Goal: Information Seeking & Learning: Understand process/instructions

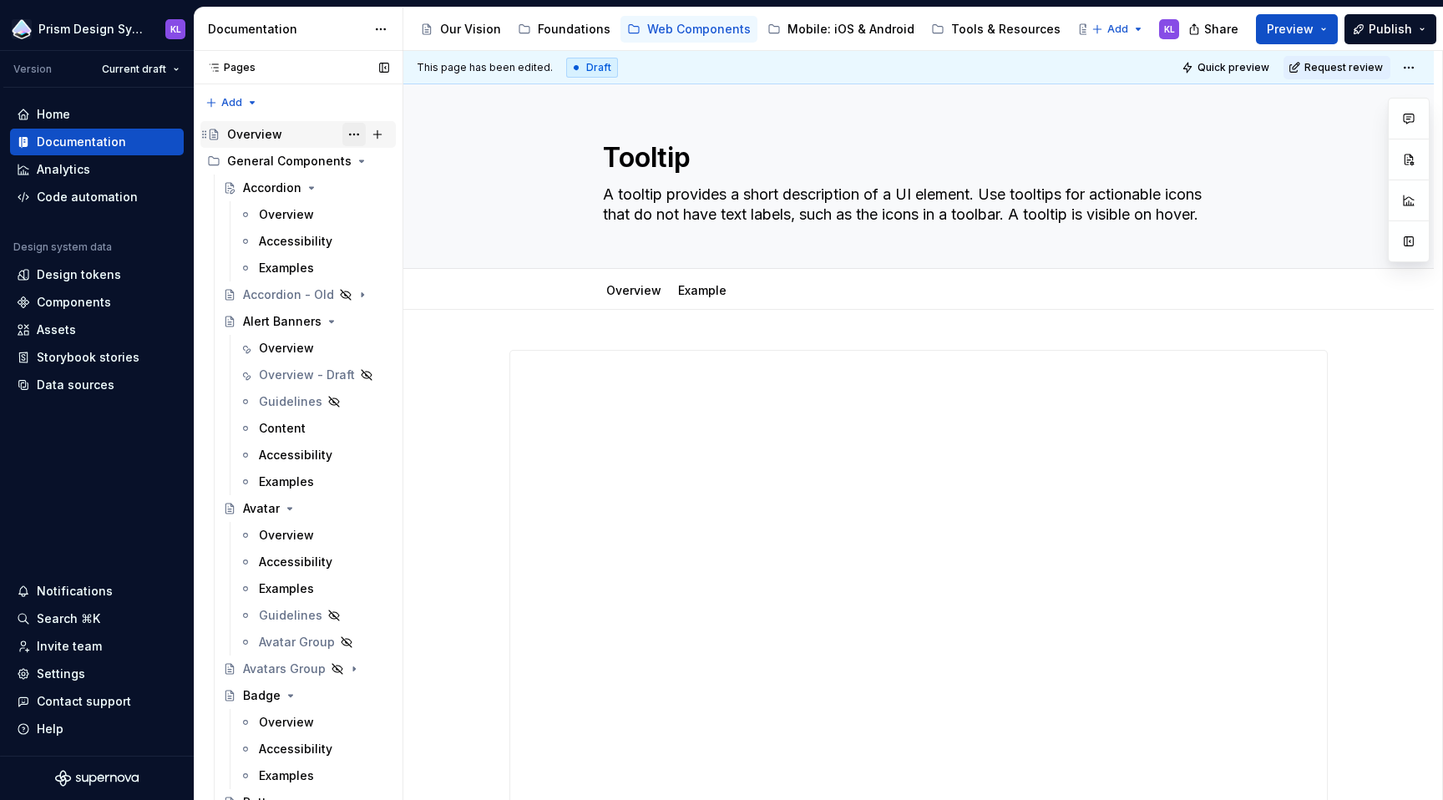
click at [344, 135] on button "Page tree" at bounding box center [353, 134] width 23 height 23
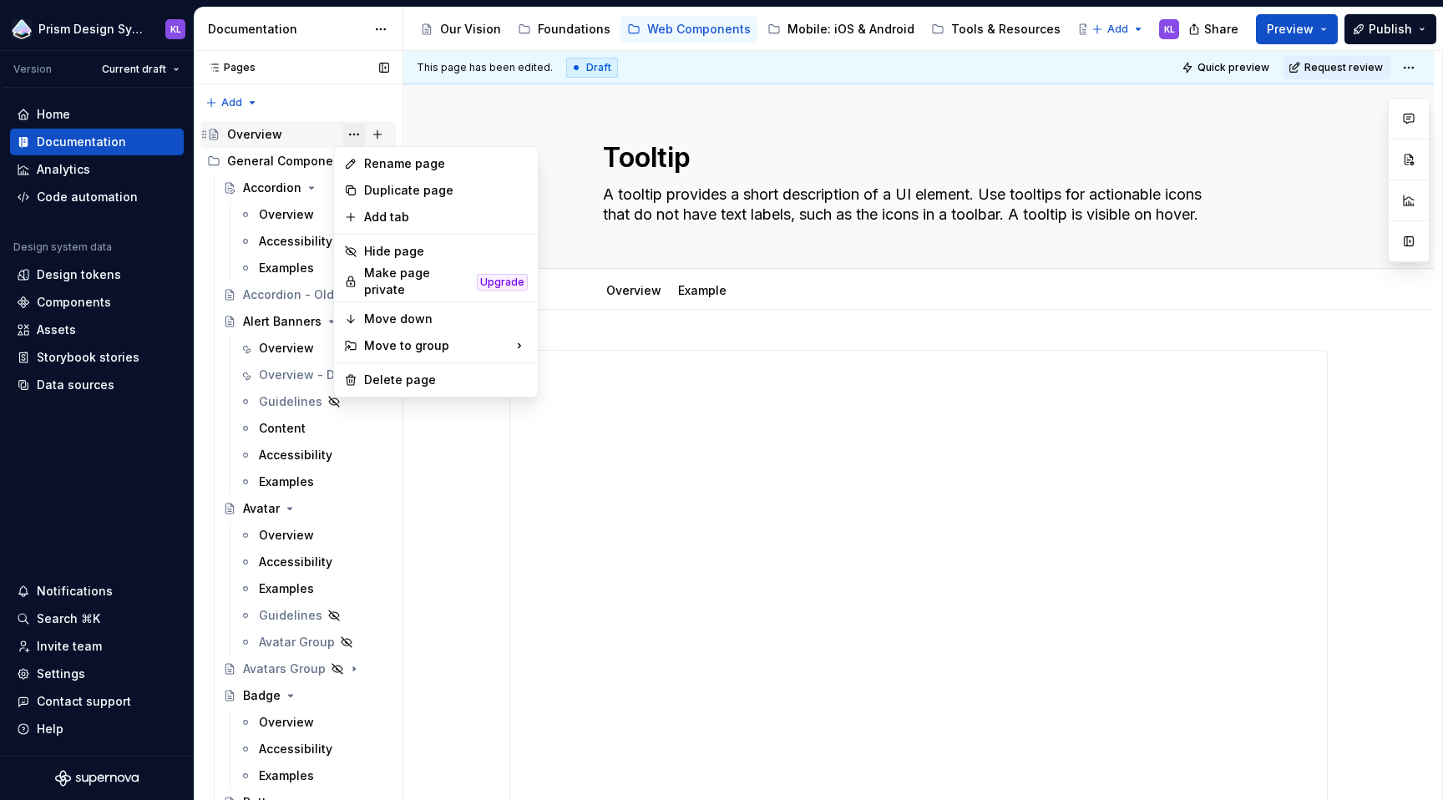
click at [344, 135] on div "Pages Pages Add Accessibility guide for tree Page tree. Navigate the tree with …" at bounding box center [298, 429] width 209 height 757
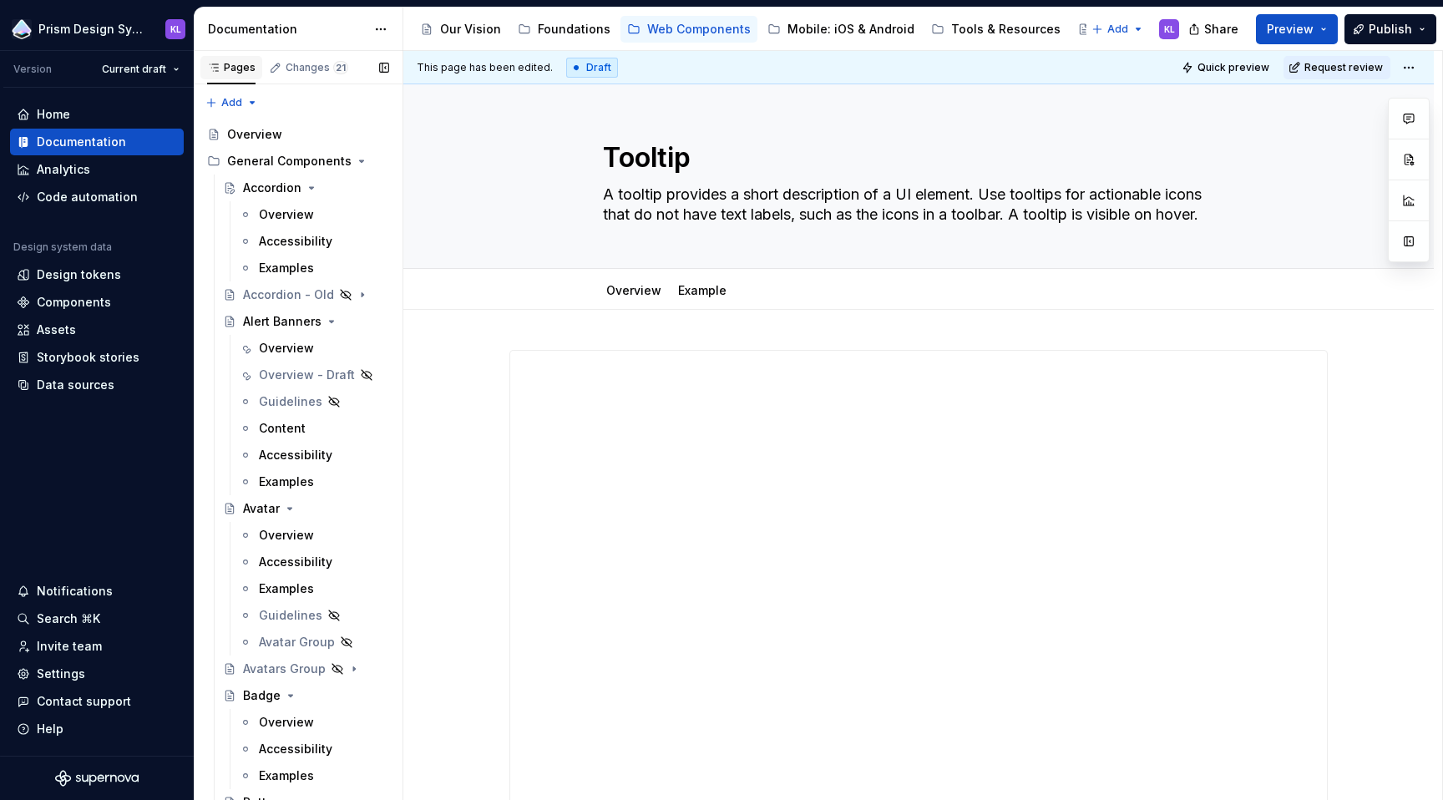
click at [238, 76] on div "Pages" at bounding box center [231, 67] width 62 height 23
click at [391, 31] on html "Prism Design System KL Version Current draft Home Documentation Analytics Code …" at bounding box center [721, 400] width 1443 height 800
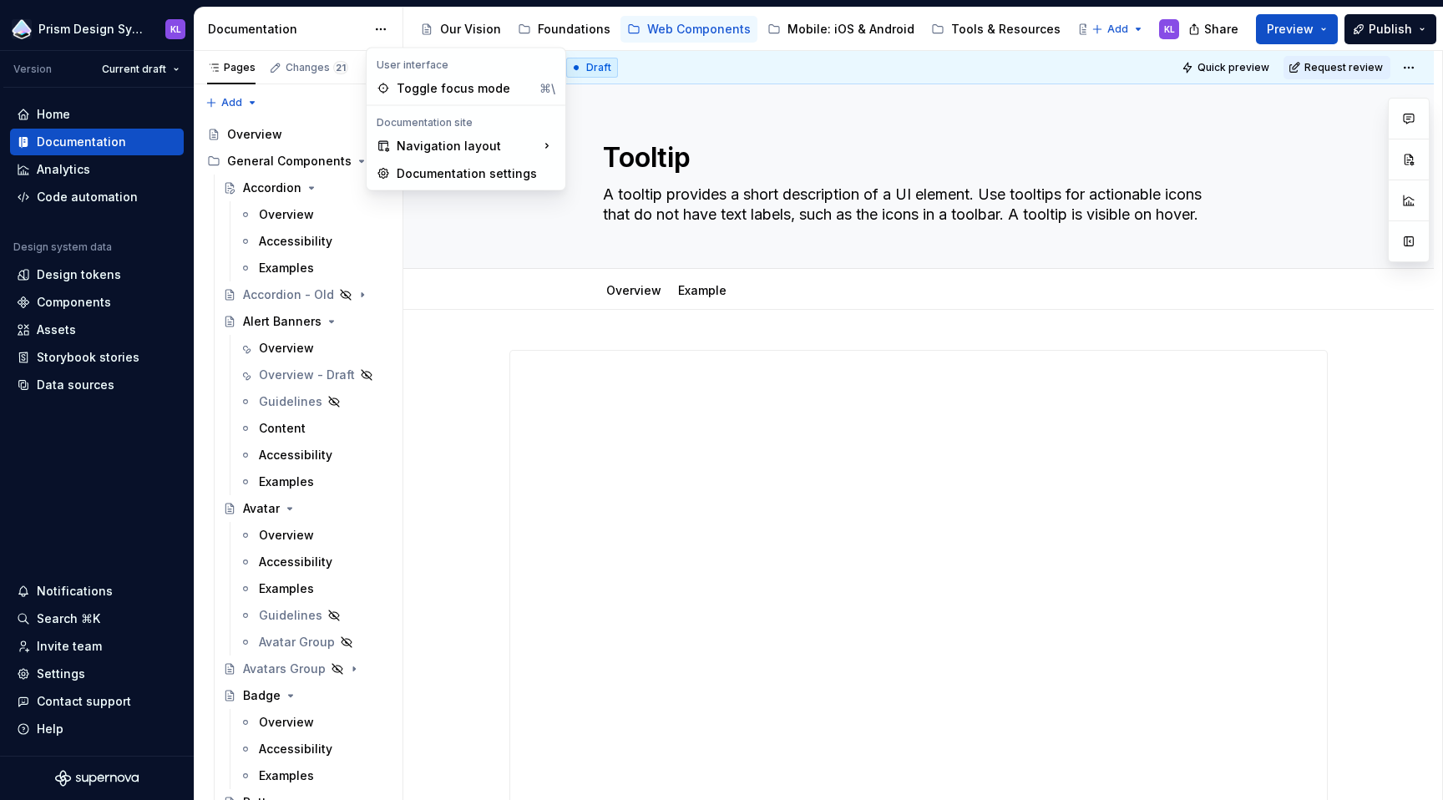
click at [387, 31] on html "Prism Design System KL Version Current draft Home Documentation Analytics Code …" at bounding box center [721, 400] width 1443 height 800
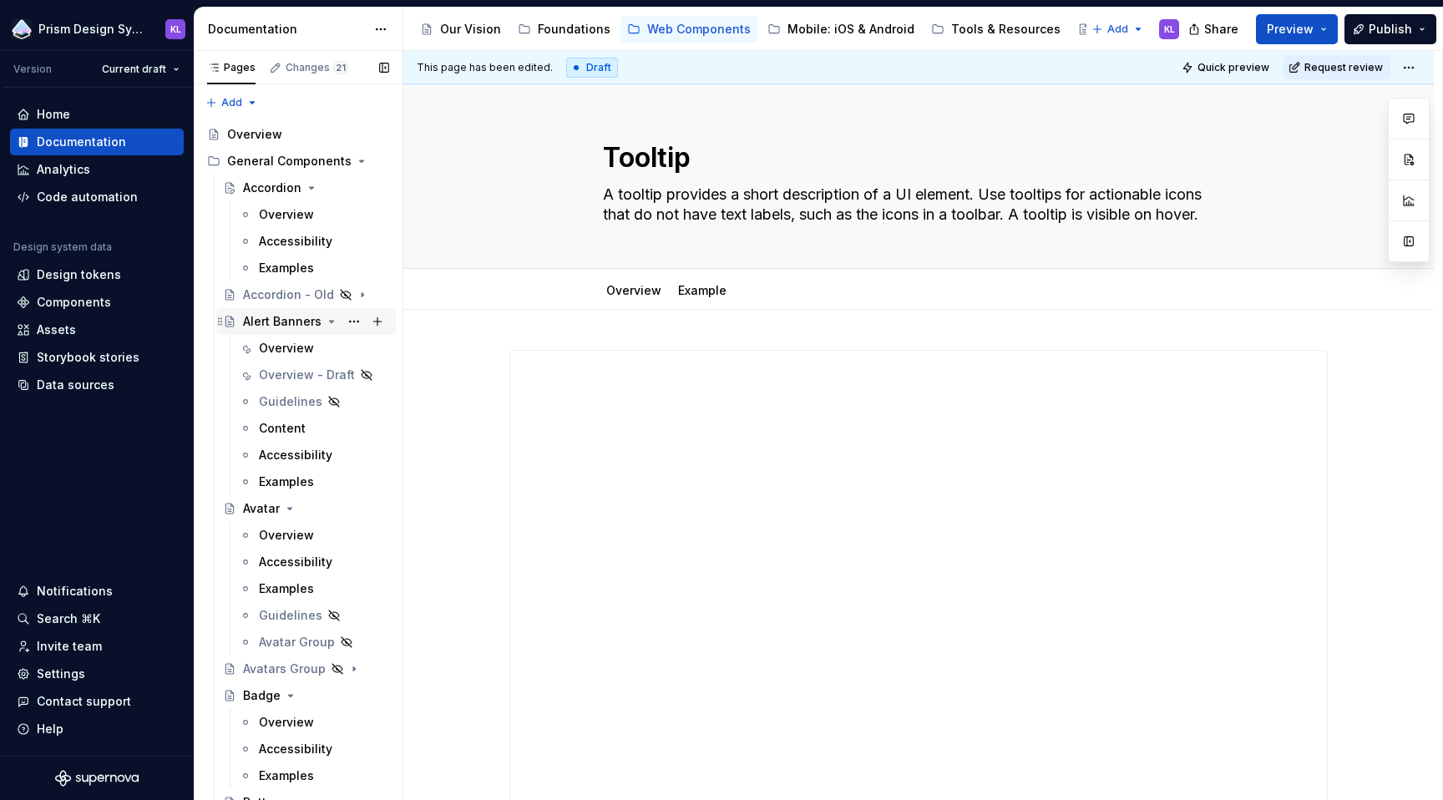
click at [329, 319] on icon "Page tree" at bounding box center [331, 321] width 13 height 13
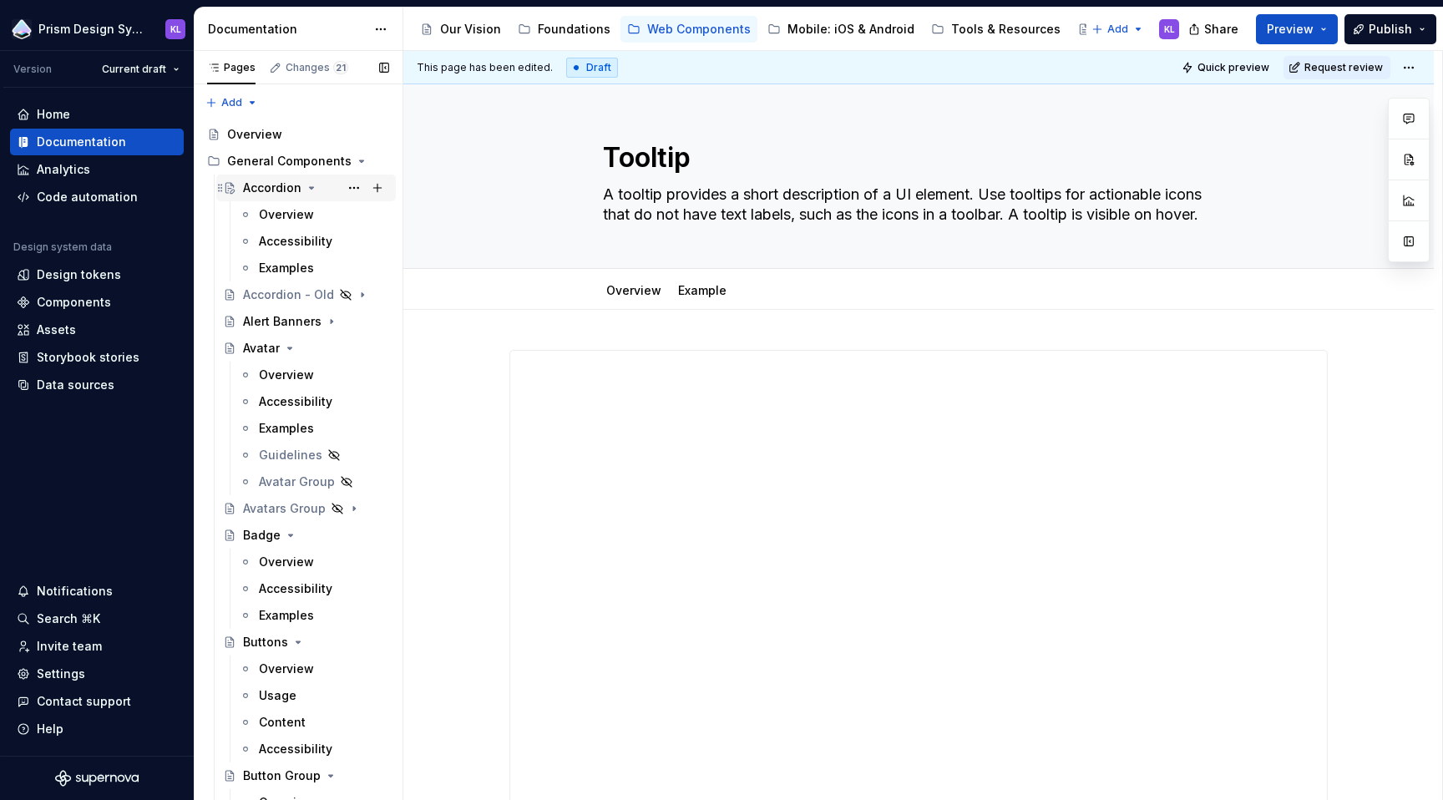
click at [310, 187] on icon "Page tree" at bounding box center [312, 188] width 4 height 2
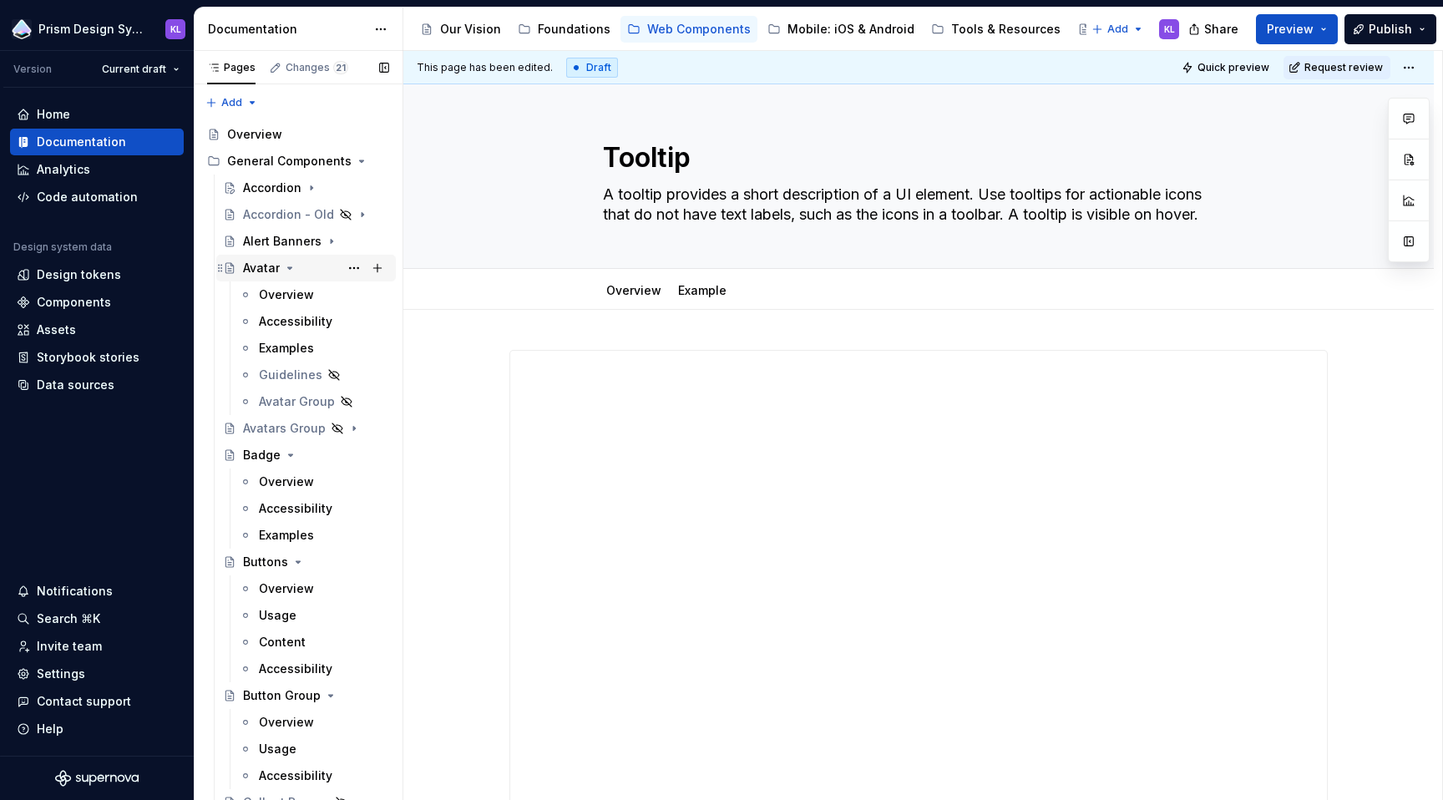
click at [288, 264] on icon "Page tree" at bounding box center [289, 267] width 13 height 13
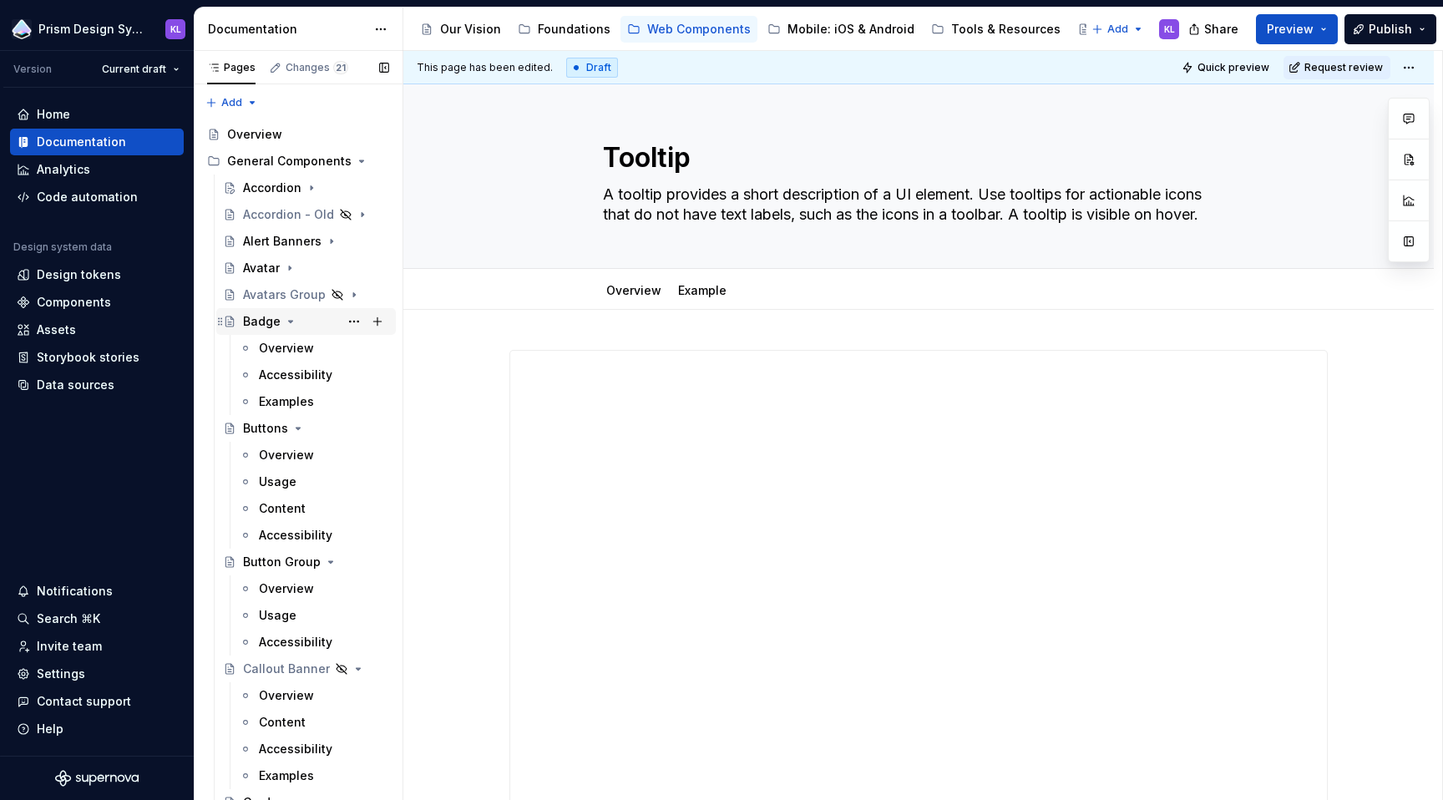
click at [287, 324] on icon "Page tree" at bounding box center [290, 321] width 13 height 13
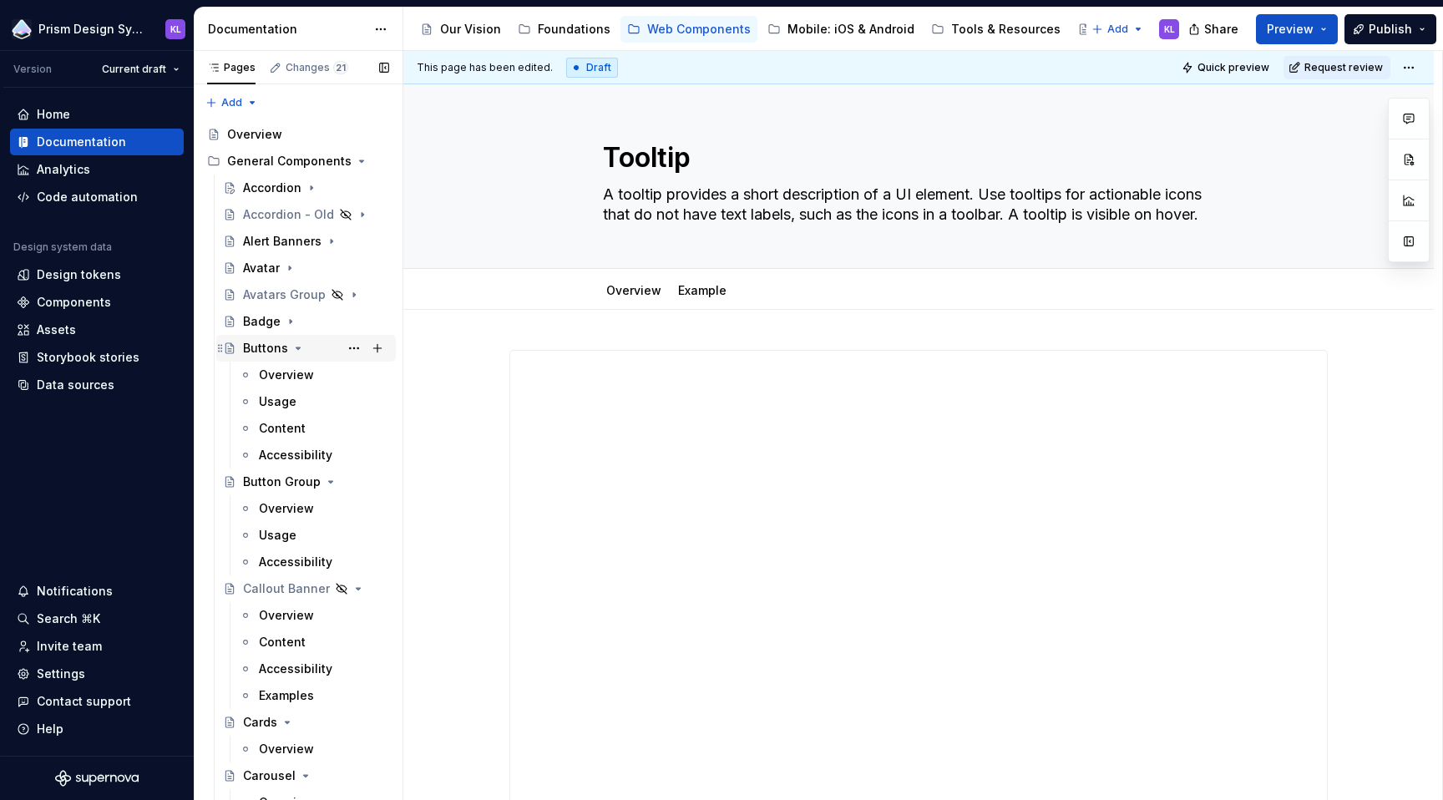
click at [291, 347] on icon "Page tree" at bounding box center [297, 348] width 13 height 13
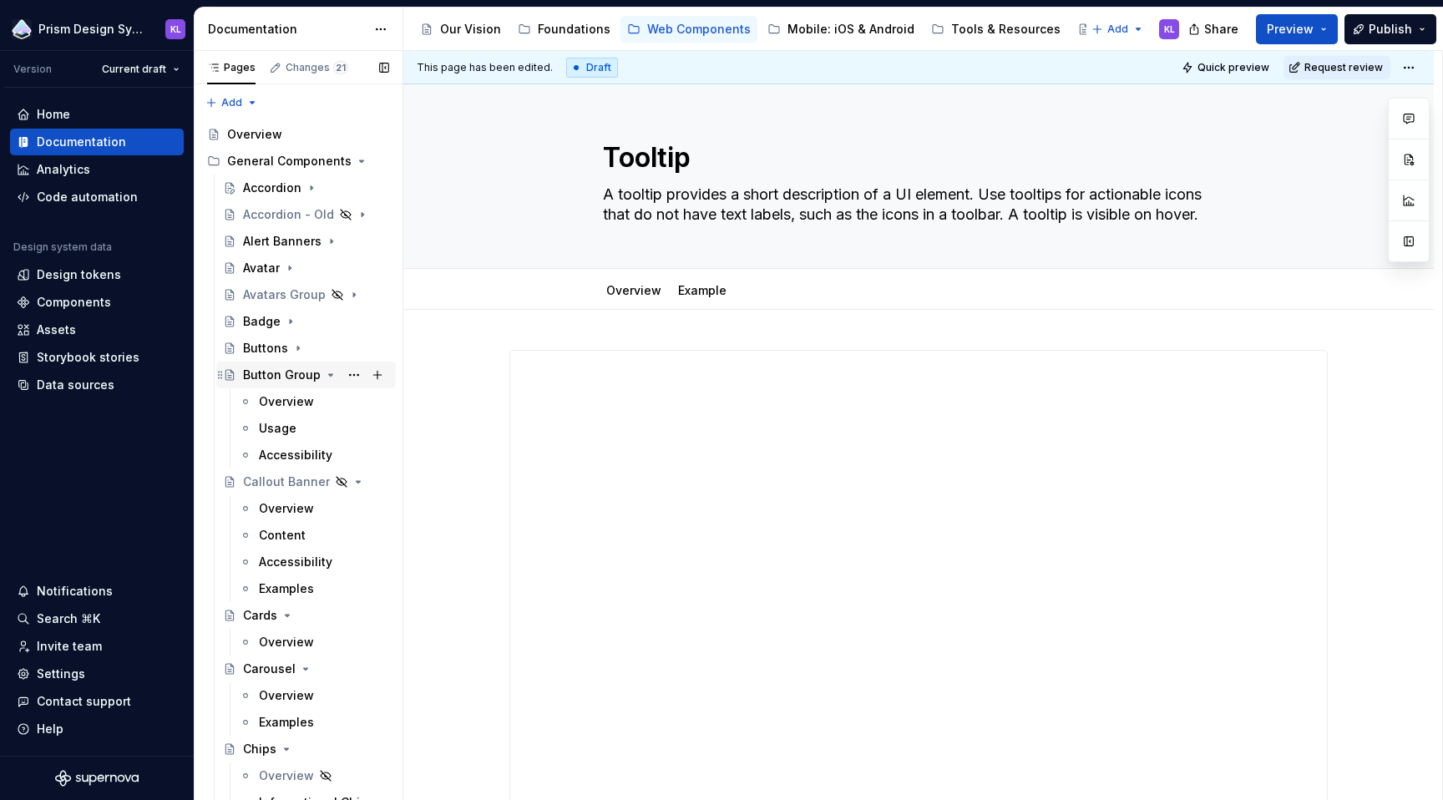
click at [326, 377] on icon "Page tree" at bounding box center [330, 374] width 13 height 13
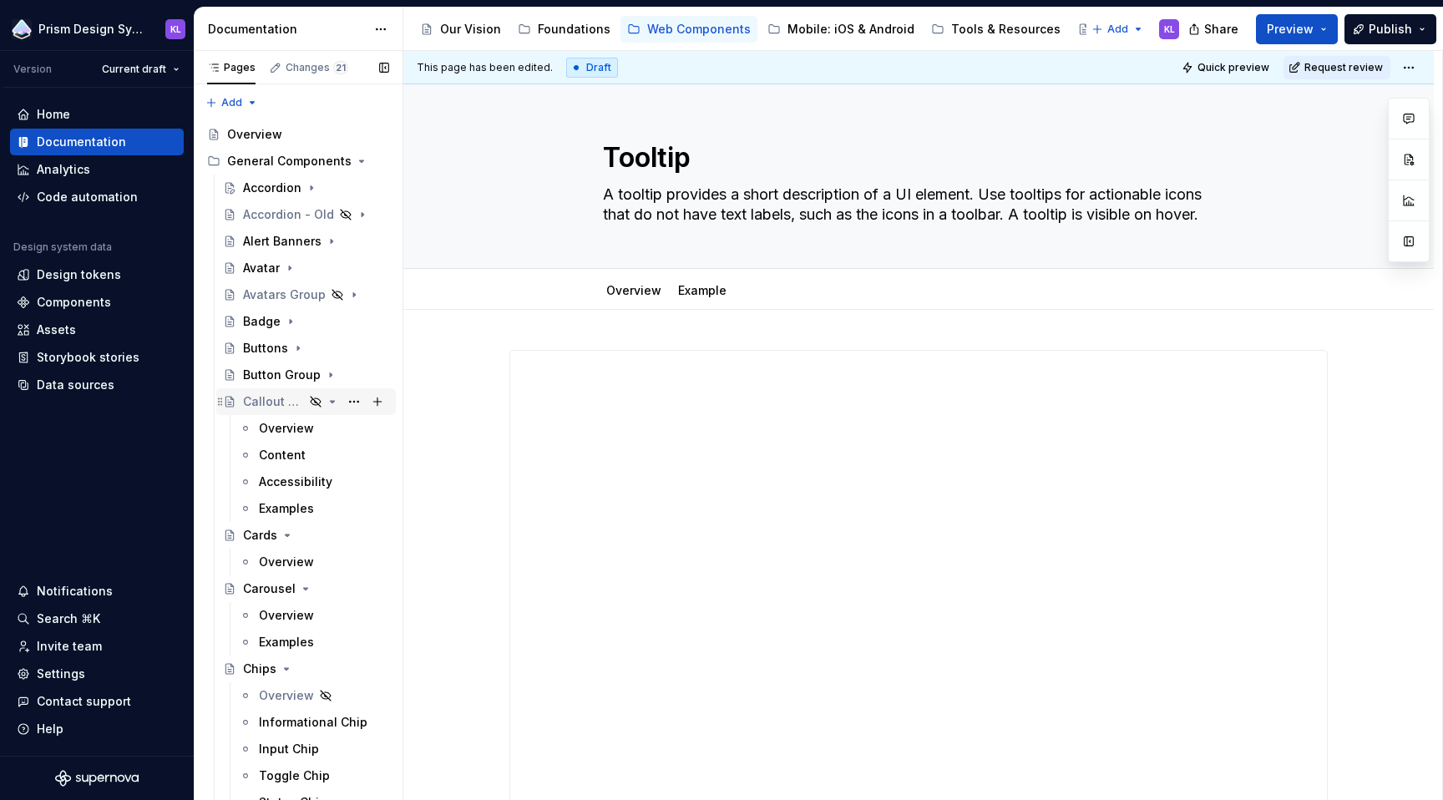
click at [326, 401] on icon "Page tree" at bounding box center [332, 401] width 13 height 13
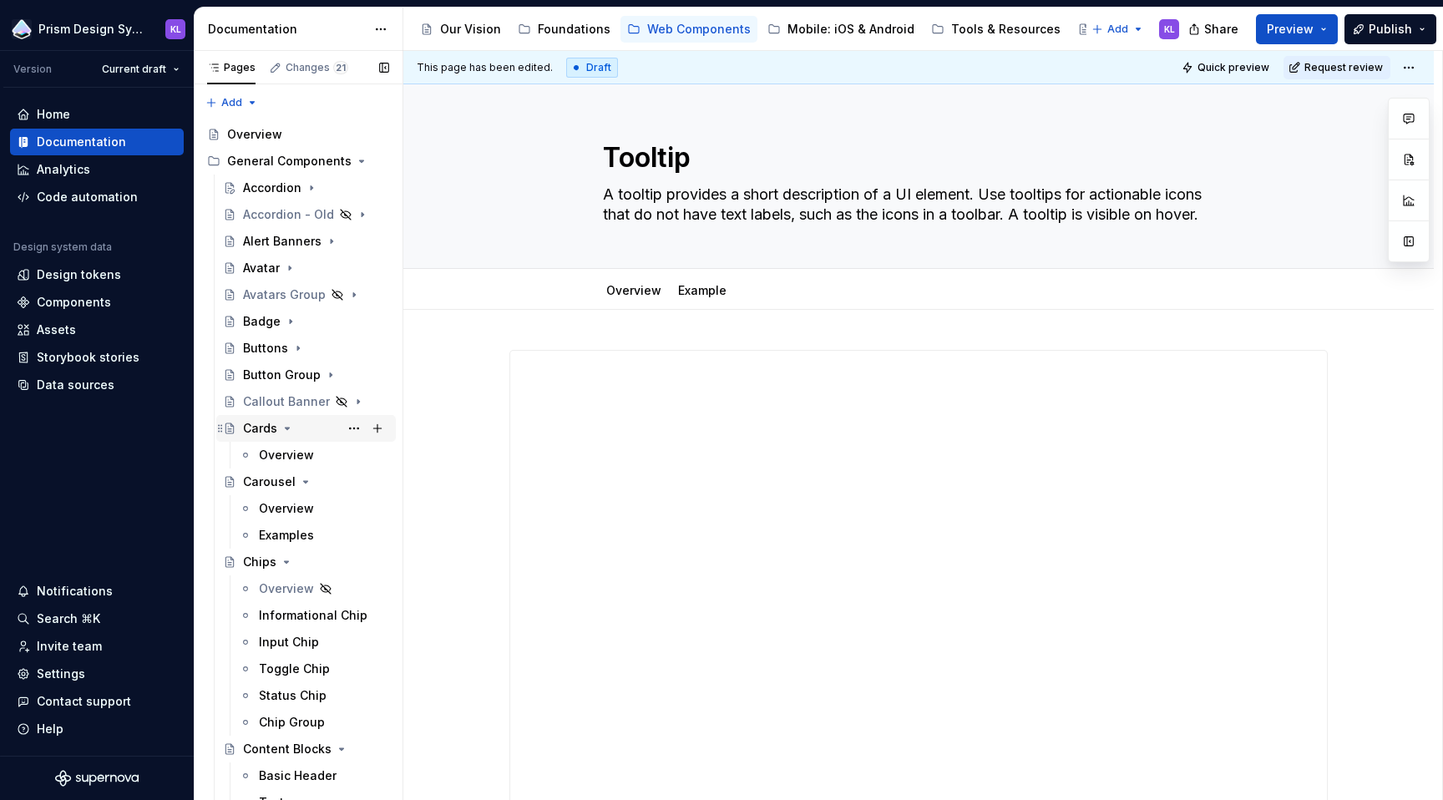
click at [286, 429] on icon "Page tree" at bounding box center [288, 429] width 4 height 2
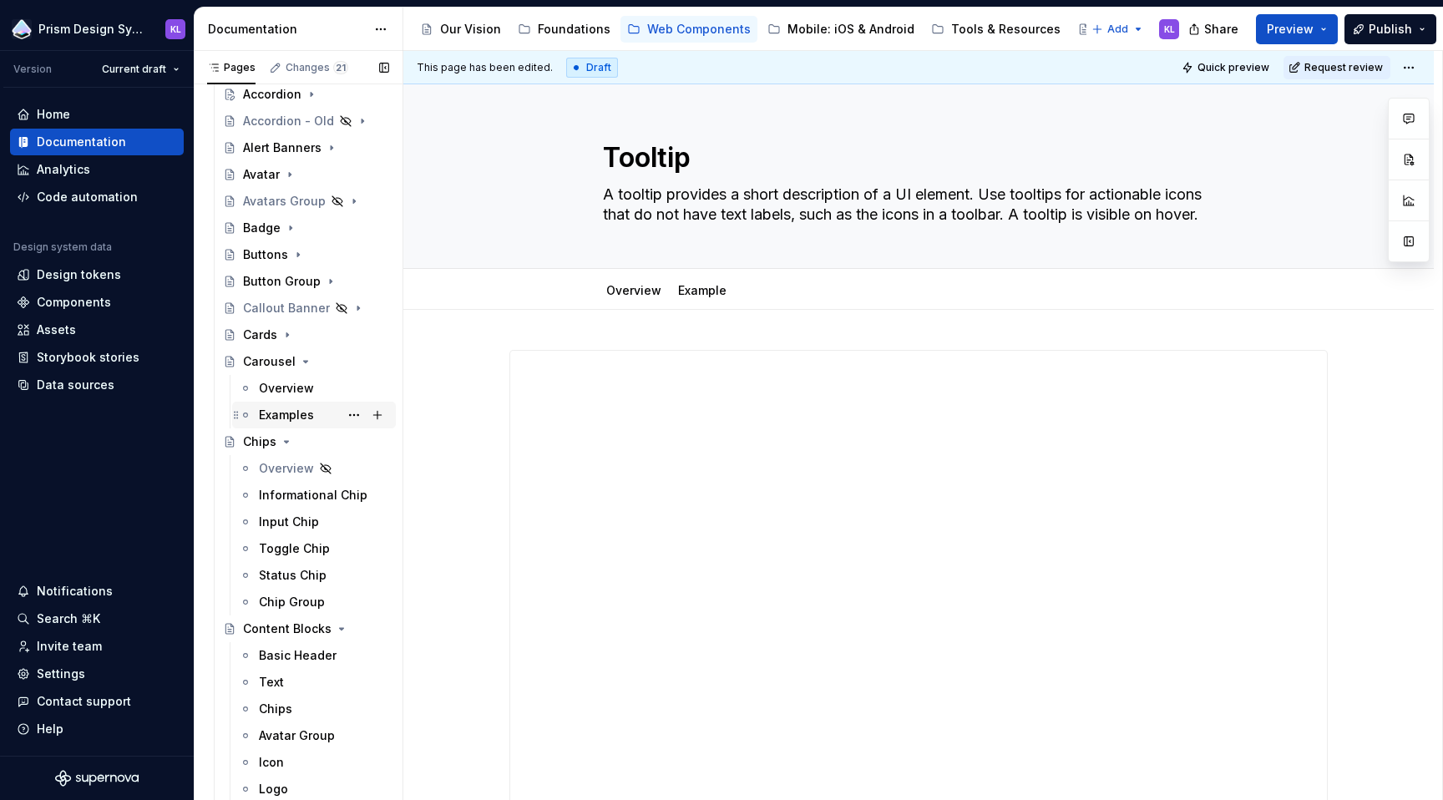
scroll to position [100, 0]
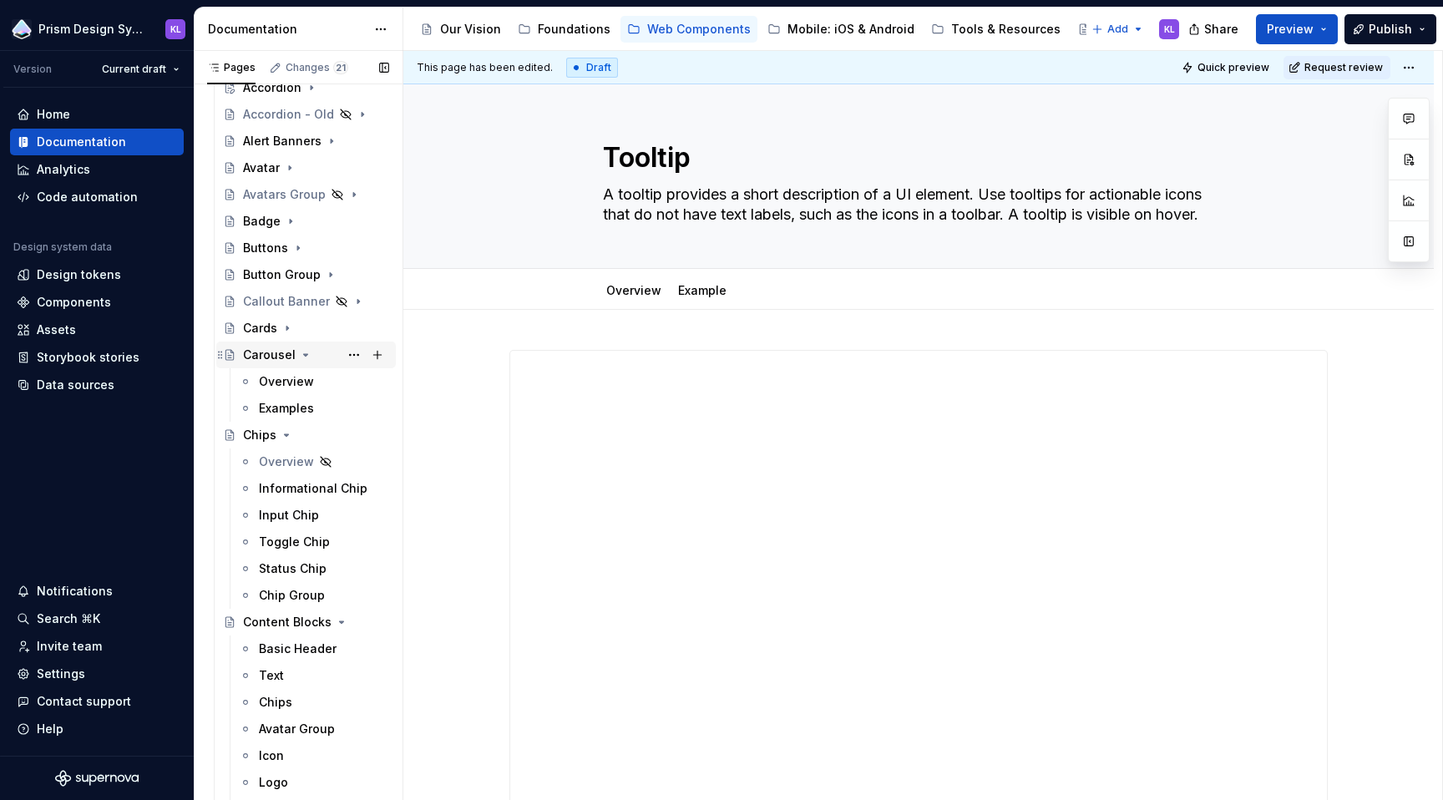
click at [305, 354] on icon "Page tree" at bounding box center [305, 354] width 13 height 13
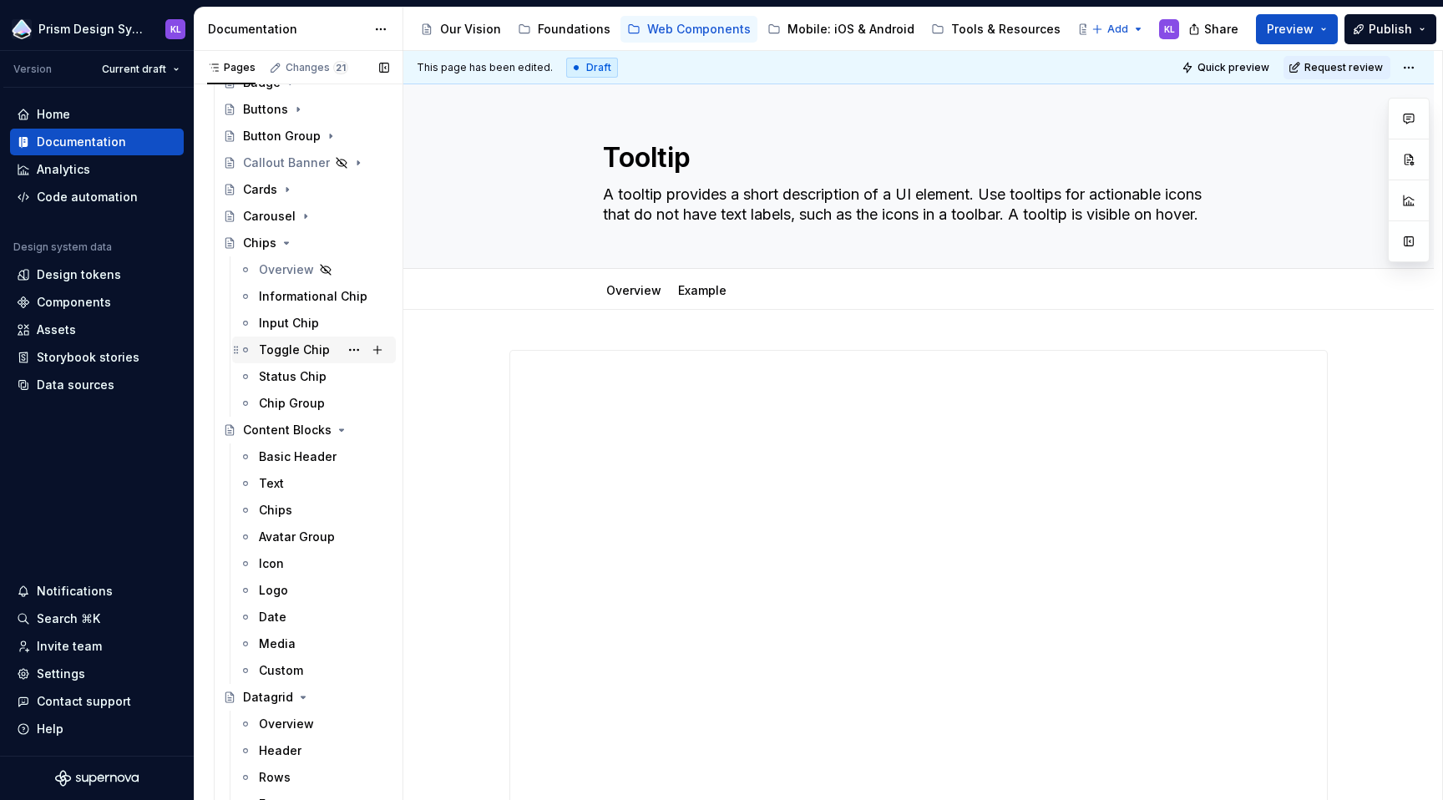
scroll to position [245, 0]
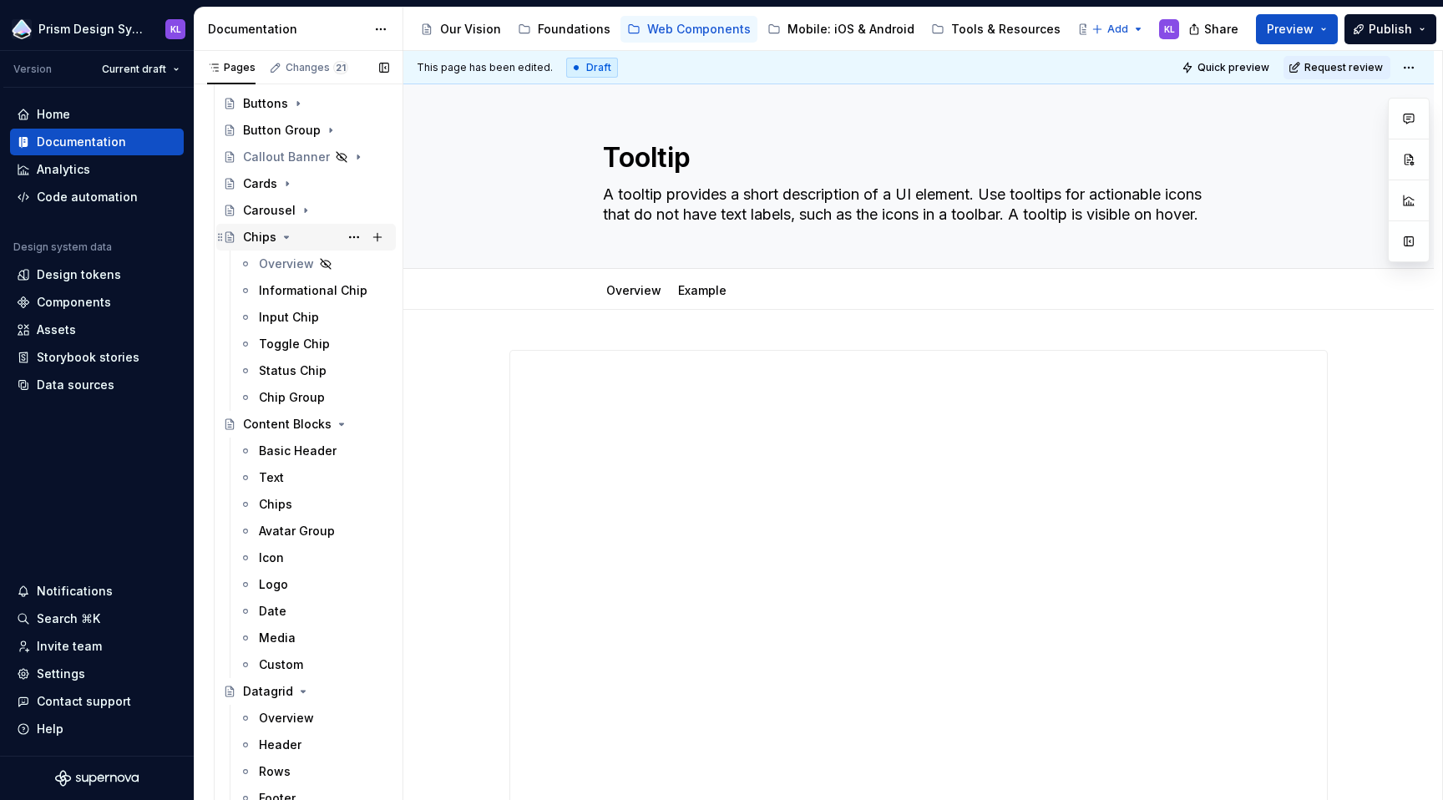
click at [284, 240] on icon "Page tree" at bounding box center [286, 236] width 13 height 13
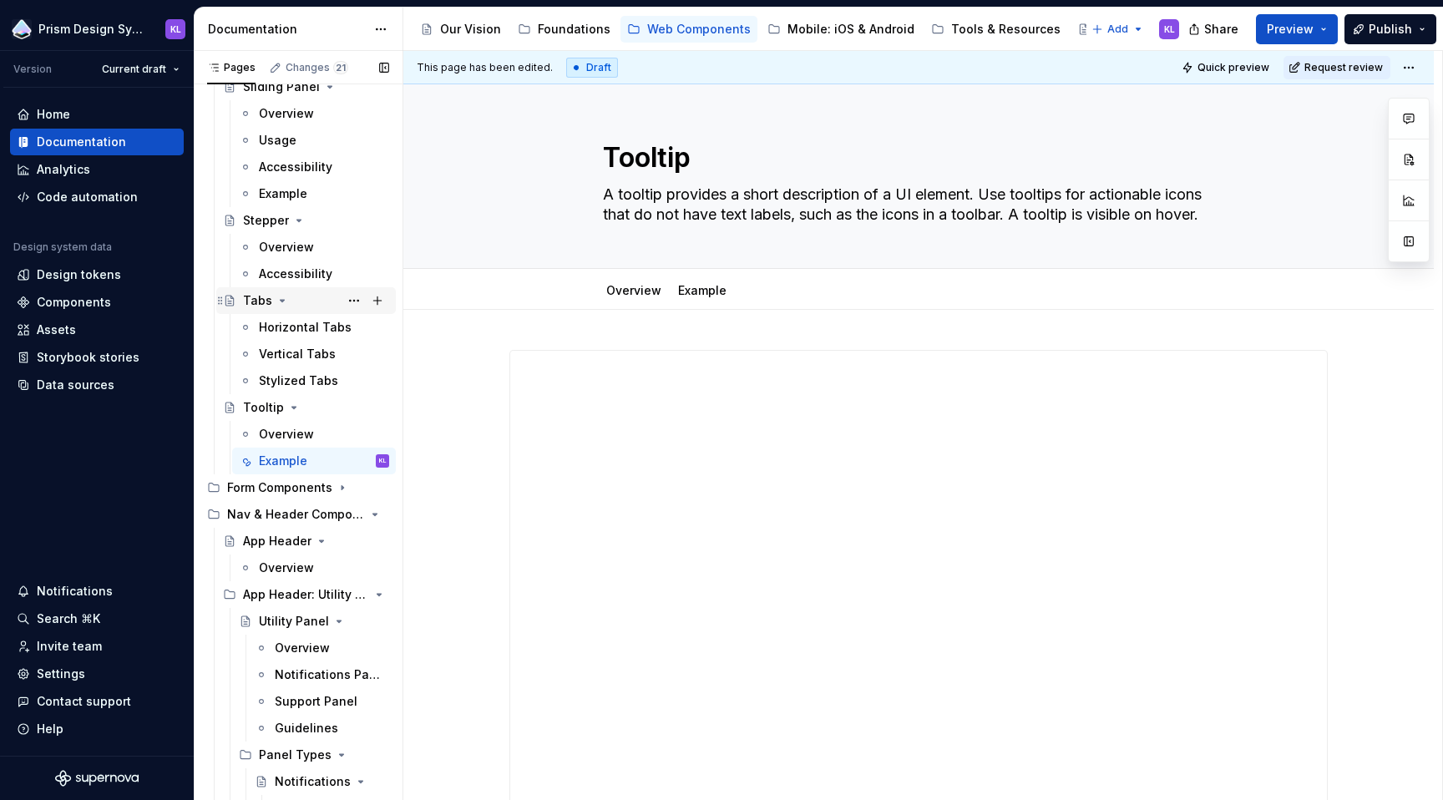
scroll to position [1720, 0]
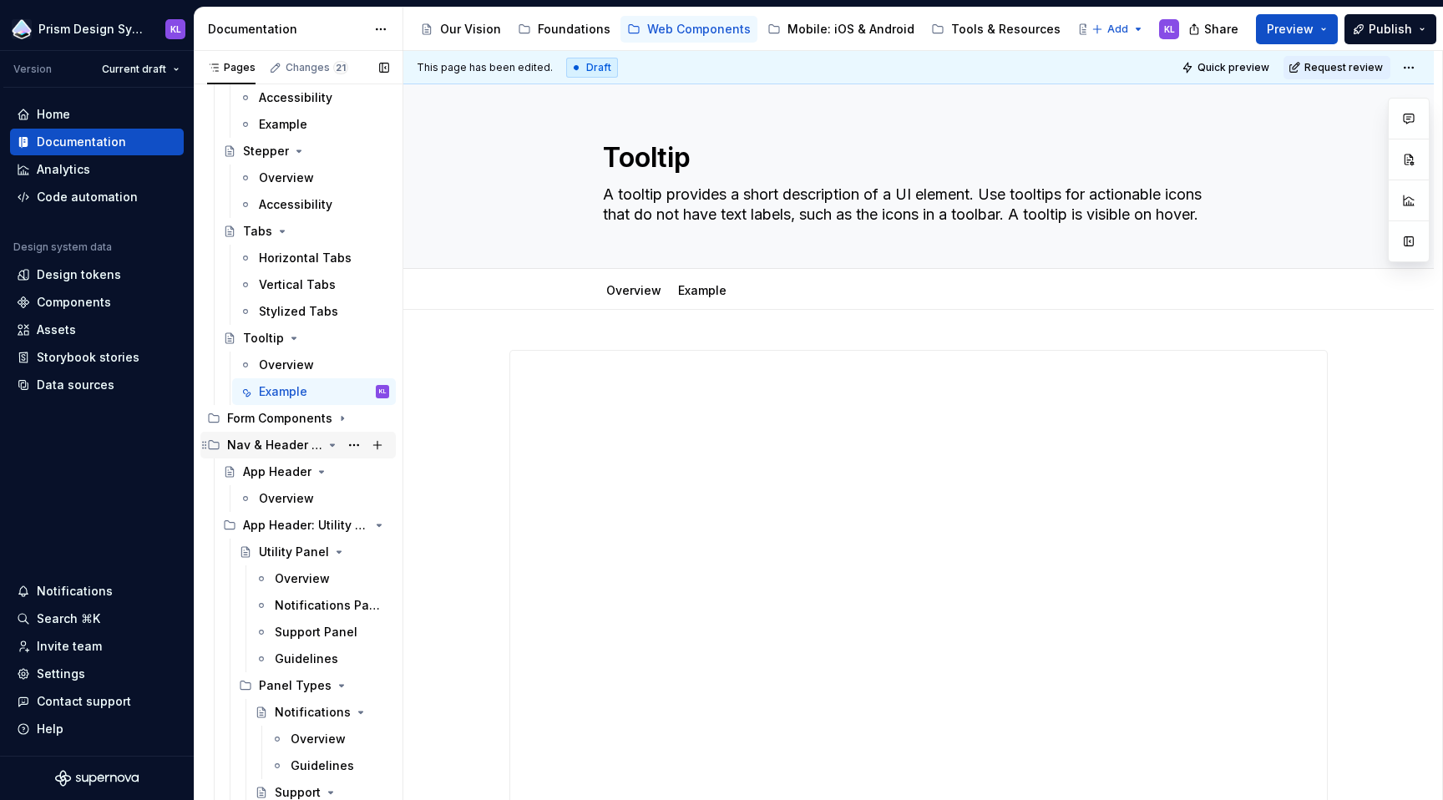
click at [331, 444] on icon "Page tree" at bounding box center [333, 445] width 4 height 2
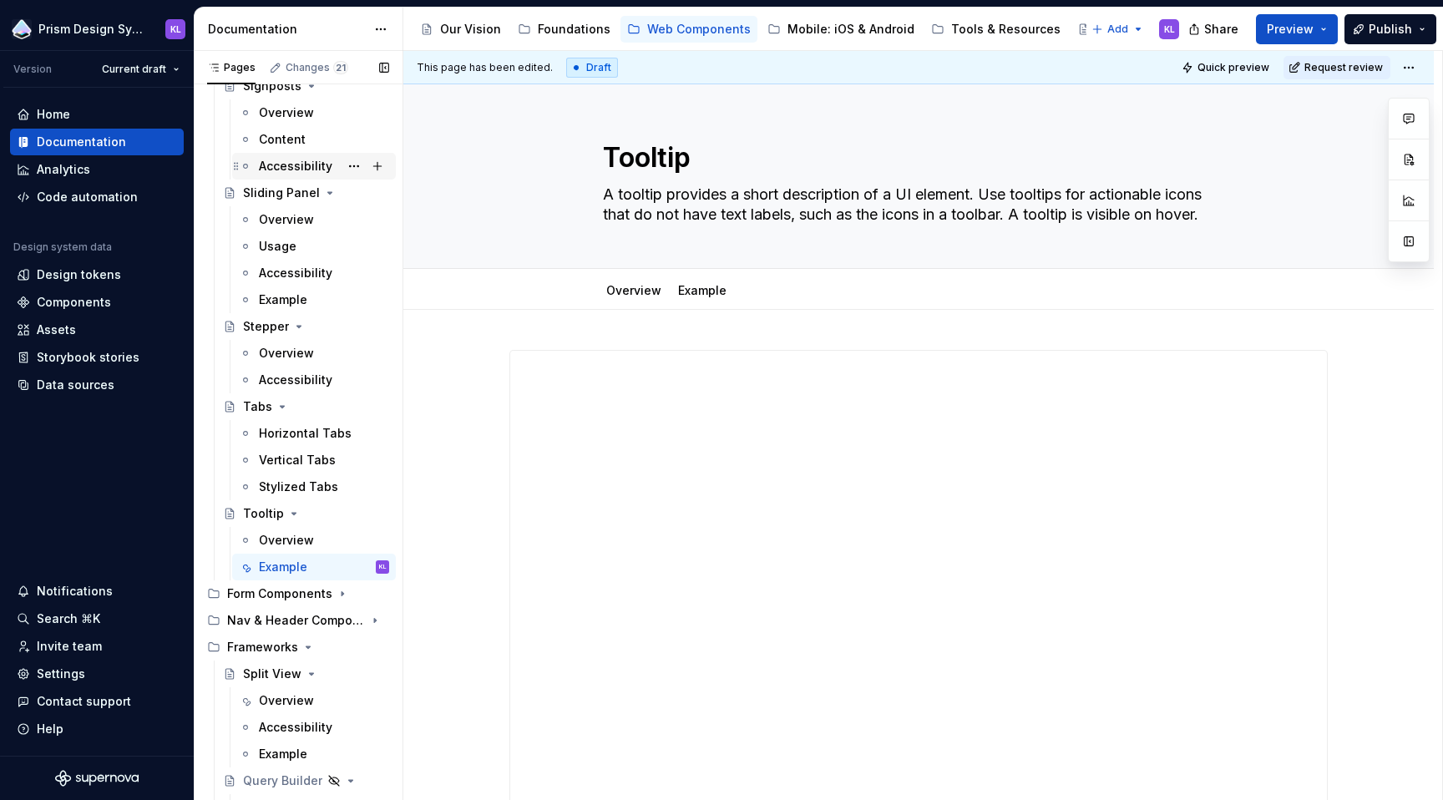
scroll to position [1404, 0]
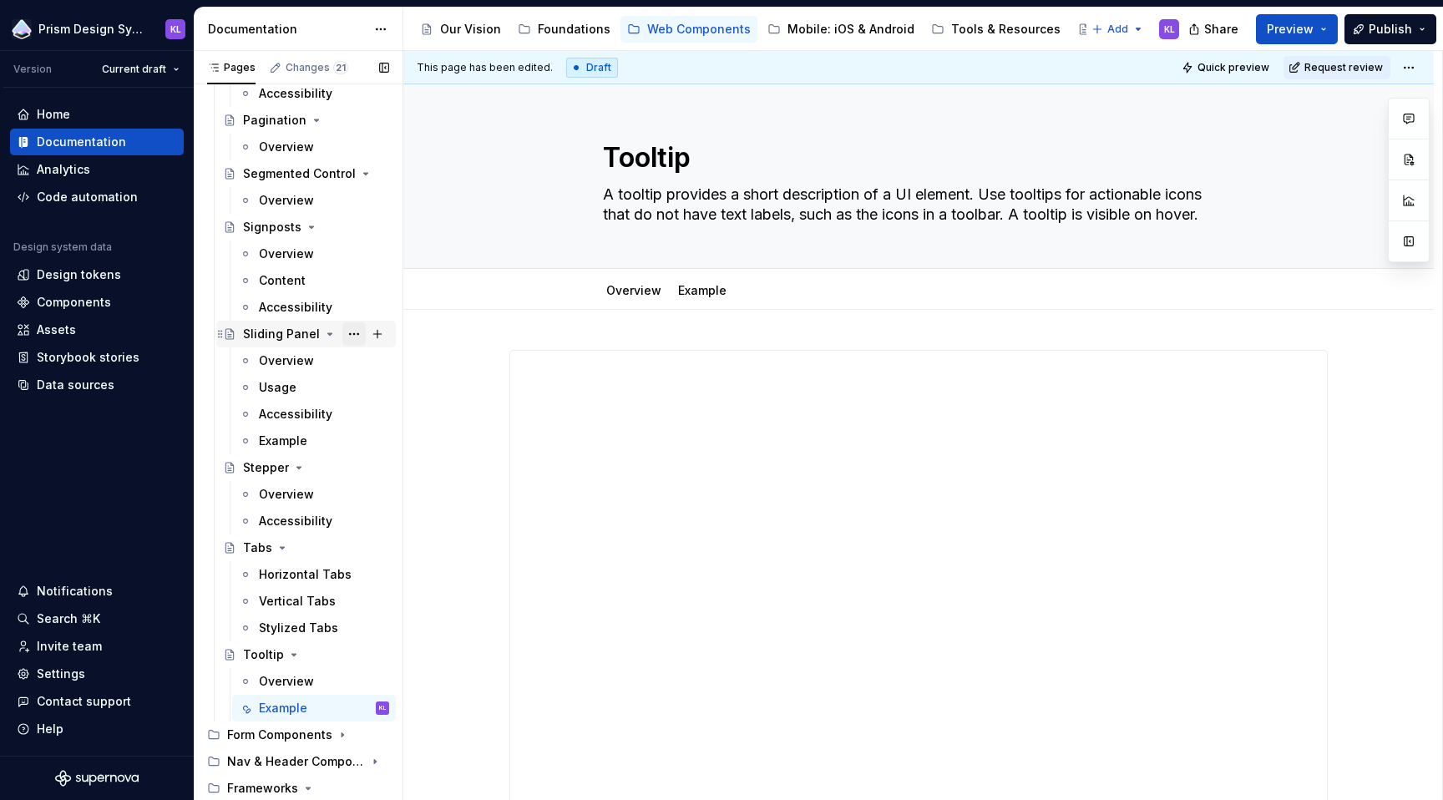
click at [343, 332] on button "Page tree" at bounding box center [353, 333] width 23 height 23
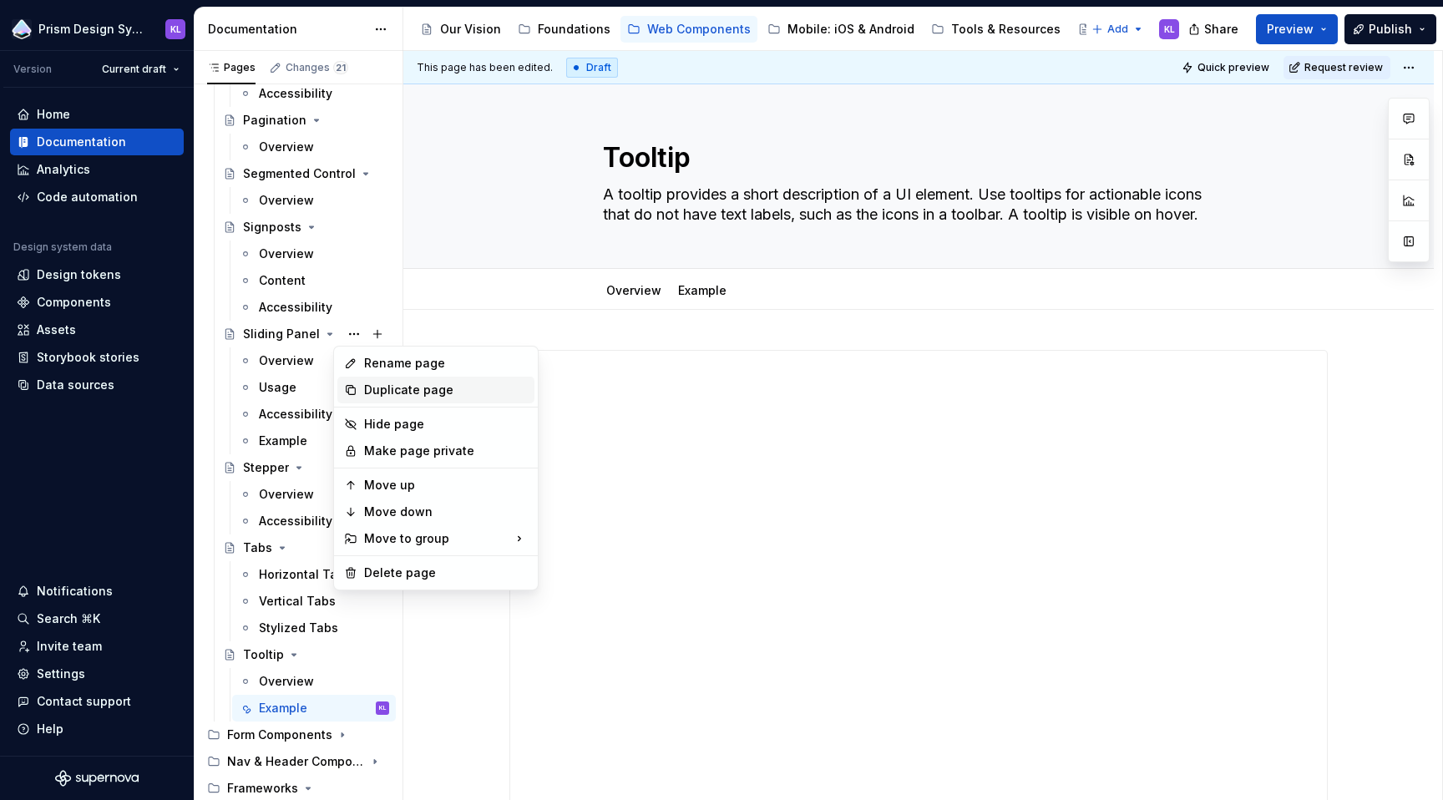
click at [394, 389] on div "Duplicate page" at bounding box center [446, 390] width 164 height 17
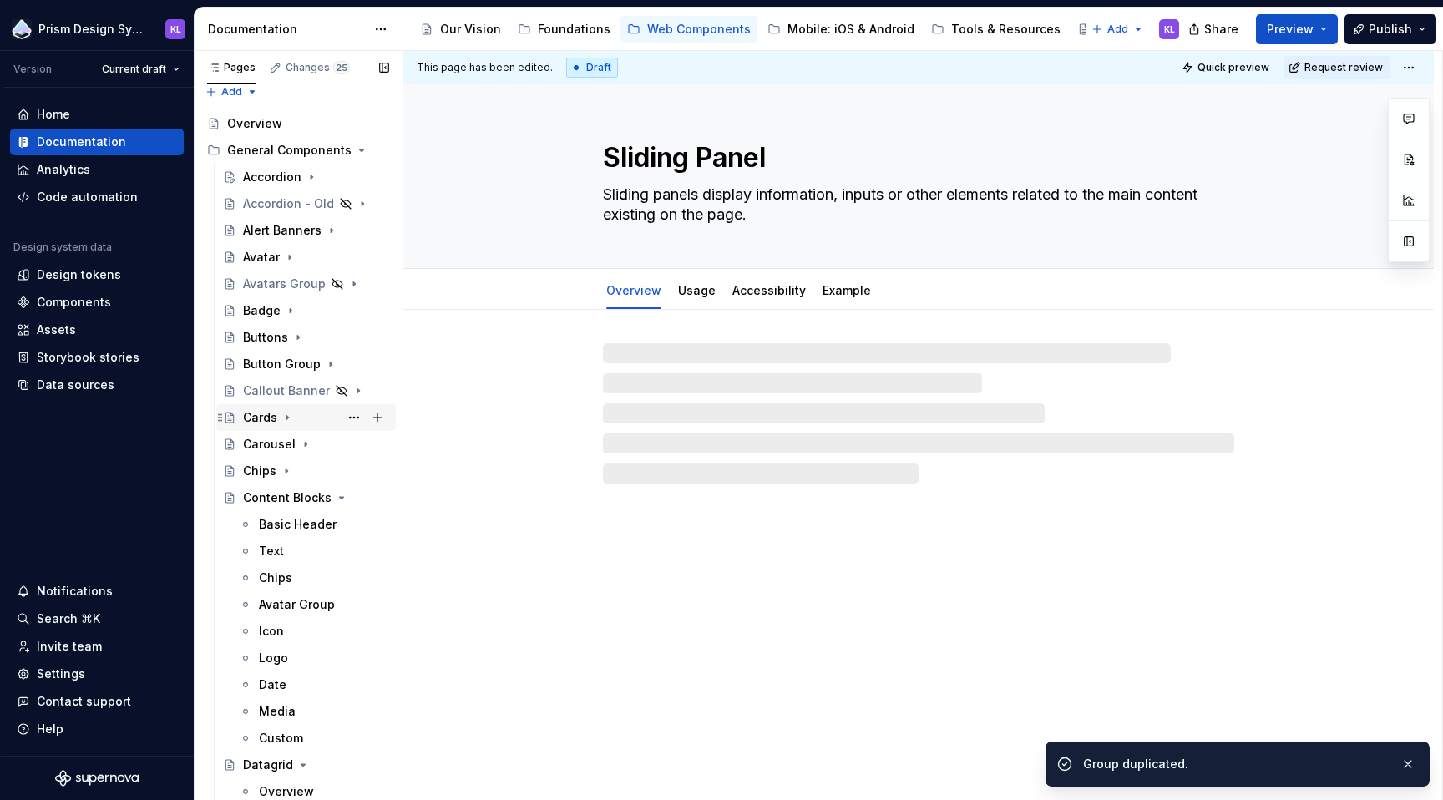
scroll to position [18, 0]
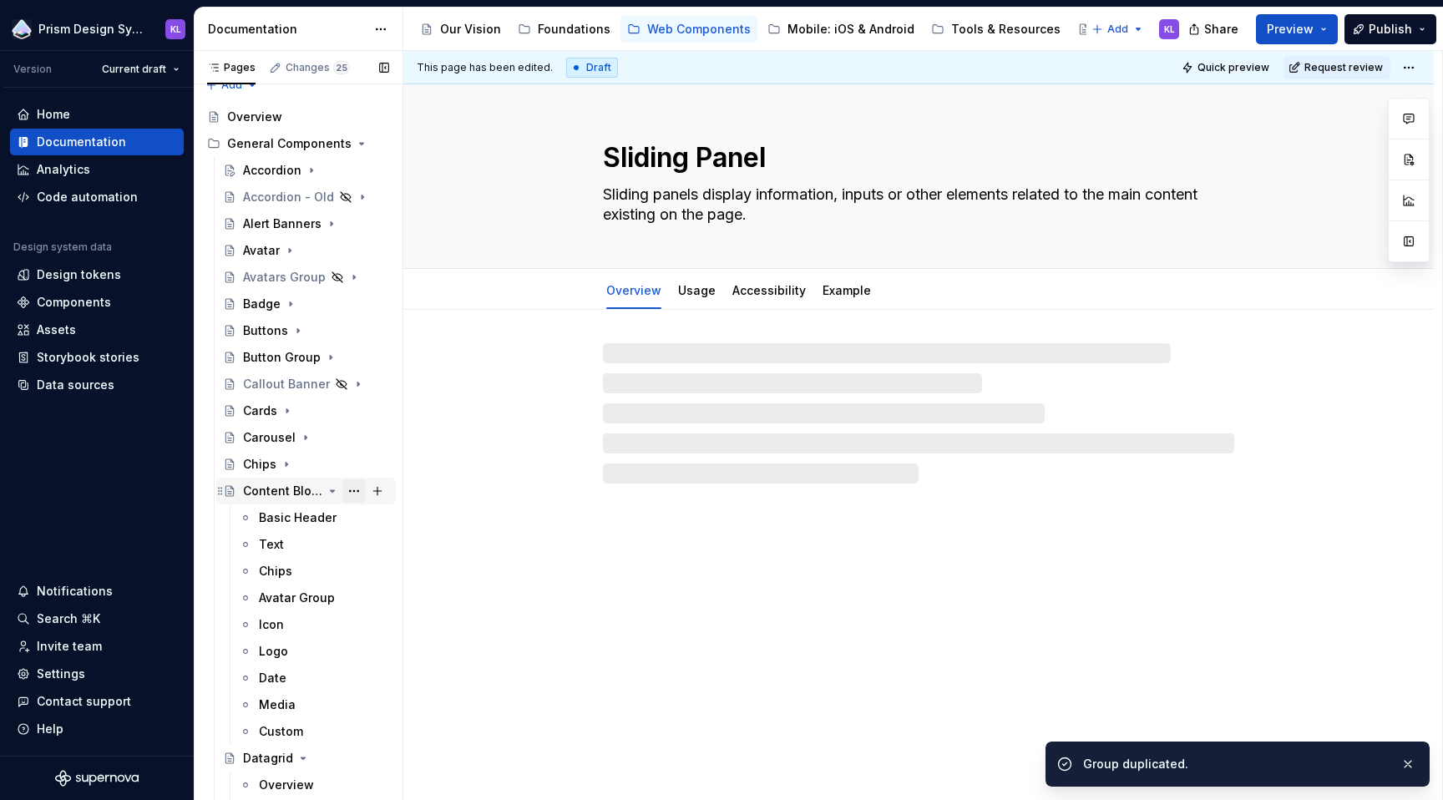
click at [342, 488] on button "Page tree" at bounding box center [353, 490] width 23 height 23
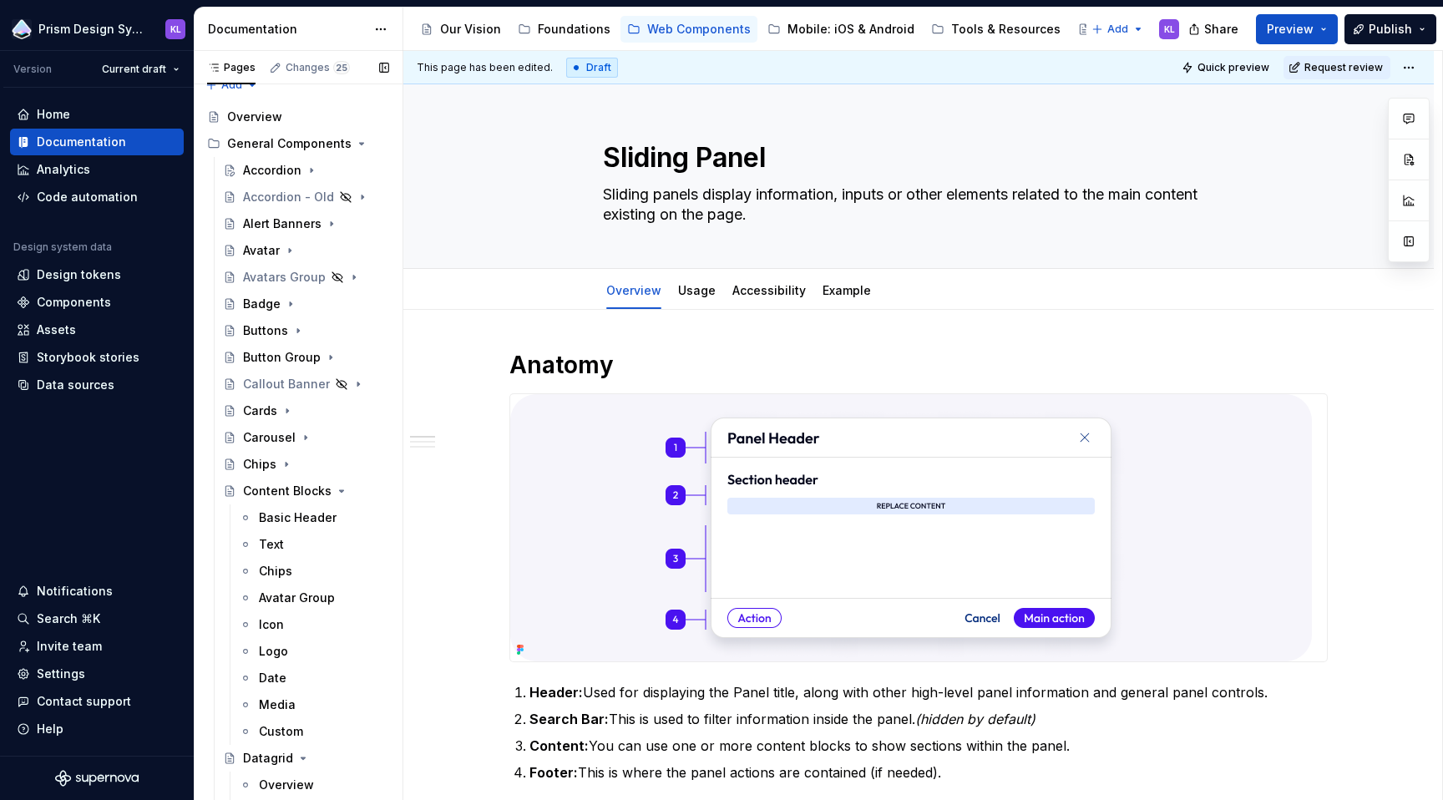
click at [324, 491] on div "Pages Changes 25 Add Accessibility guide for tree Page tree. Navigate the tree …" at bounding box center [298, 429] width 209 height 757
click at [340, 491] on icon "Page tree" at bounding box center [342, 491] width 4 height 2
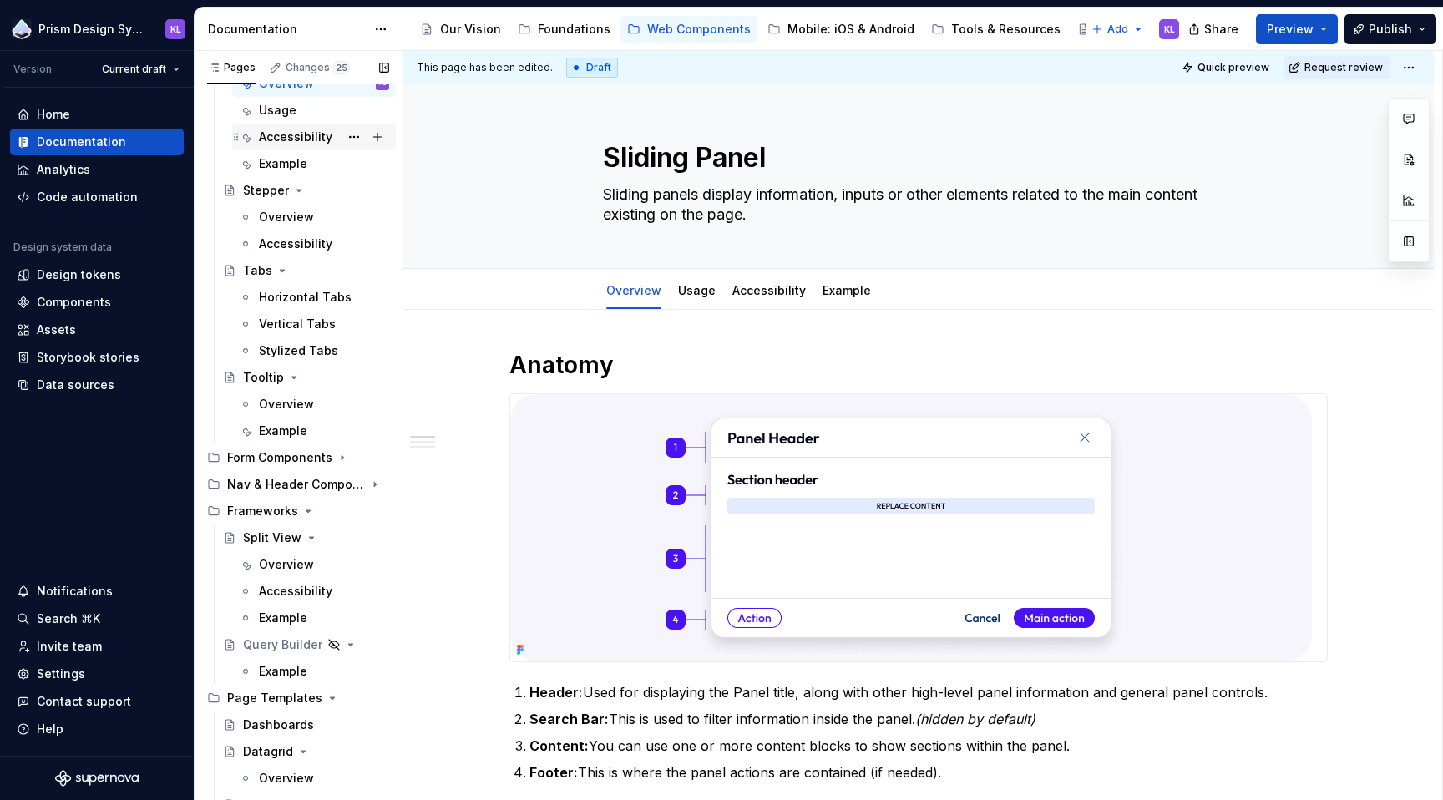
scroll to position [1237, 0]
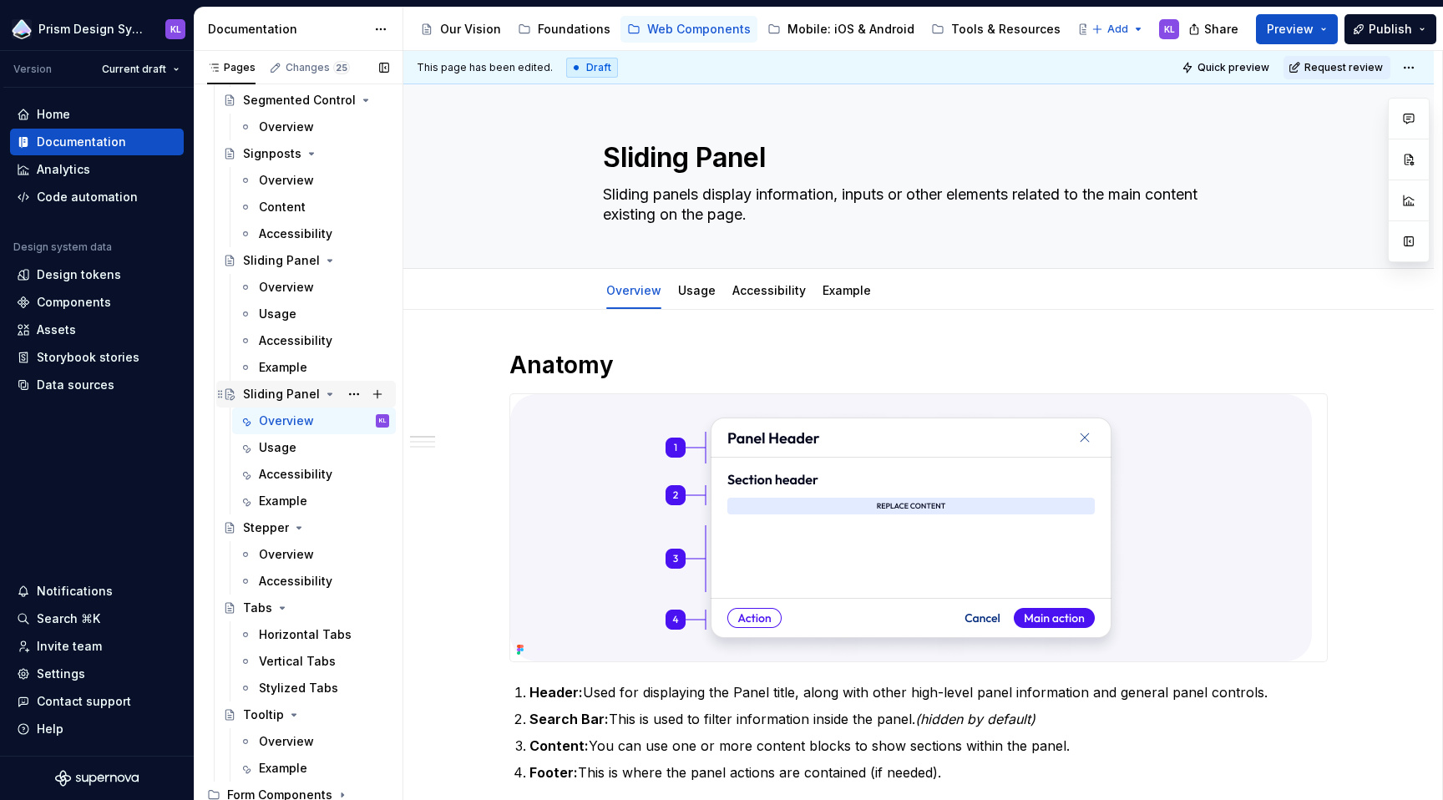
click at [231, 394] on icon "Page tree" at bounding box center [229, 393] width 13 height 13
click at [273, 396] on div "Sliding Panel" at bounding box center [281, 394] width 77 height 17
click at [352, 395] on button "Page tree" at bounding box center [353, 393] width 23 height 23
type textarea "*"
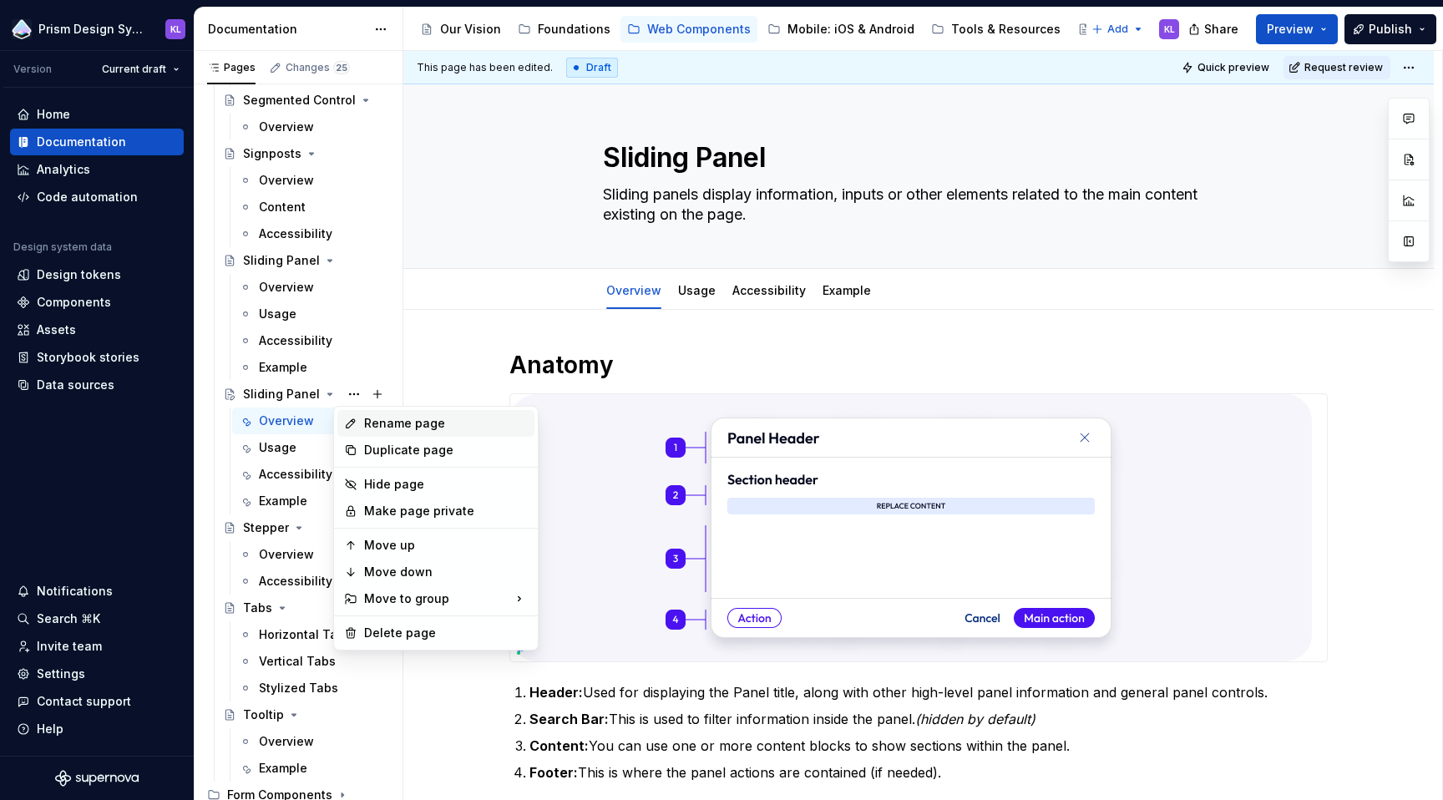
click at [377, 419] on div "Rename page" at bounding box center [446, 423] width 164 height 17
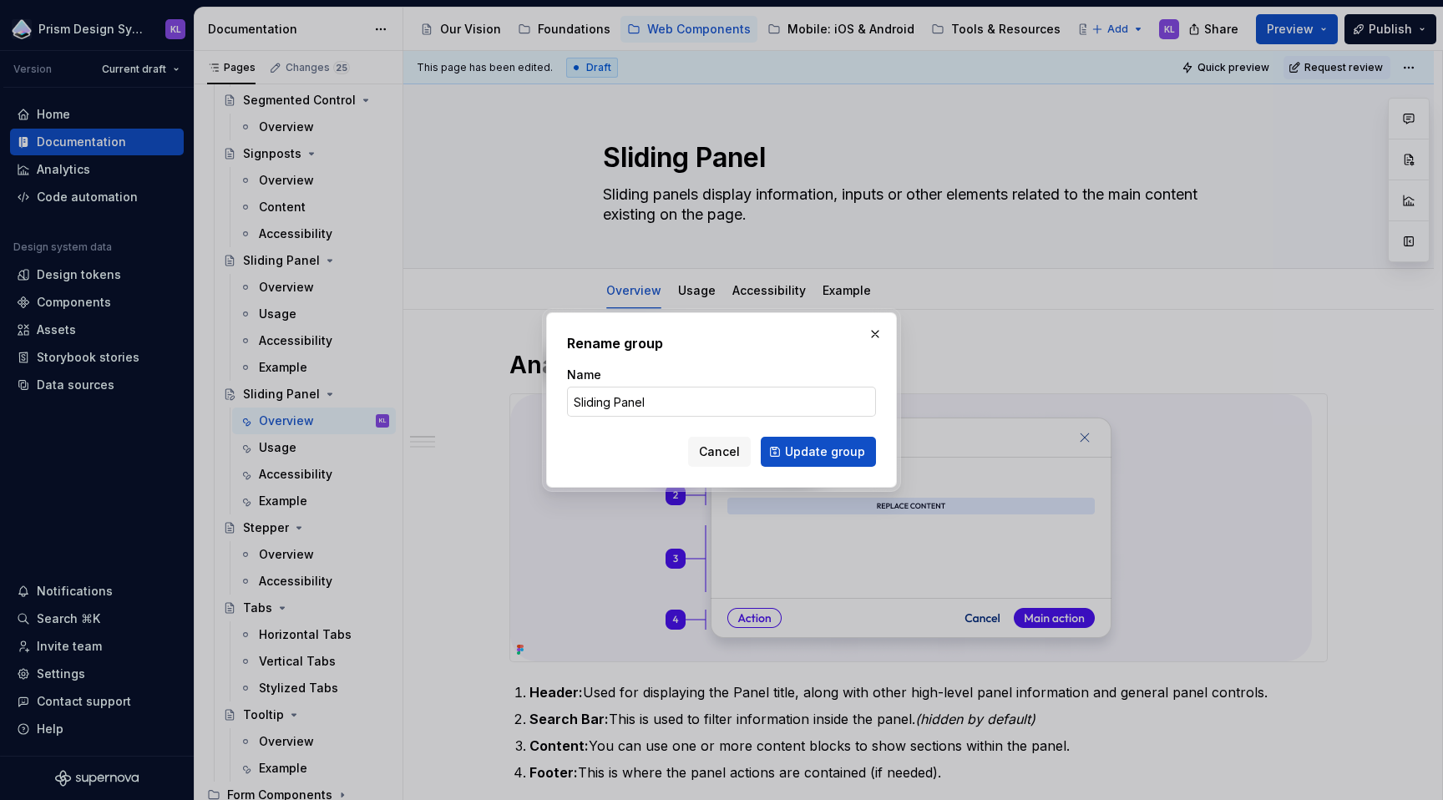
click at [686, 399] on input "Sliding Panel" at bounding box center [721, 402] width 309 height 30
type input "NEW - Sliding Panel"
click at [825, 448] on span "Update group" at bounding box center [825, 451] width 80 height 17
type textarea "*"
type textarea "NEW - Sliding Panel"
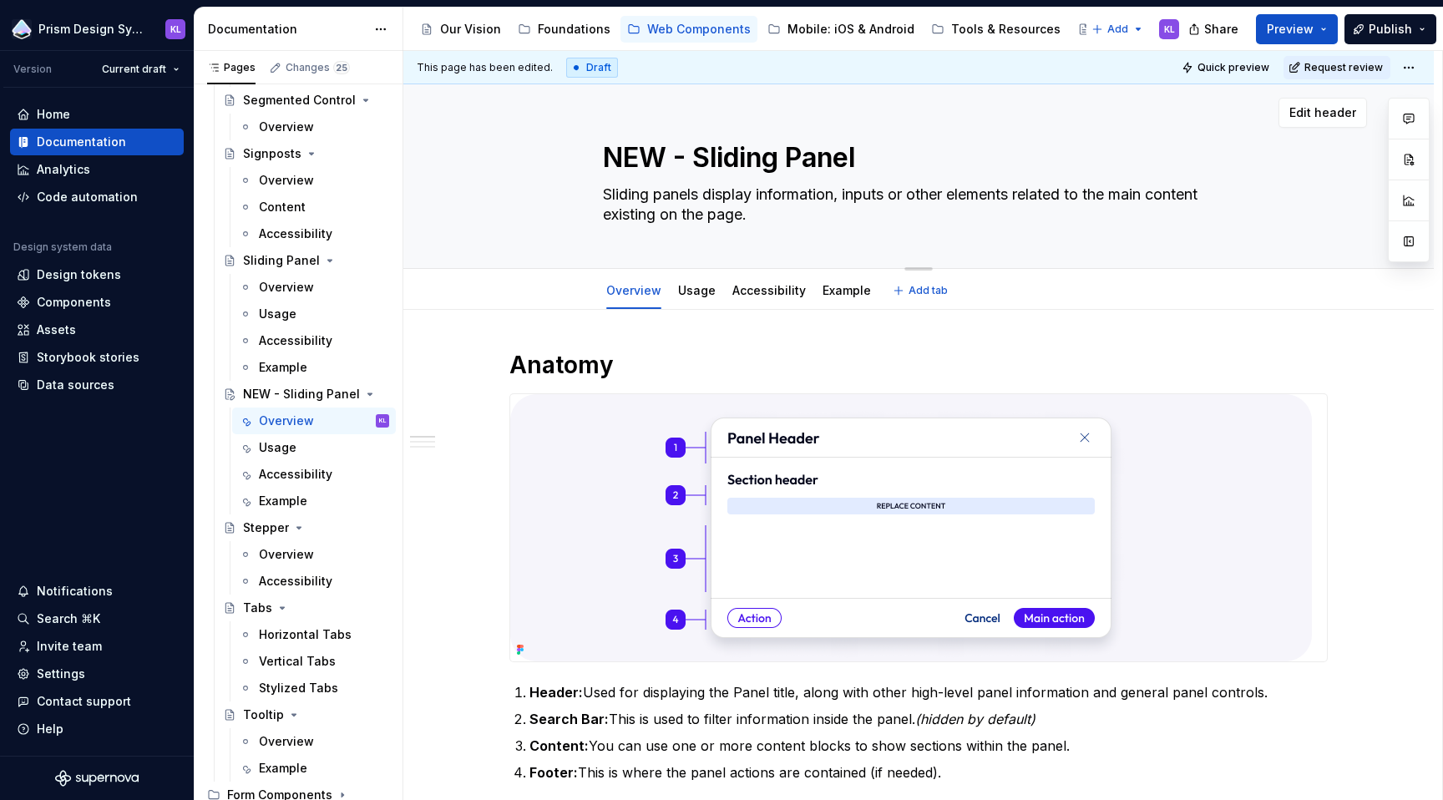
click at [726, 156] on textarea "NEW - Sliding Panel" at bounding box center [915, 158] width 631 height 40
drag, startPoint x: 789, startPoint y: 156, endPoint x: 700, endPoint y: 159, distance: 89.4
click at [700, 159] on textarea "NEW - Sliding Panel" at bounding box center [915, 158] width 631 height 40
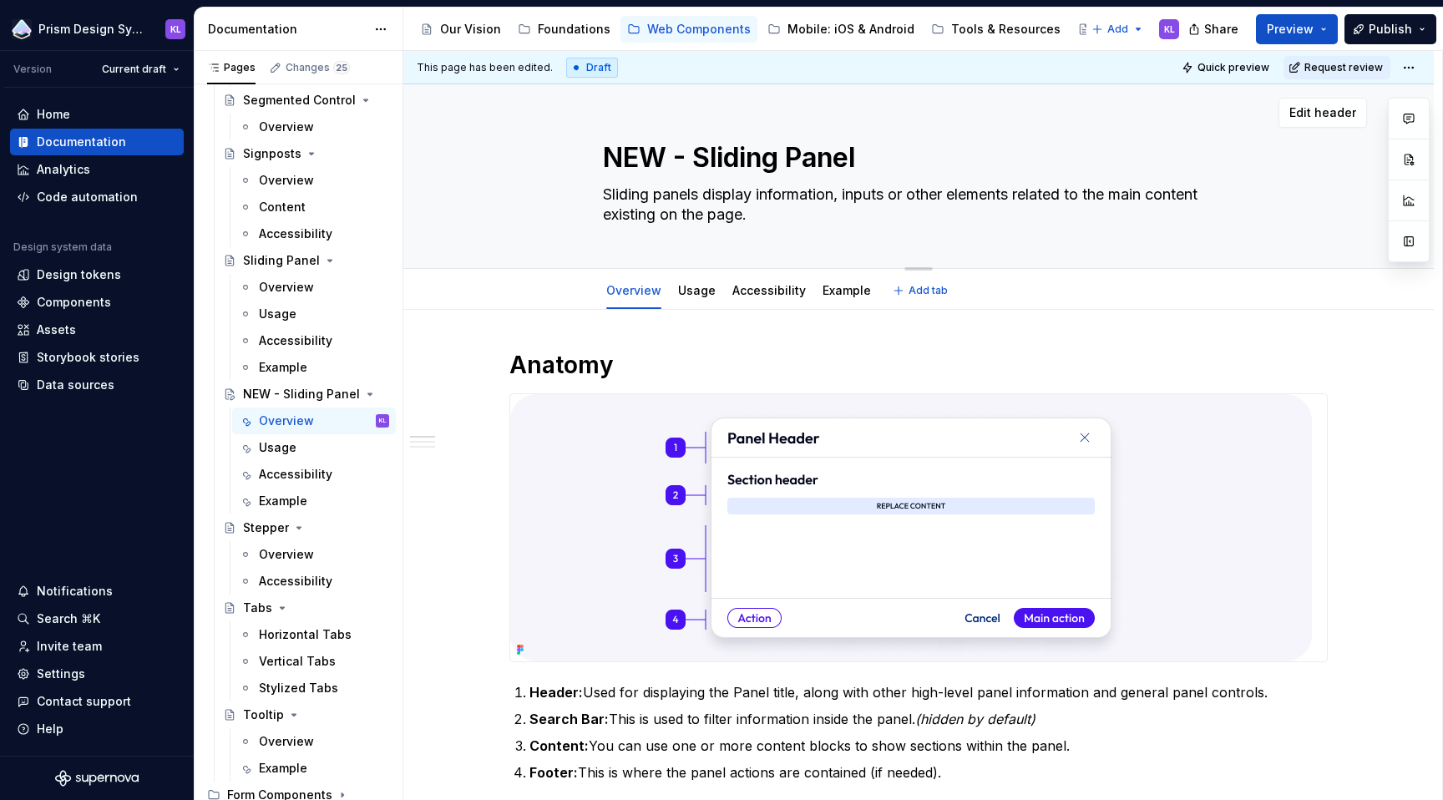
type textarea "*"
type textarea "NEW - Panel"
type textarea "*"
type textarea "NEW - Panels"
type textarea "*"
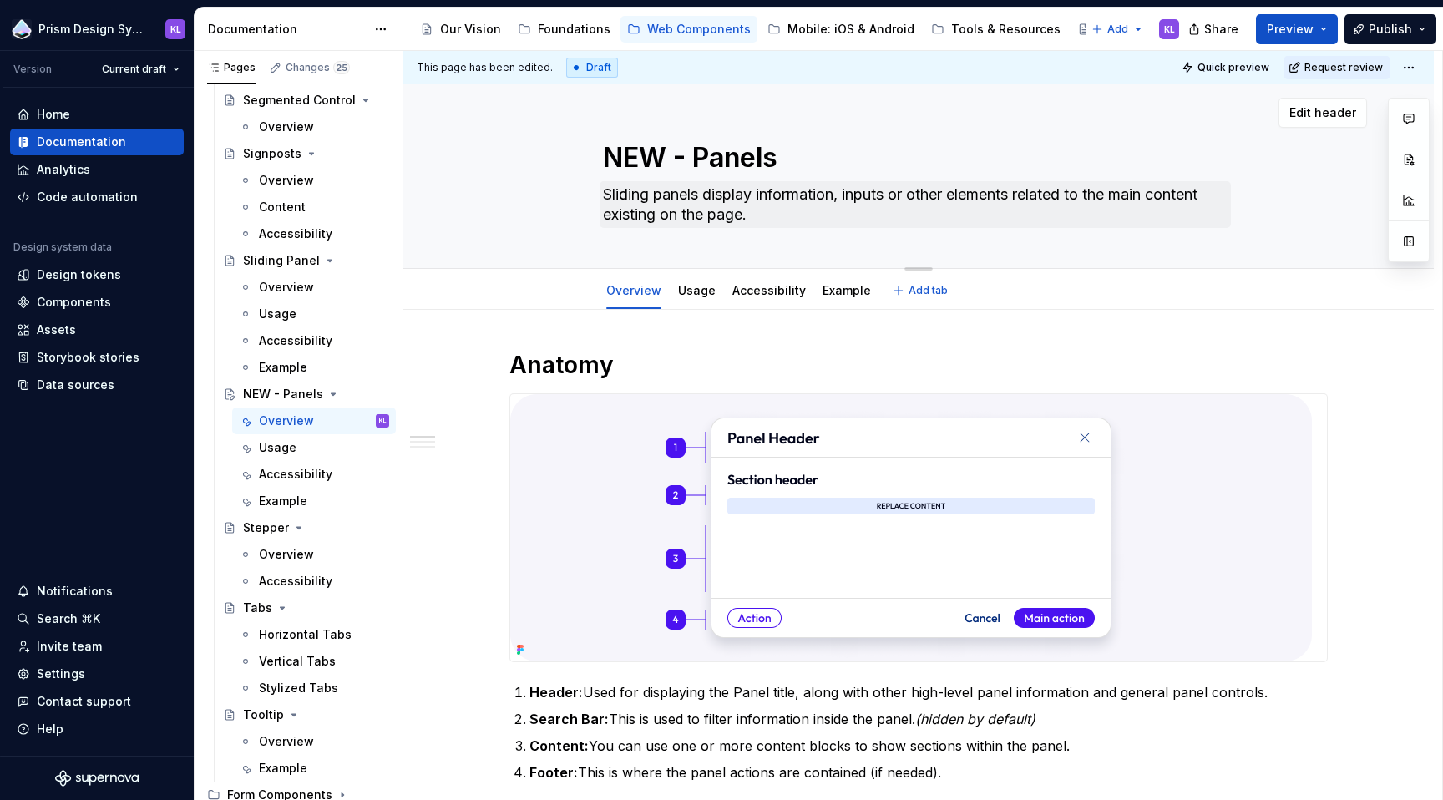
type textarea "NEW - Panels"
click at [660, 197] on textarea "Sliding panels display information, inputs or other elements related to the mai…" at bounding box center [915, 204] width 631 height 47
drag, startPoint x: 662, startPoint y: 196, endPoint x: 601, endPoint y: 194, distance: 61.0
click at [601, 194] on textarea "Sliding panels display information, inputs or other elements related to the mai…" at bounding box center [915, 204] width 631 height 47
type textarea "*"
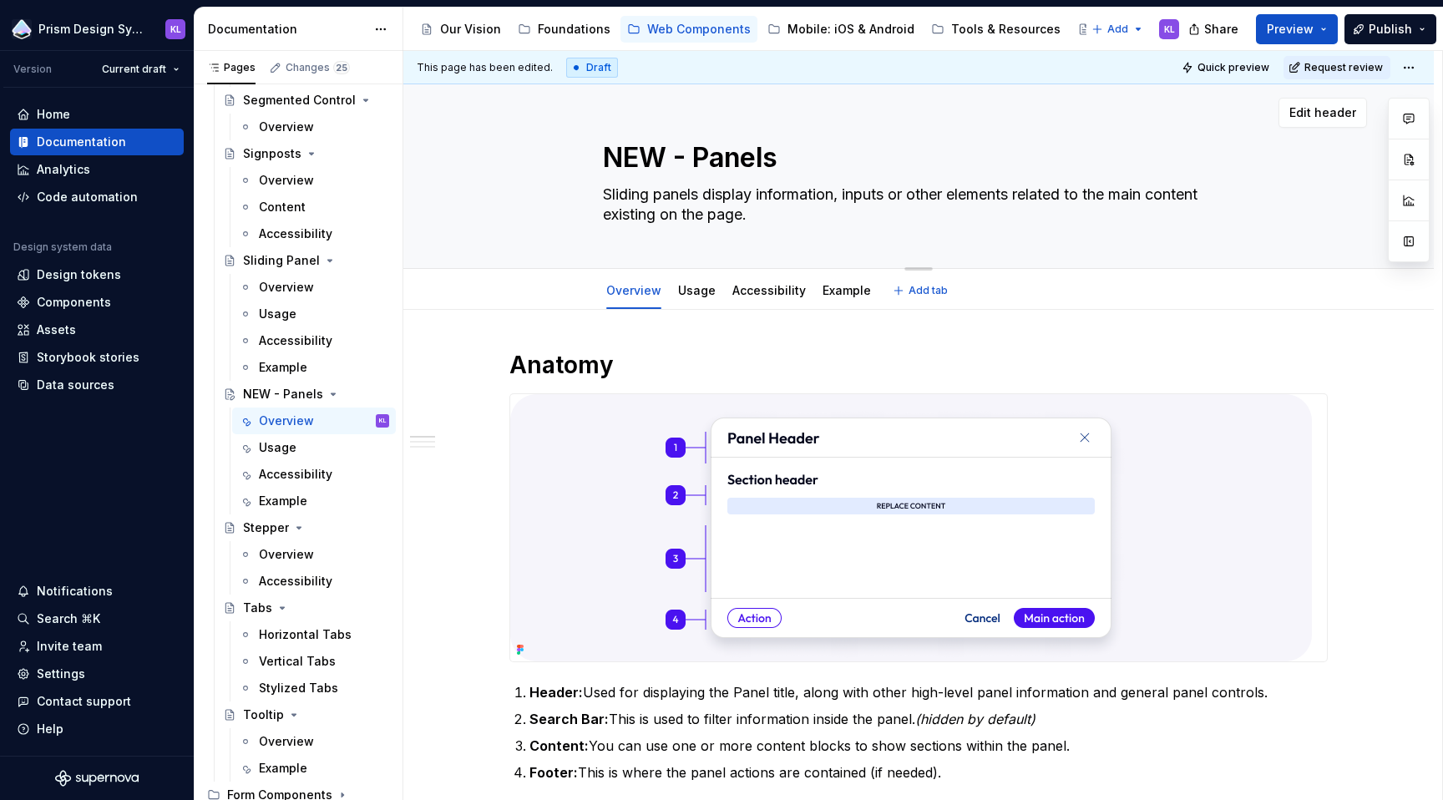
type textarea "Panels display information, inputs or other elements related to the main conten…"
drag, startPoint x: 787, startPoint y: 197, endPoint x: 972, endPoint y: 193, distance: 184.6
click at [972, 193] on textarea "Panels display information, inputs or other elements related to the main conten…" at bounding box center [915, 204] width 631 height 47
type textarea "*"
type textarea "Panels display information related to the main content existing on the page."
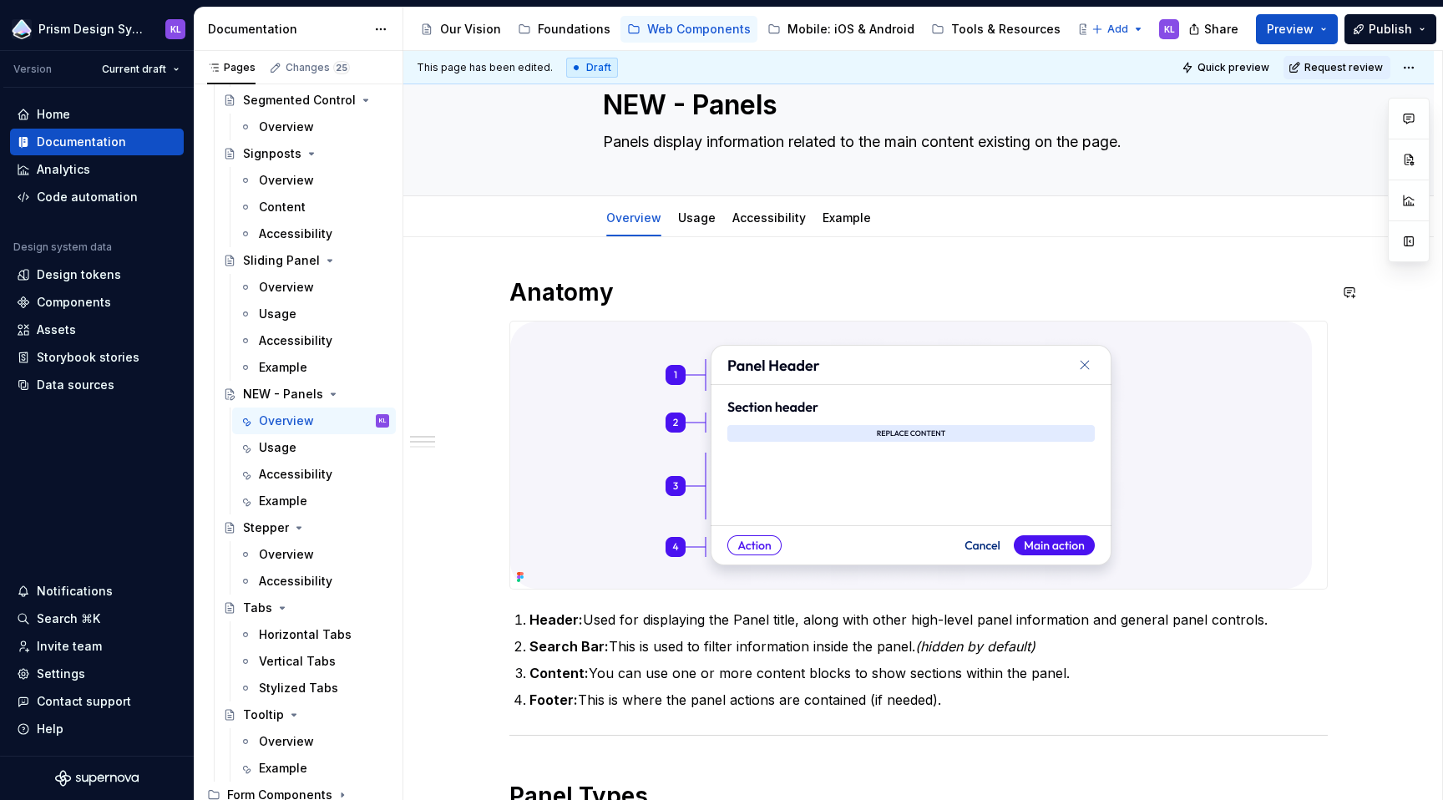
scroll to position [10, 0]
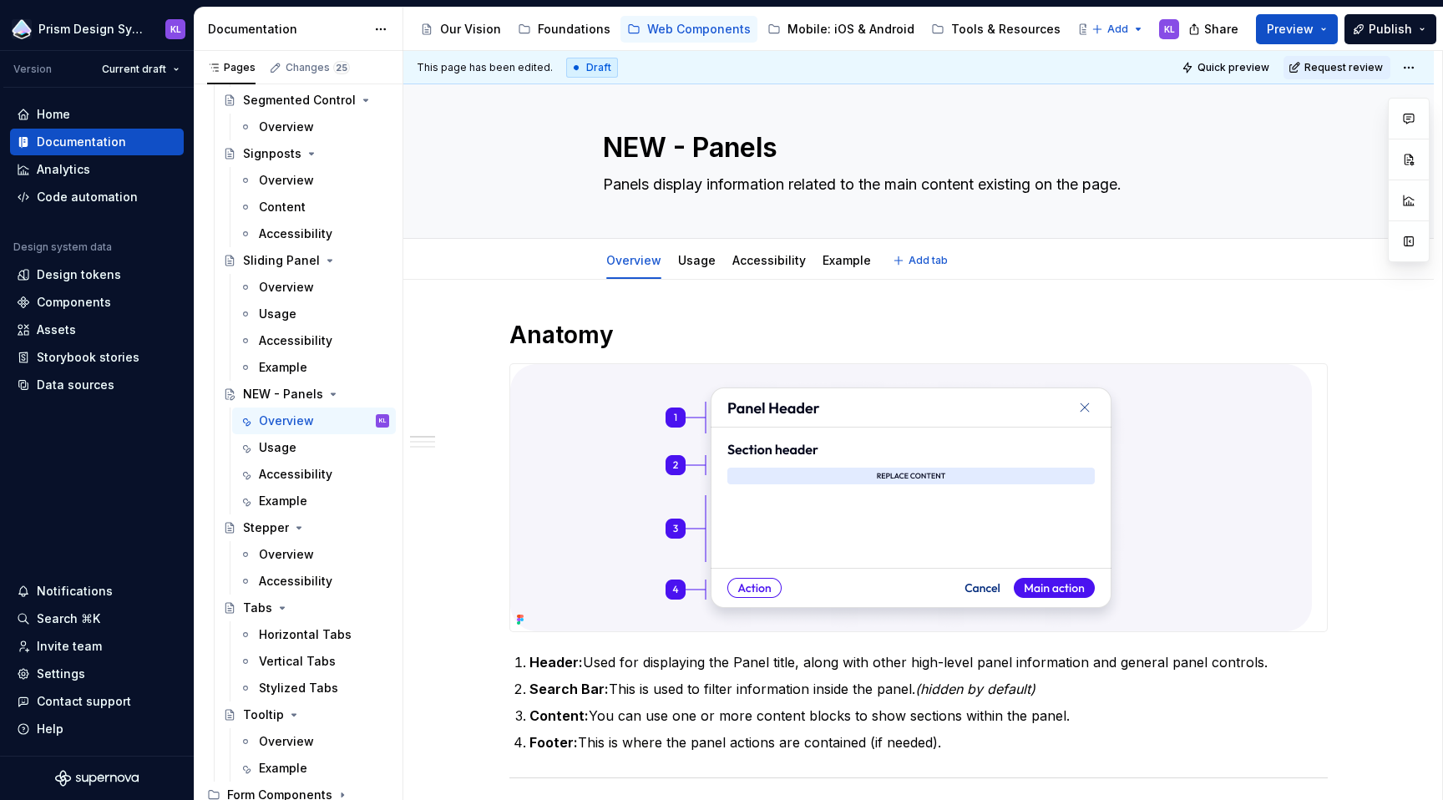
type textarea "*"
type textarea "Panels display information related to the main content existing on the page."
click at [709, 147] on textarea "NEW - Panels" at bounding box center [915, 148] width 631 height 40
type textarea "*"
type textarea "O"
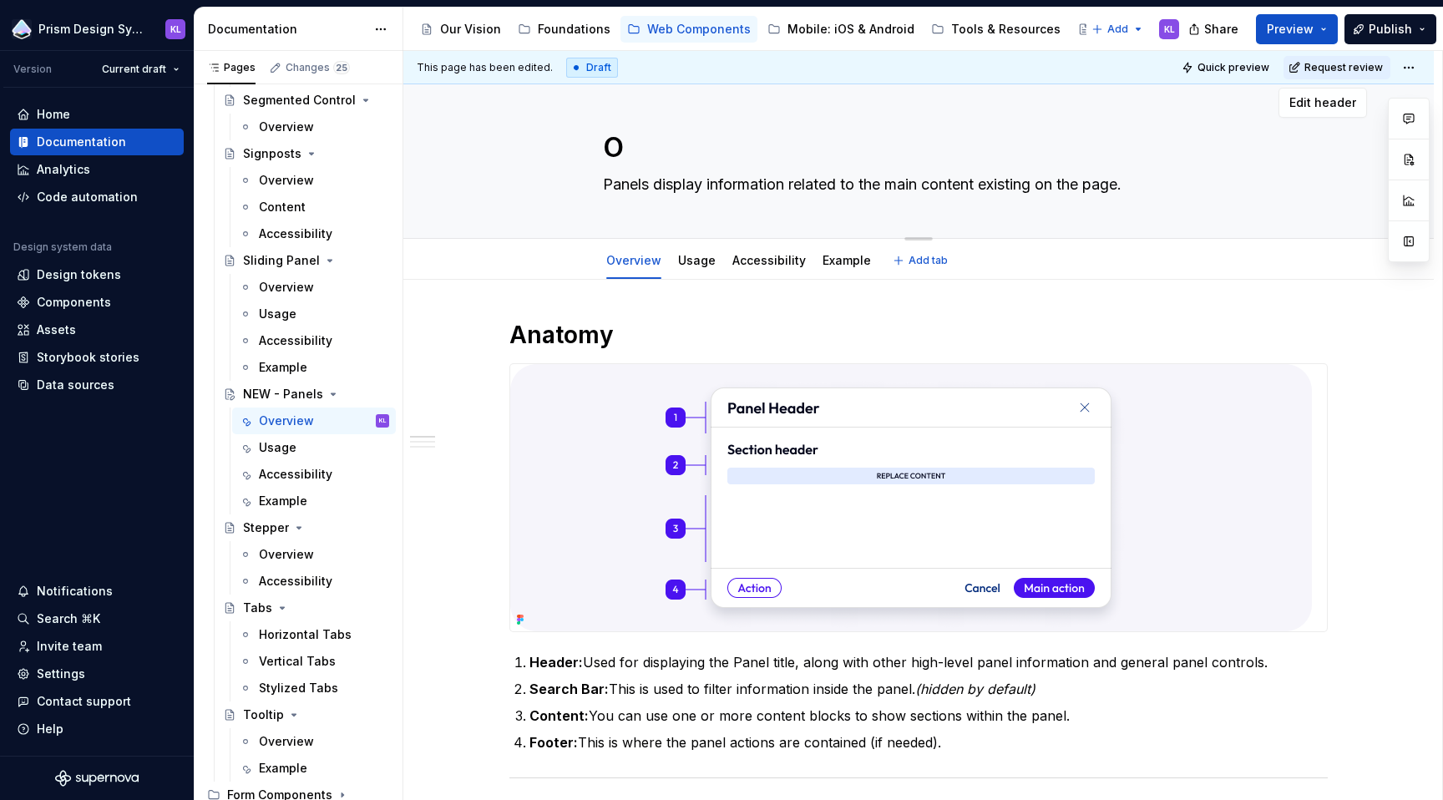
scroll to position [7, 0]
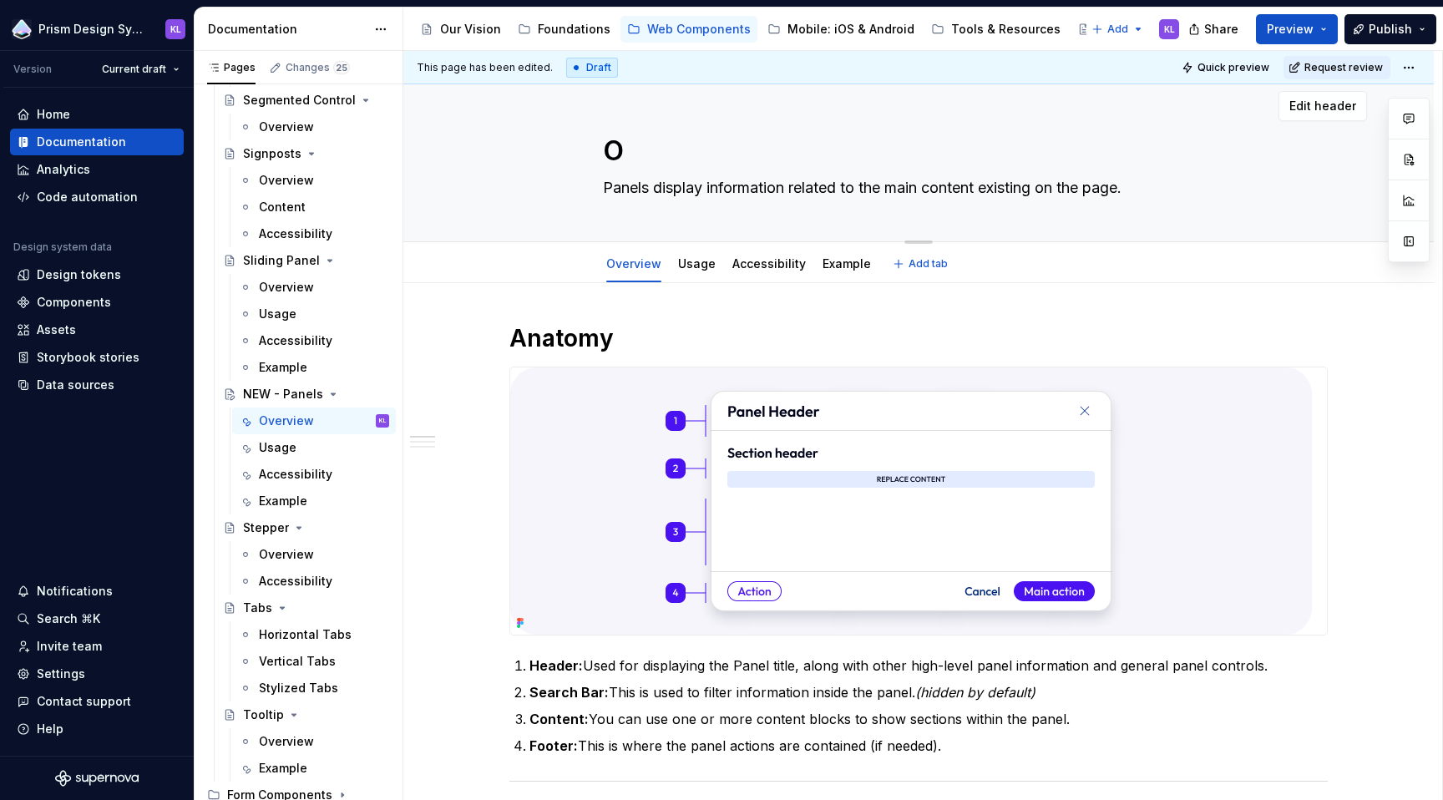
type textarea "*"
type textarea "Ov"
type textarea "*"
type textarea "Ove"
type textarea "*"
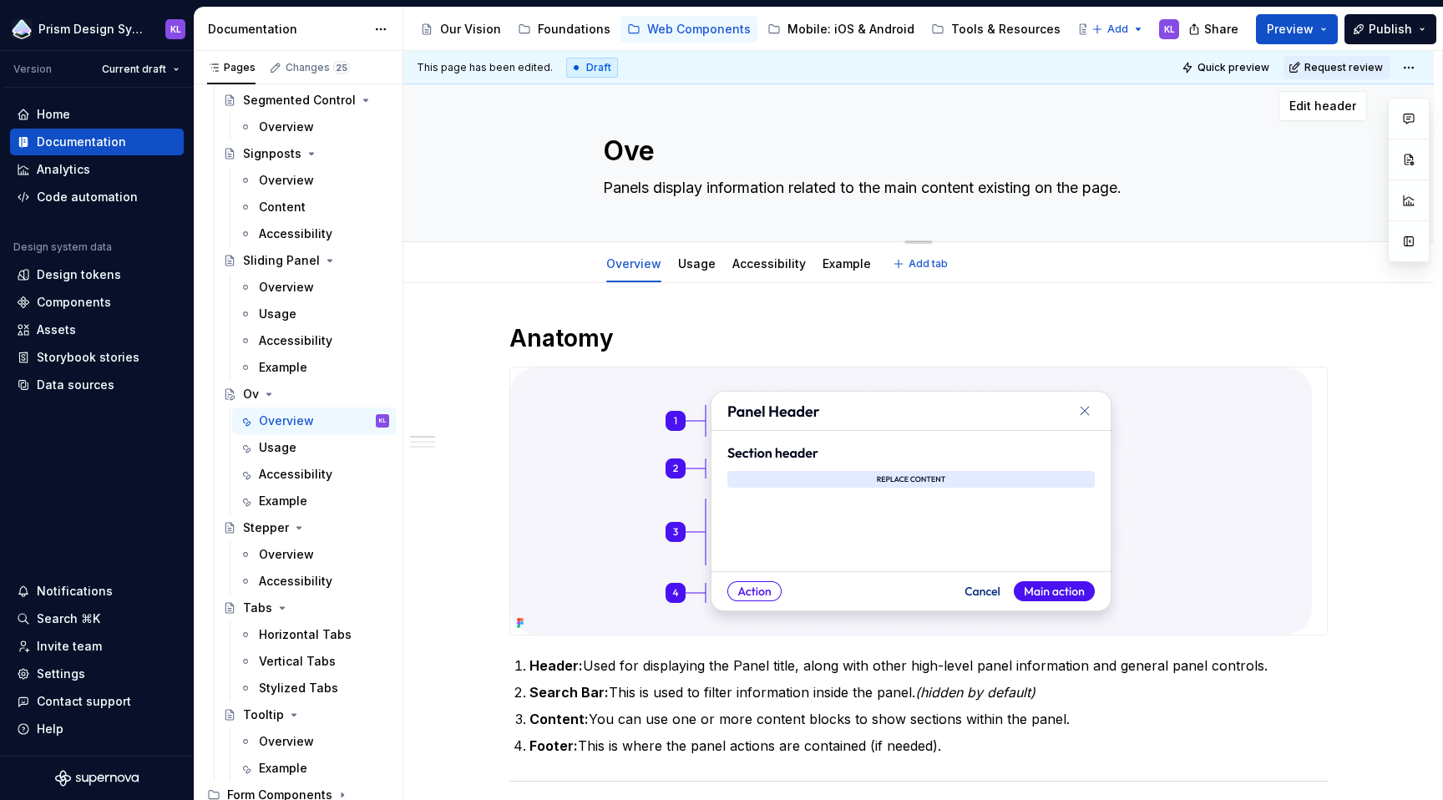
type textarea "Over"
type textarea "*"
type textarea "Overl"
type textarea "*"
type textarea "Overla"
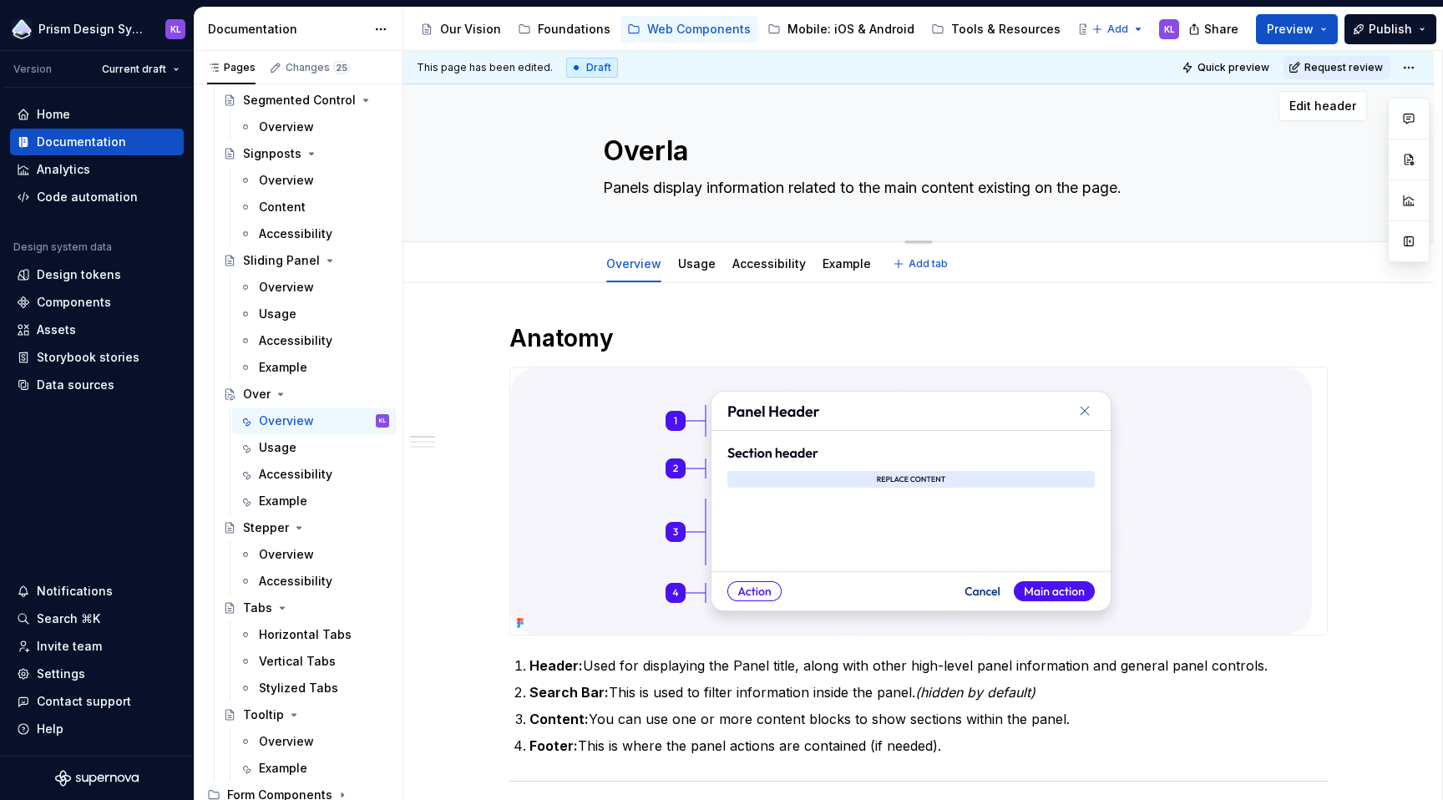
type textarea "*"
type textarea "Overlay"
type textarea "*"
type textarea "Overlay"
type textarea "*"
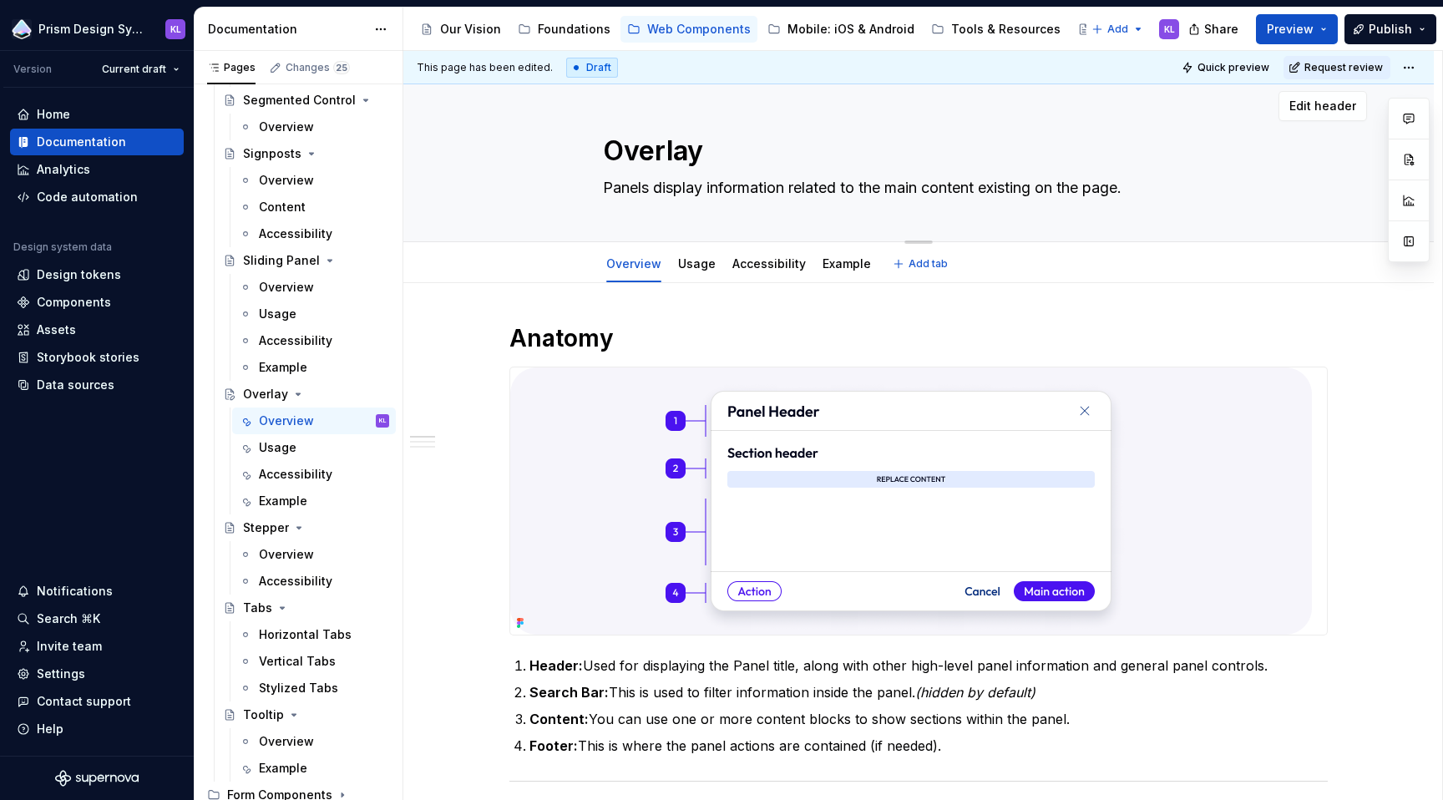
type textarea "Overlay P"
type textarea "*"
type textarea "Overlay Pa"
type textarea "*"
type textarea "Overlay Pan"
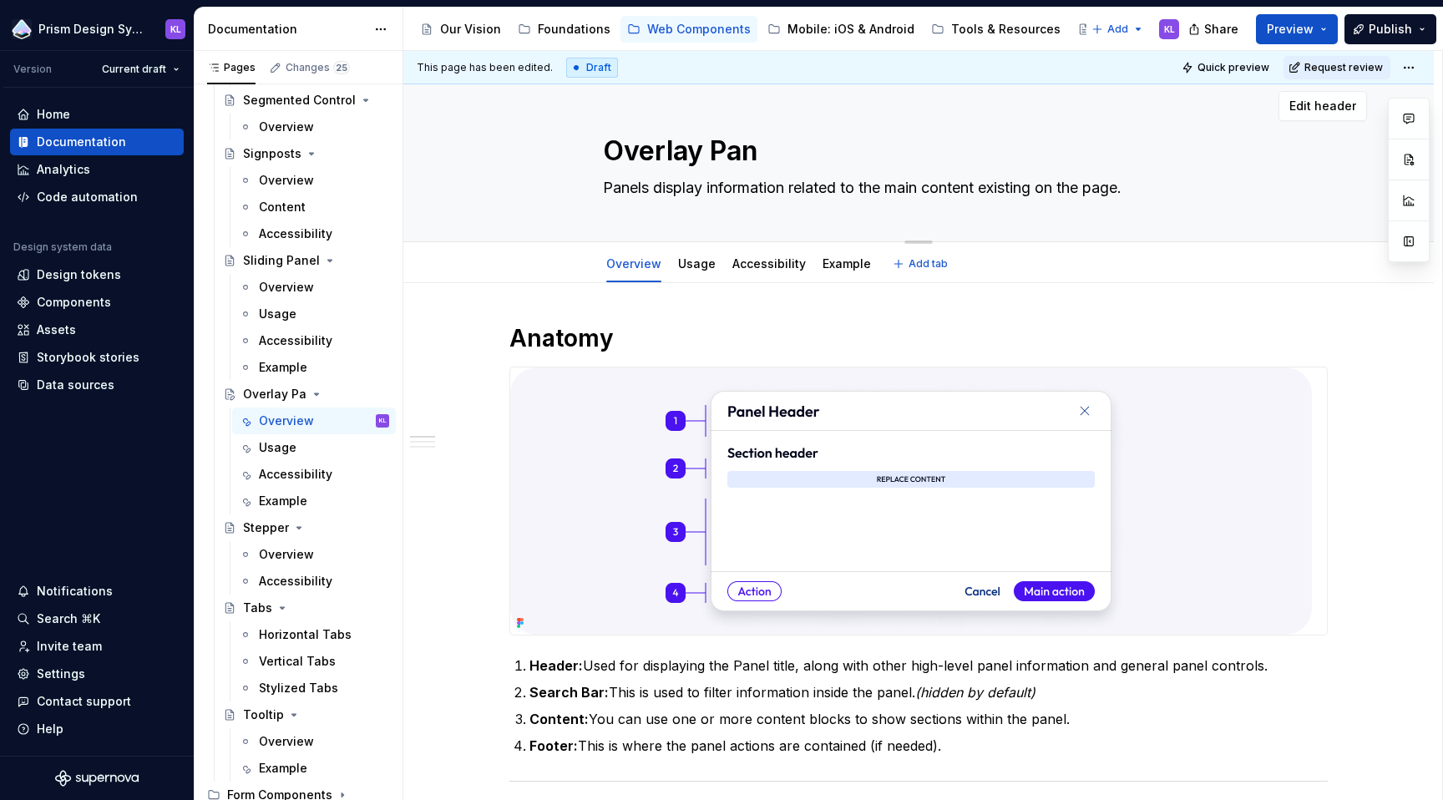
type textarea "*"
type textarea "Overlay Pane"
type textarea "*"
type textarea "Overlay Panel"
type textarea "*"
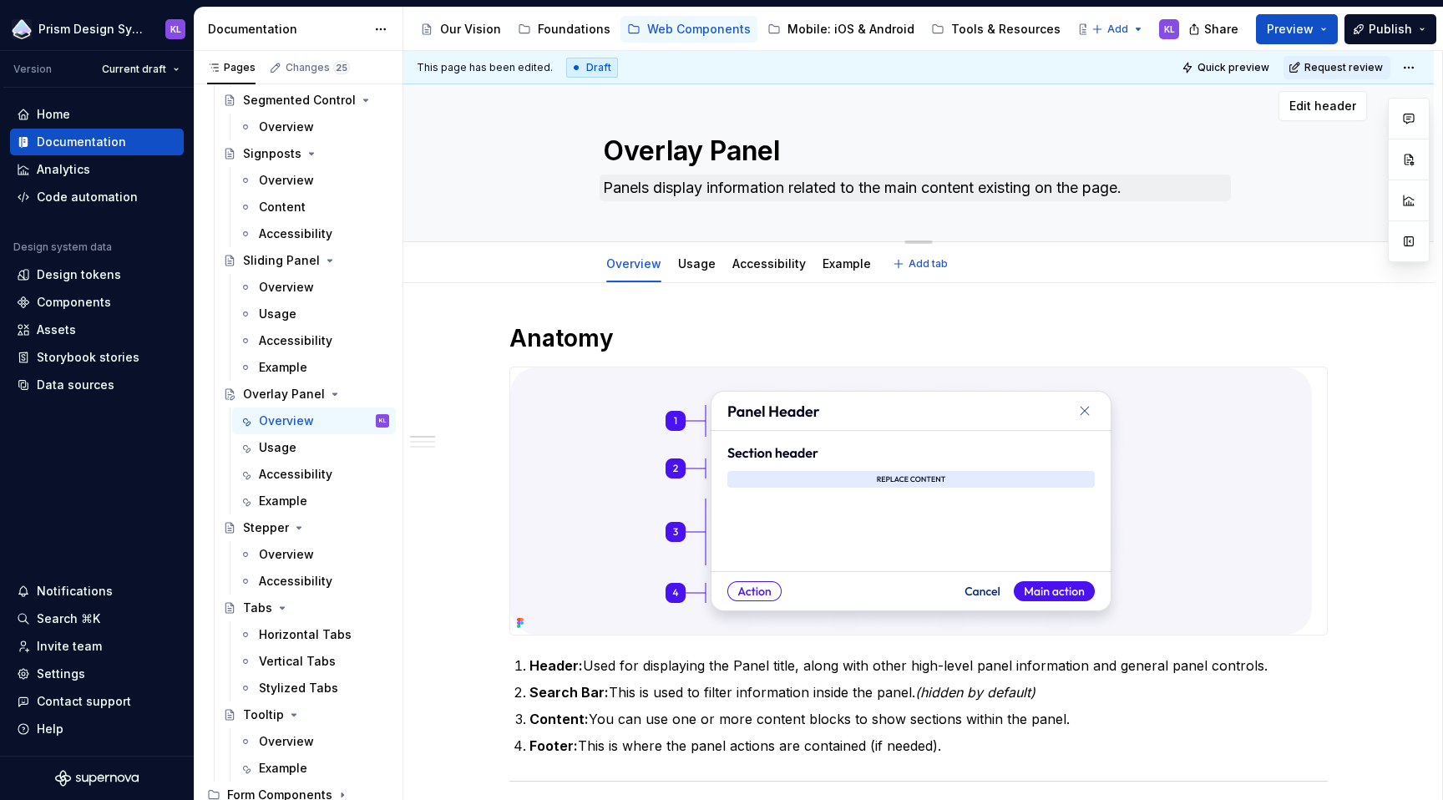
type textarea "Overlay Panel"
click at [610, 190] on textarea "Panels display information related to the main content existing on the page." at bounding box center [915, 188] width 631 height 27
click at [610, 185] on textarea "Panels display information related to the main content existing on the page." at bounding box center [915, 188] width 631 height 27
drag, startPoint x: 647, startPoint y: 188, endPoint x: 591, endPoint y: 185, distance: 56.0
click at [591, 185] on div "Overlay Panel Panels display information related to the main content existing o…" at bounding box center [918, 160] width 897 height 164
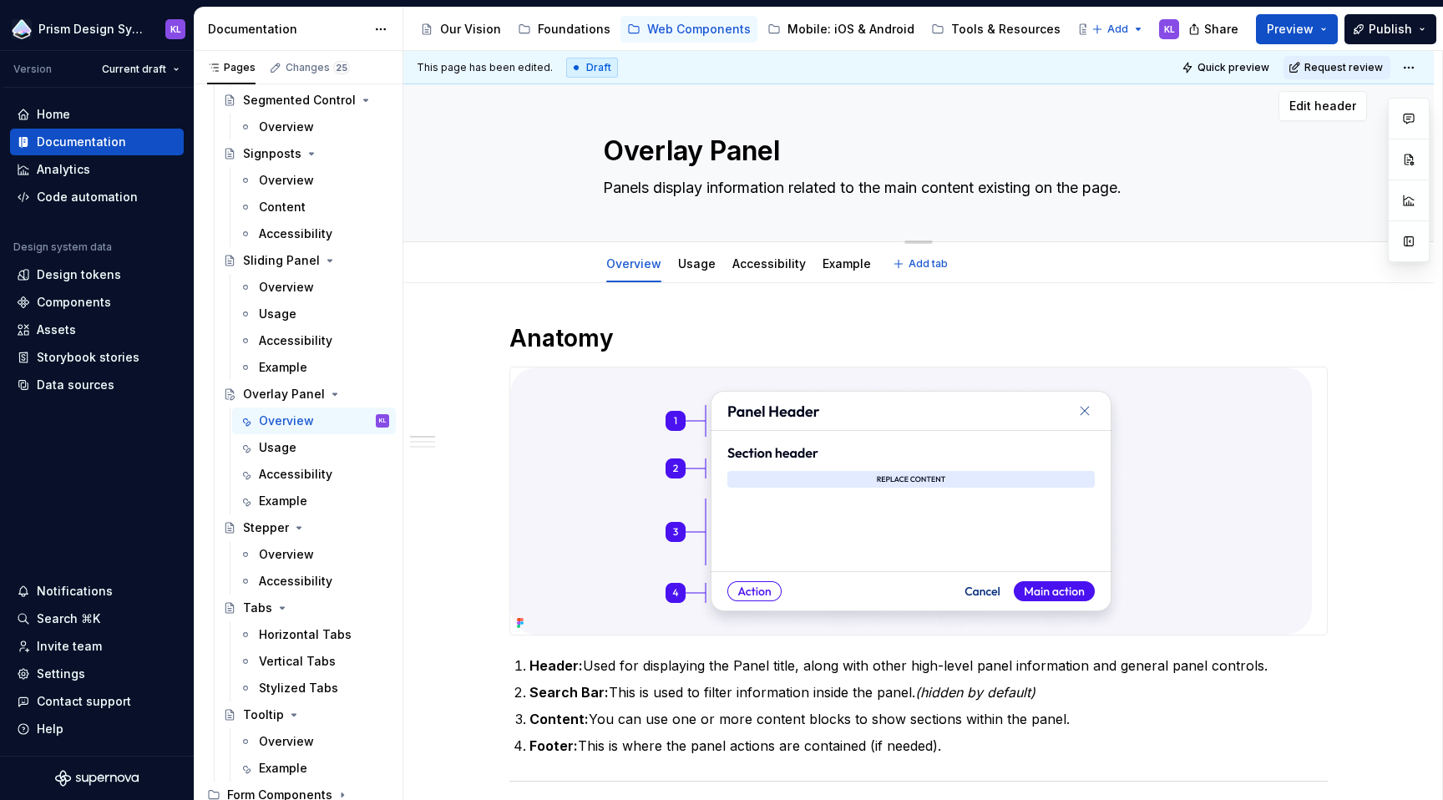
type textarea "*"
type textarea "T display information related to the main content existing on the page."
type textarea "*"
type textarea "Th display information related to the main content existing on the page."
type textarea "*"
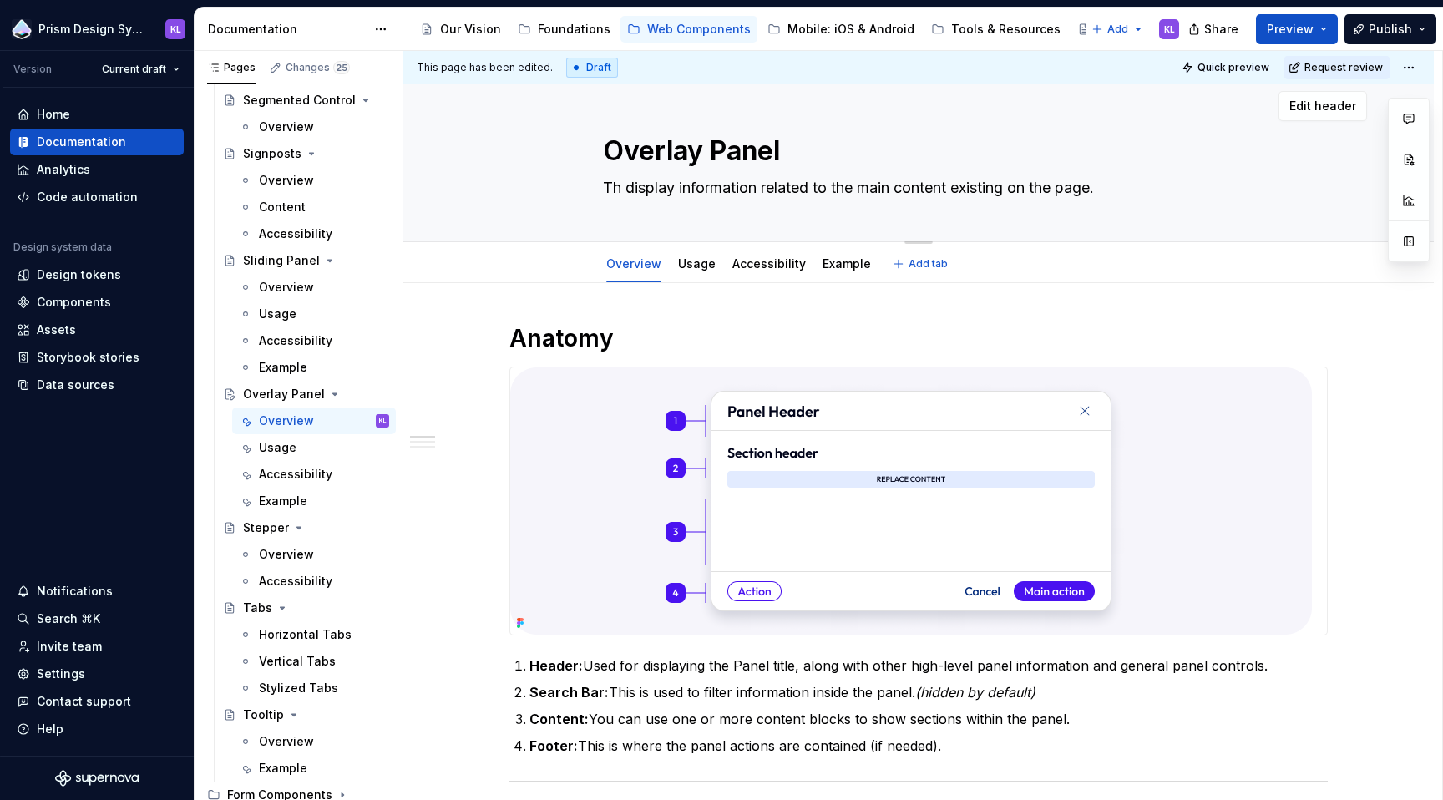
type textarea "The display information related to the main content existing on the page."
type textarea "*"
type textarea "The display information related to the main content existing on the page."
type textarea "*"
type textarea "The o display information related to the main content existing on the page."
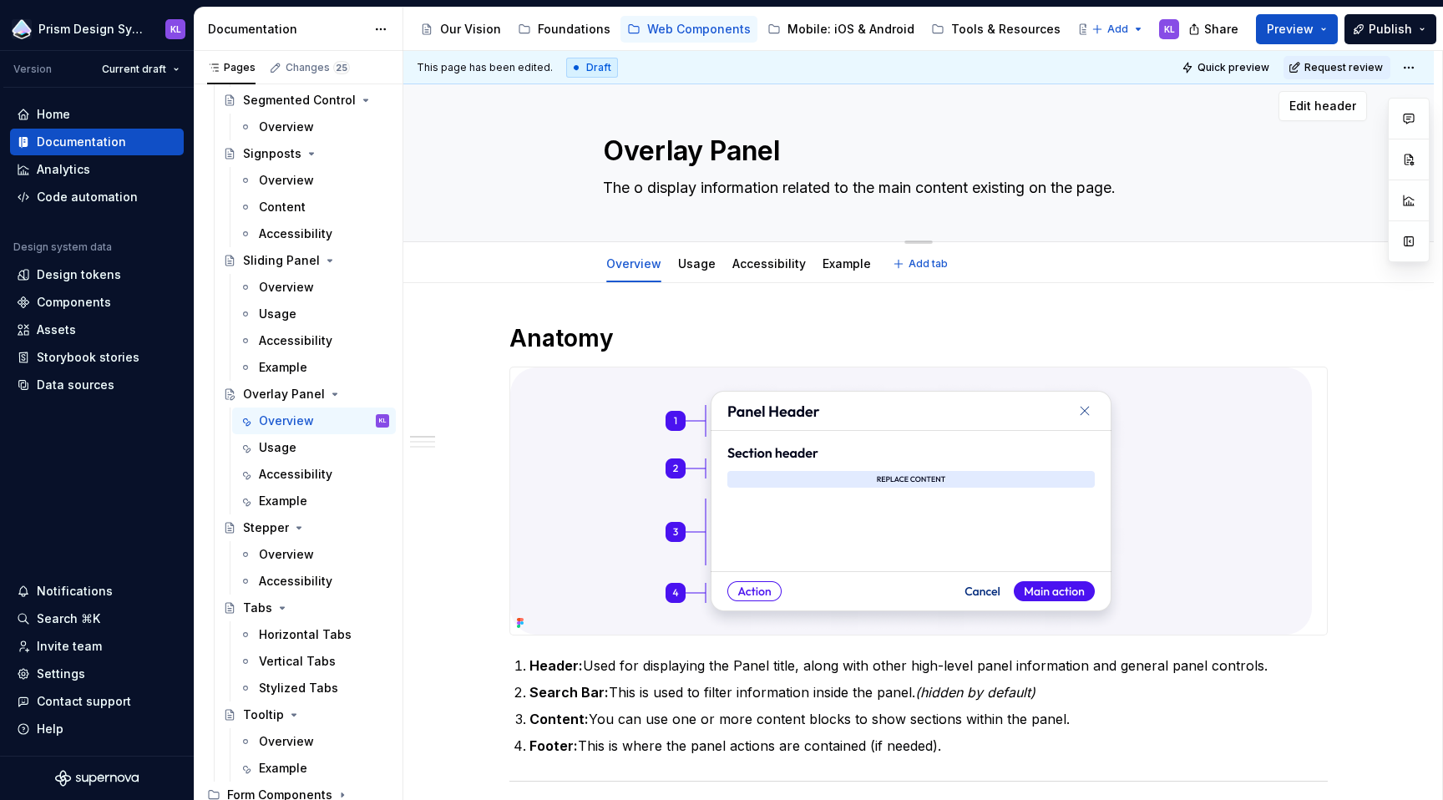
type textarea "*"
type textarea "The ov display information related to the main content existing on the page."
type textarea "*"
type textarea "The ove display information related to the main content existing on the page."
type textarea "*"
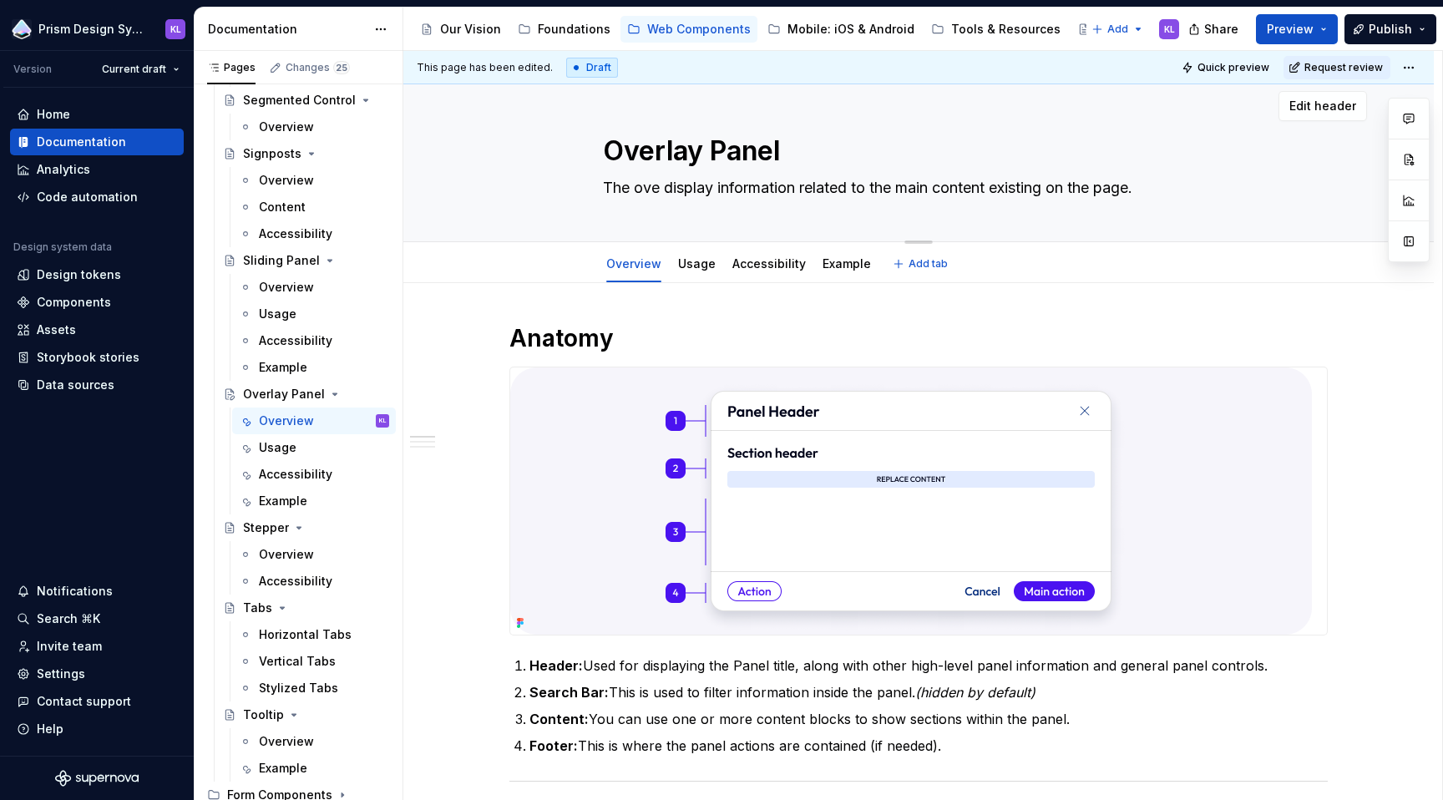
type textarea "The over display information related to the main content existing on the page."
type textarea "*"
type textarea "The overl display information related to the main content existing on the page."
type textarea "*"
type textarea "The [PERSON_NAME] display information related to the main content existing on t…"
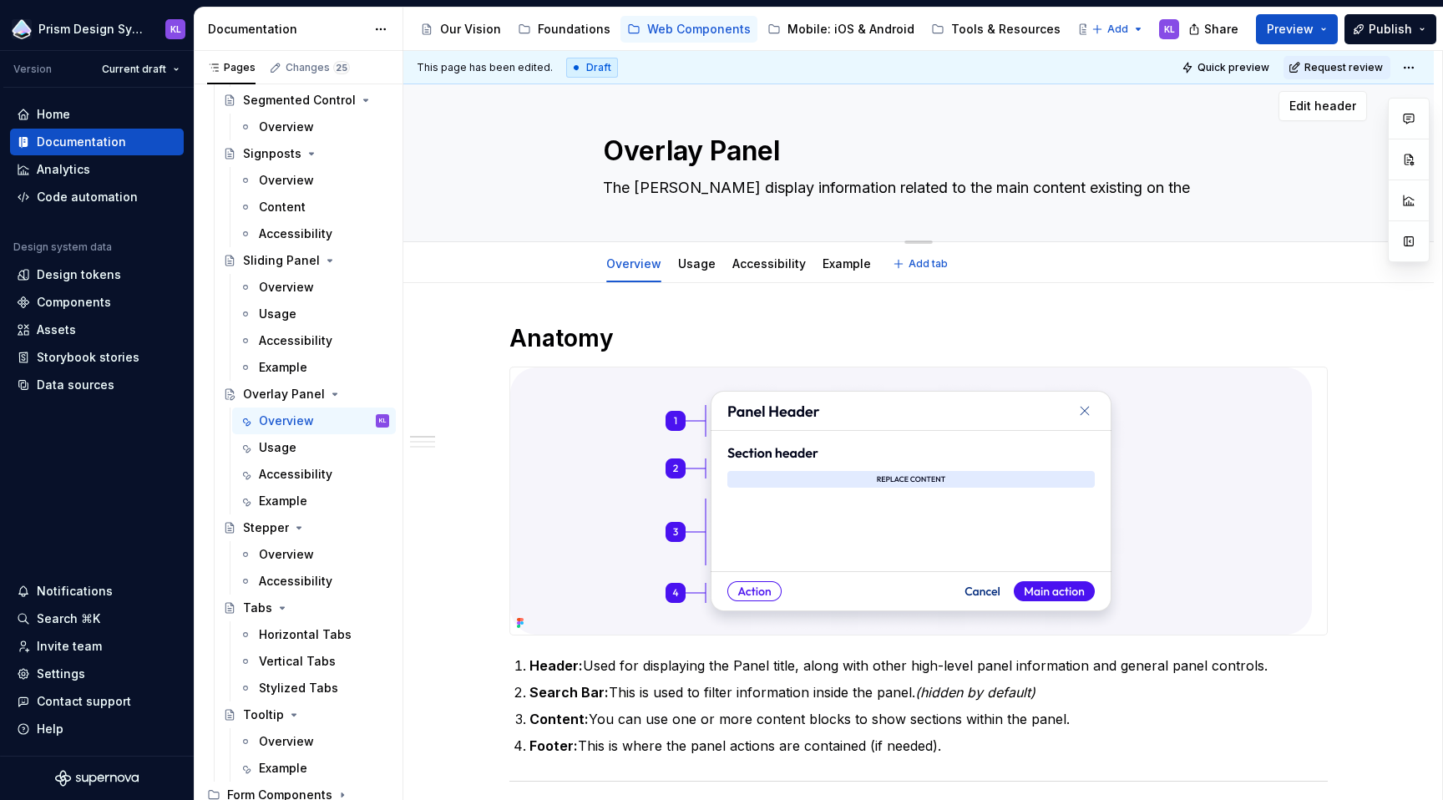
type textarea "*"
type textarea "The overlay display information related to the main content existing on the pag…"
type textarea "*"
type textarea "The overlay display information related to the main content existing on the pag…"
type textarea "*"
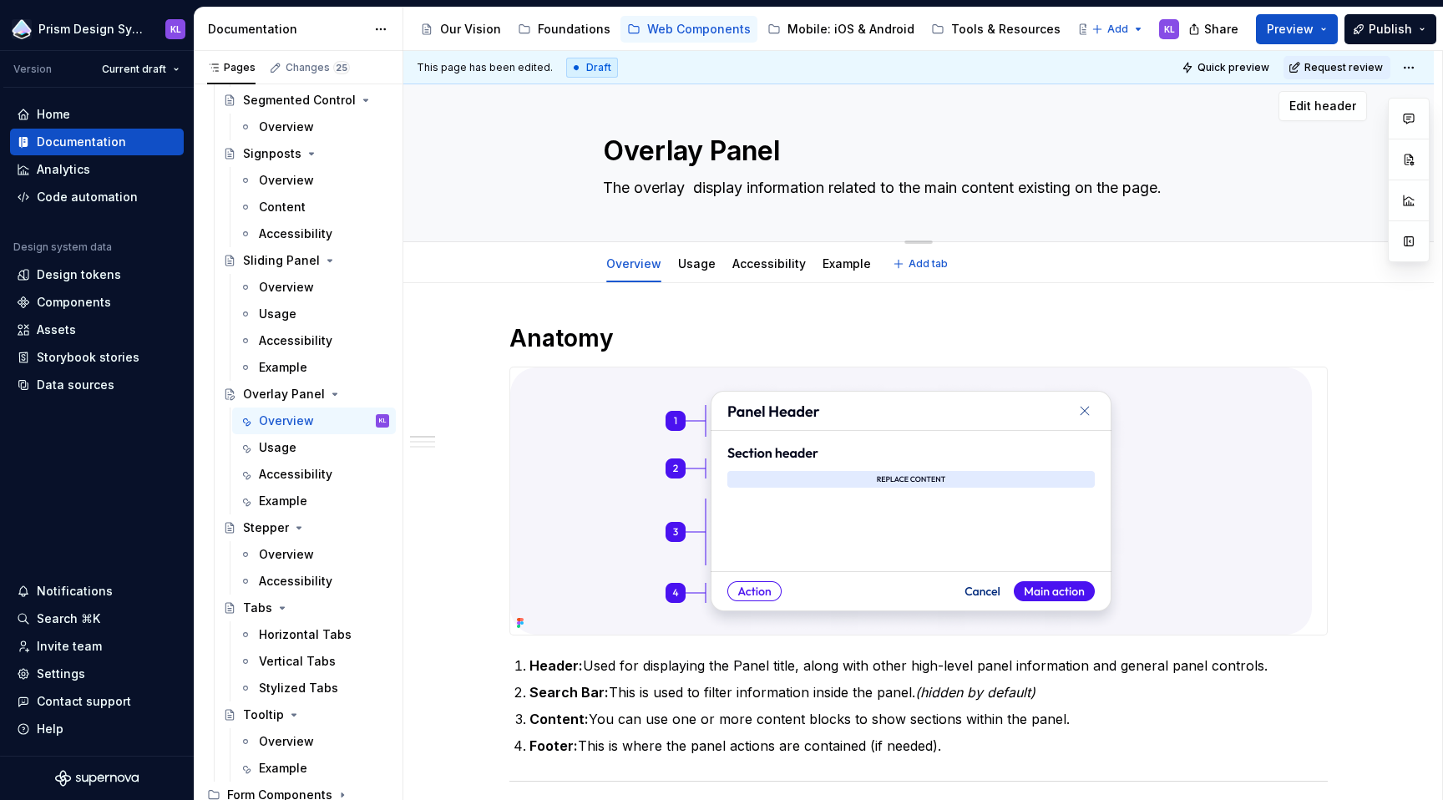
type textarea "The overlay p display information related to the main content existing on the p…"
type textarea "*"
type textarea "The overlay pa display information related to the main content existing on the …"
type textarea "*"
type textarea "The overlay pan display information related to the main content existing on the…"
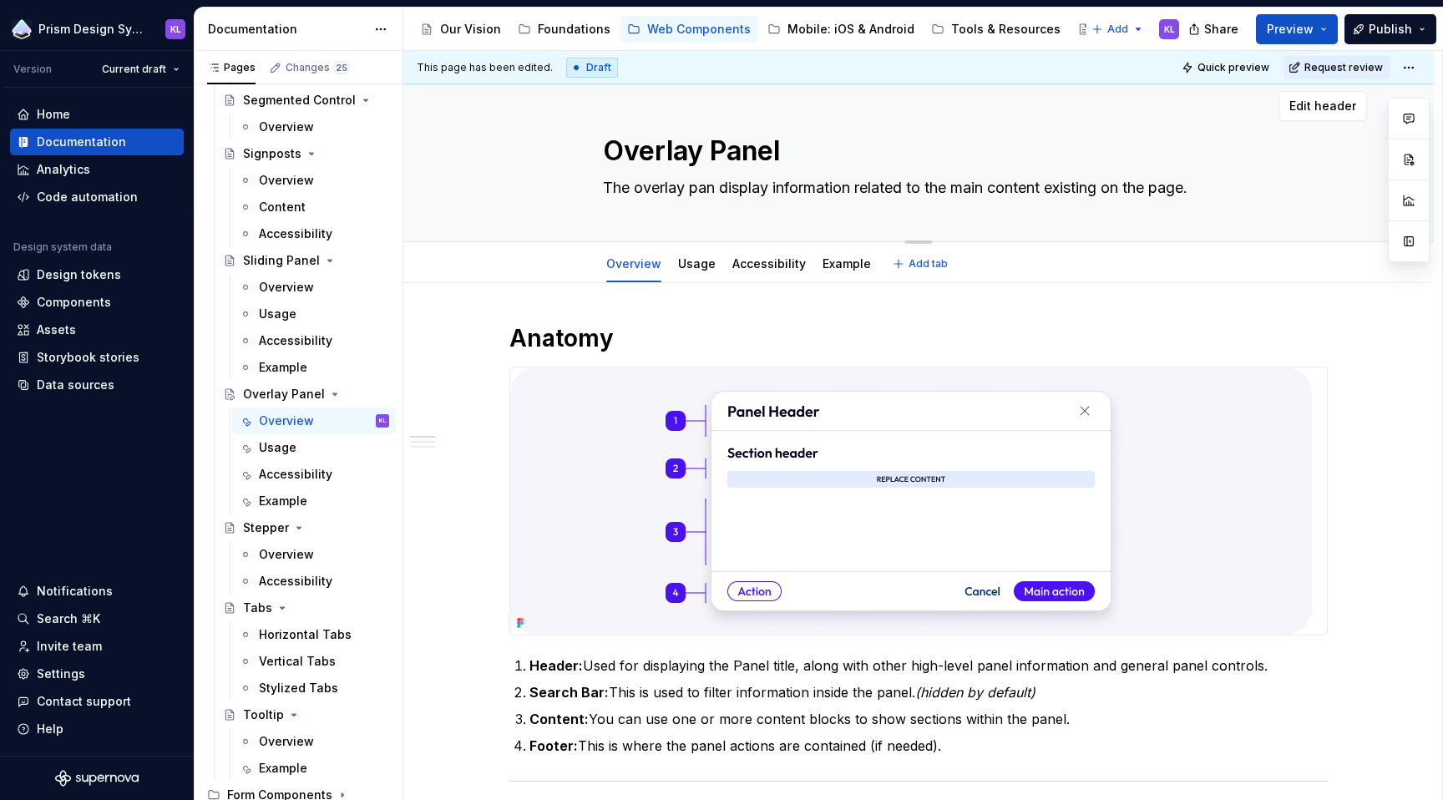
type textarea "*"
type textarea "The overlay pane display information related to the main content existing on th…"
type textarea "*"
type textarea "The overlay panel display information related to the main content existing on t…"
type textarea "*"
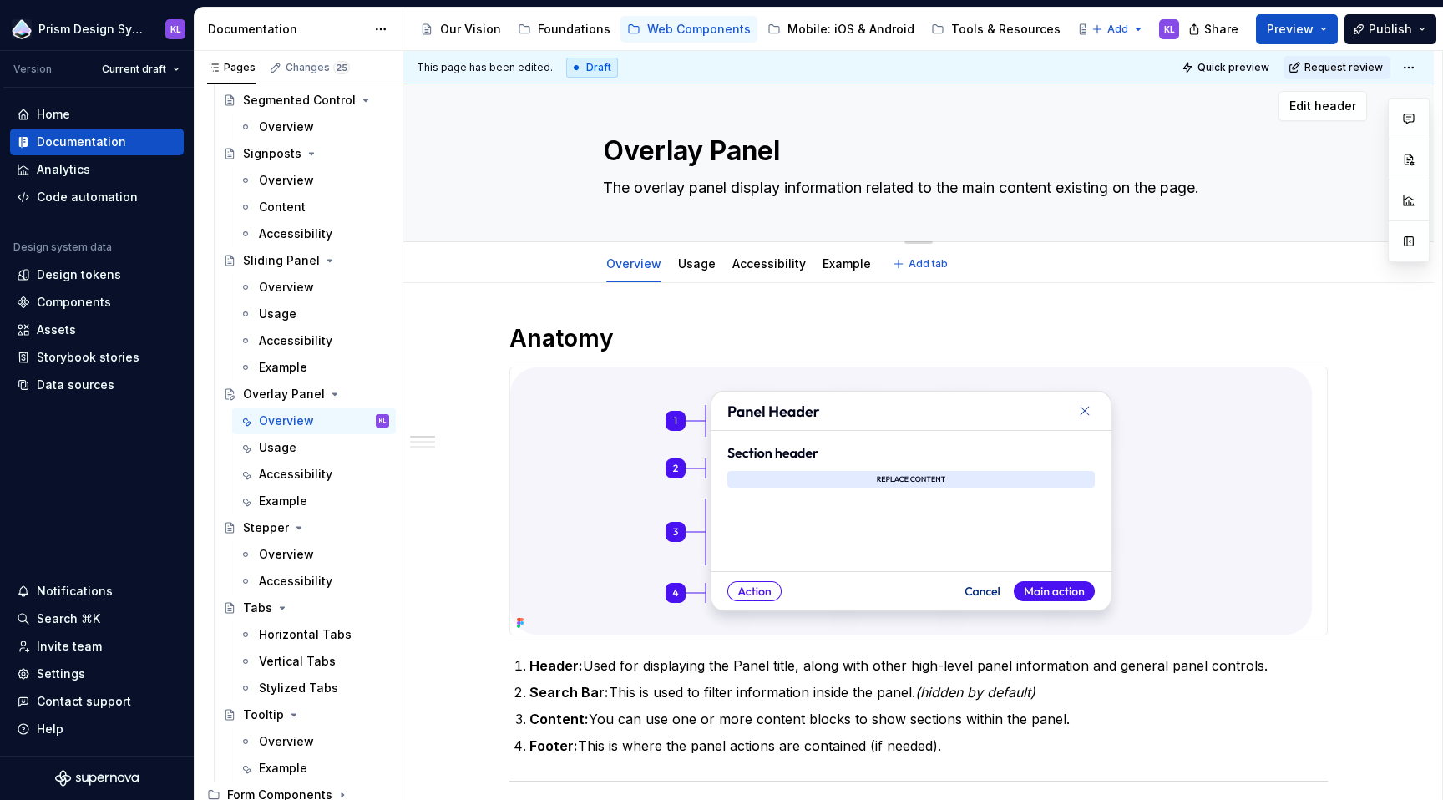
type textarea "The overlay panel displays information related to the main content existing on …"
type textarea "*"
type textarea "The overlay panel displays information related to the main content existing on …"
click at [1162, 181] on textarea "The overlay panel displays information related to the main content existing on …" at bounding box center [915, 188] width 631 height 27
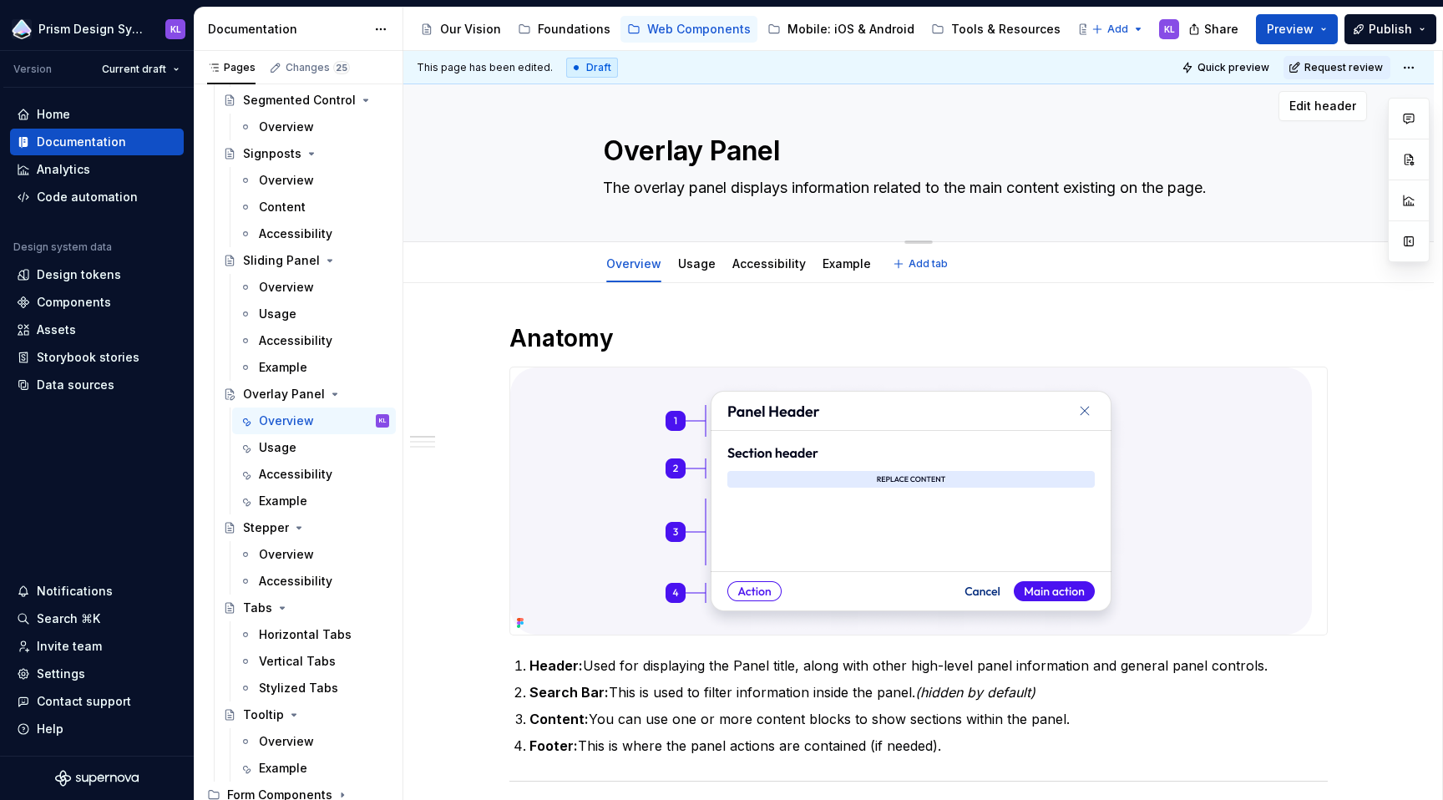
click at [1203, 185] on textarea "The overlay panel displays information related to the main content existing on …" at bounding box center [915, 188] width 631 height 27
click at [1222, 190] on textarea "The overlay panel displays information related to the main content existing on …" at bounding box center [915, 188] width 631 height 27
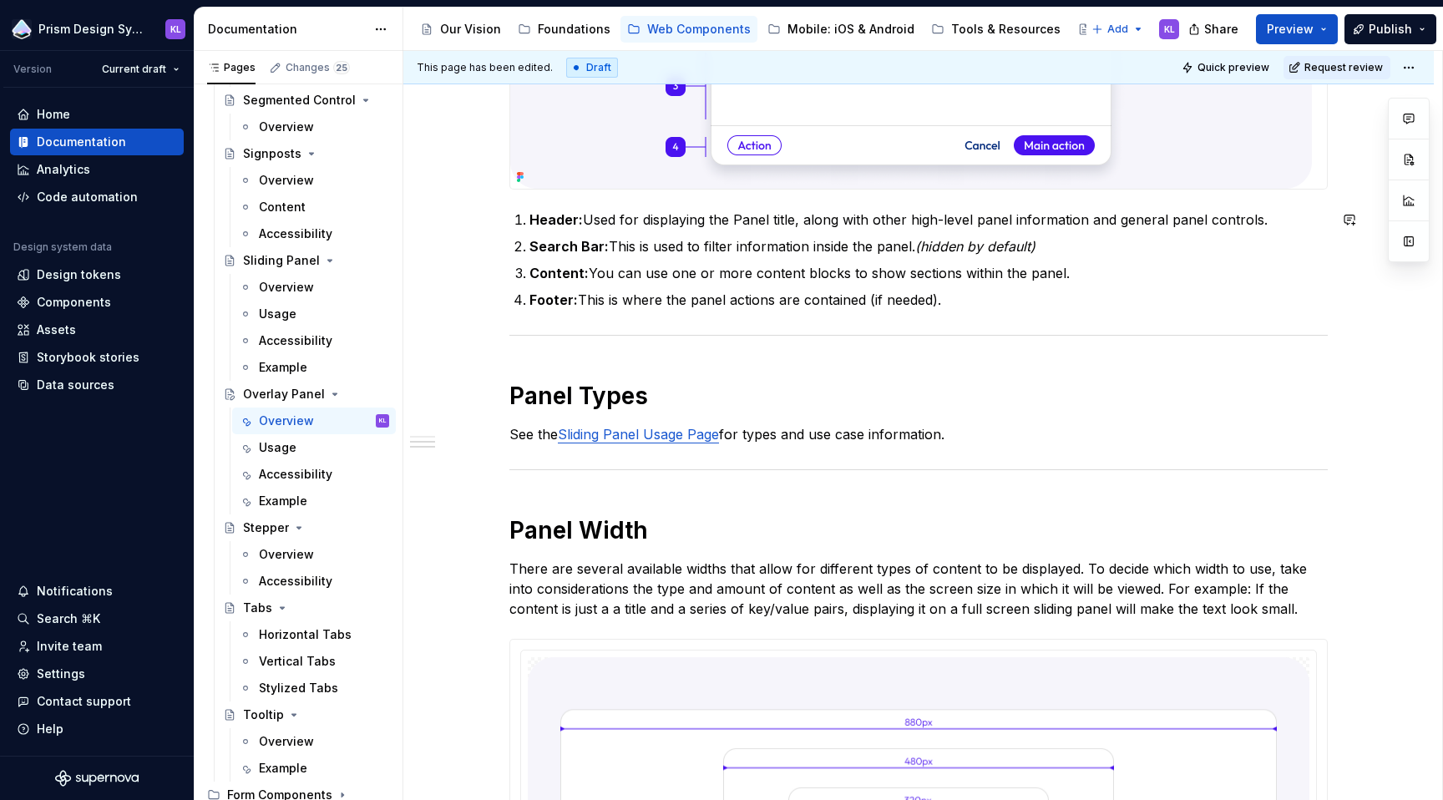
scroll to position [473, 0]
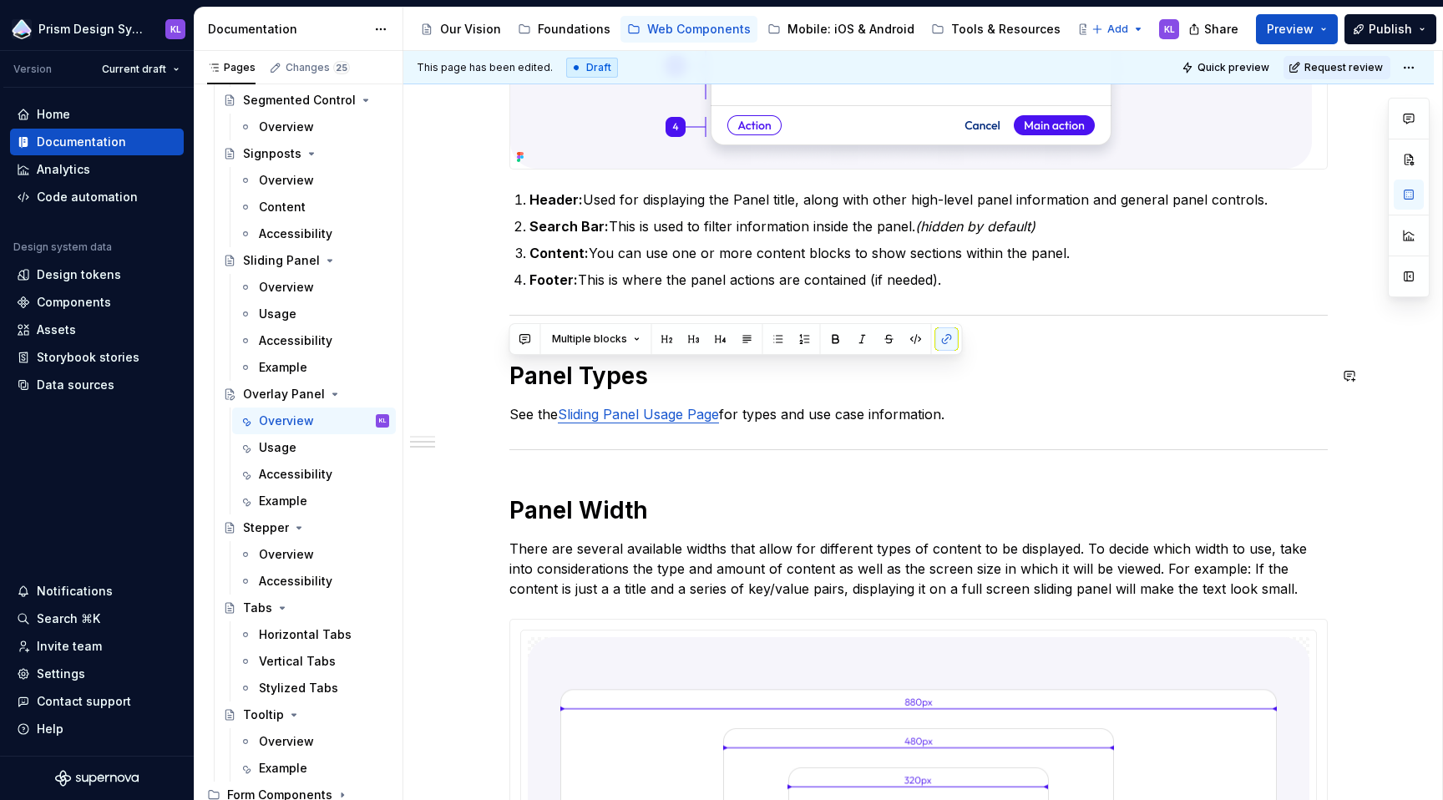
drag, startPoint x: 977, startPoint y: 410, endPoint x: 548, endPoint y: 356, distance: 432.6
click at [548, 356] on div "Anatomy Header: Used for displaying the Panel title, along with other high-leve…" at bounding box center [918, 535] width 818 height 1356
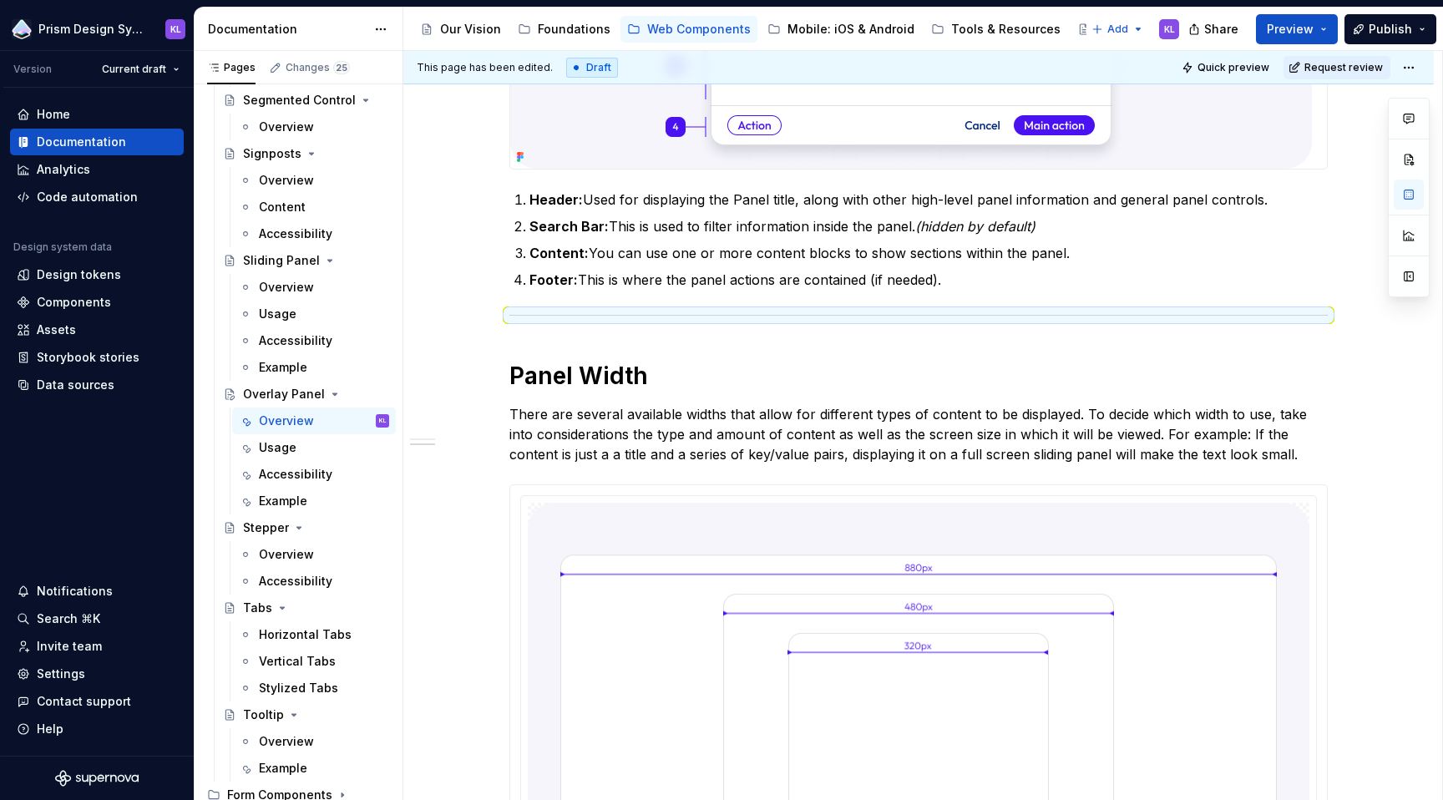
click at [647, 333] on div "Anatomy Header: Used for displaying the Panel title, along with other high-leve…" at bounding box center [918, 468] width 818 height 1222
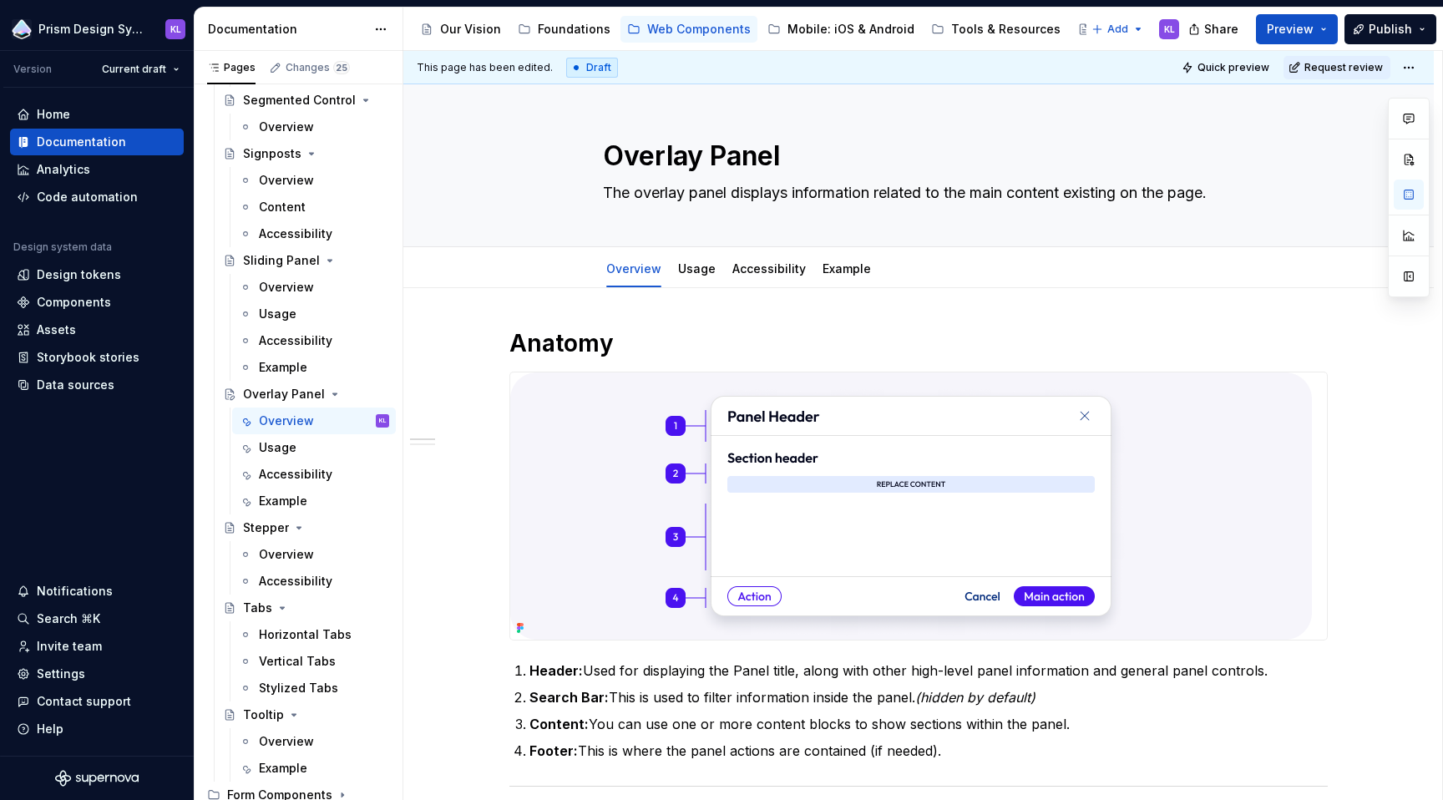
scroll to position [0, 0]
click at [696, 271] on link "Usage" at bounding box center [697, 270] width 38 height 14
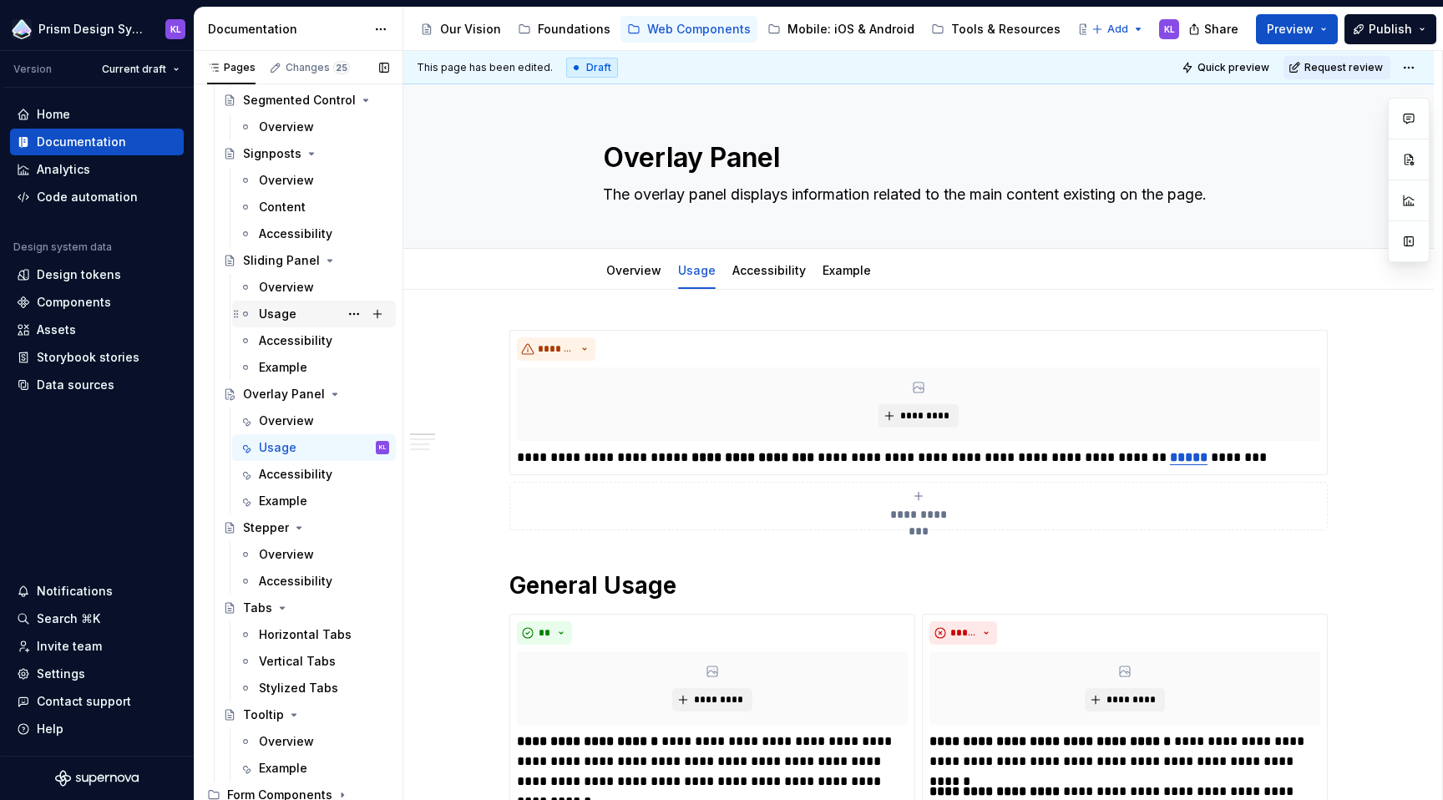
click at [298, 313] on div "Usage" at bounding box center [324, 313] width 130 height 23
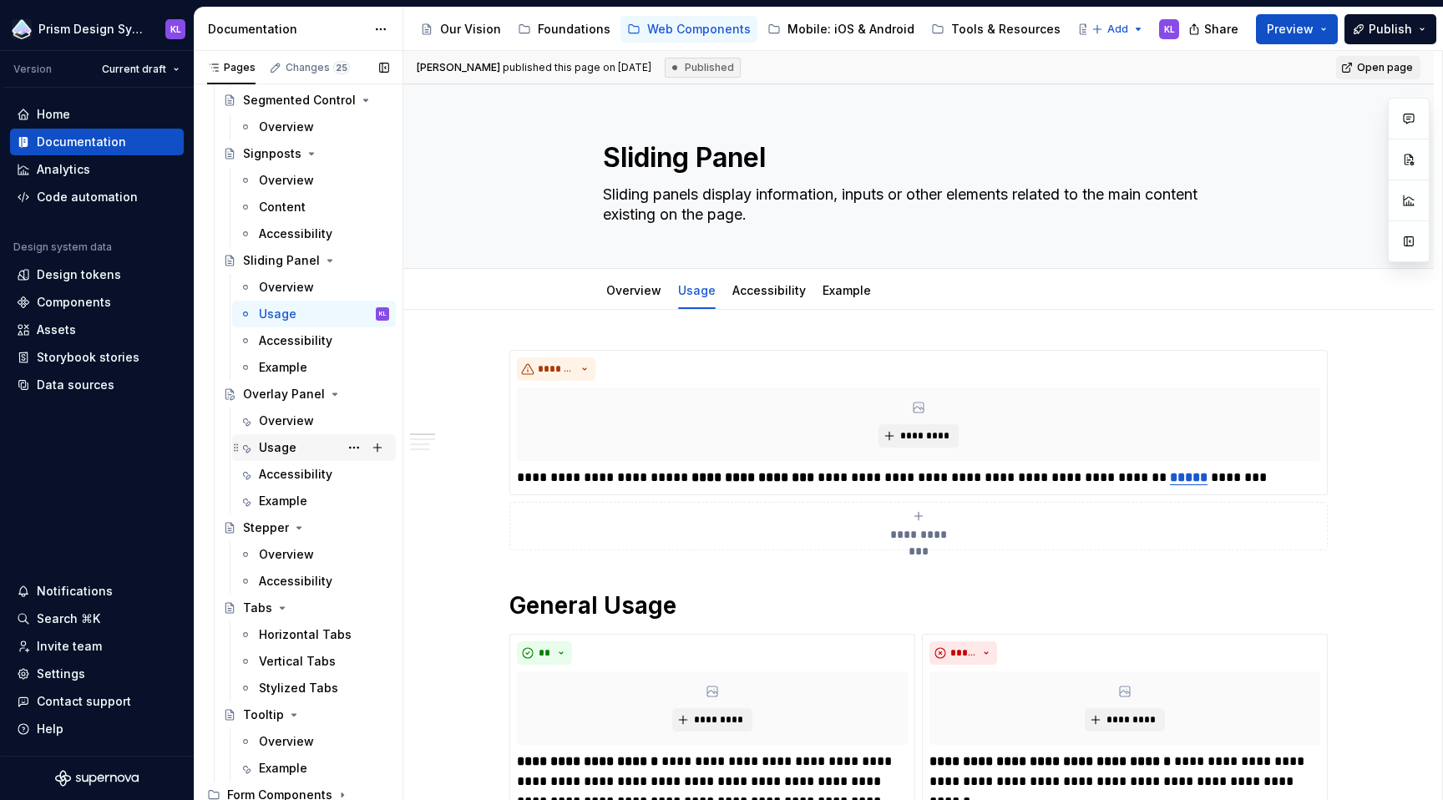
click at [302, 443] on div "Usage" at bounding box center [324, 447] width 130 height 23
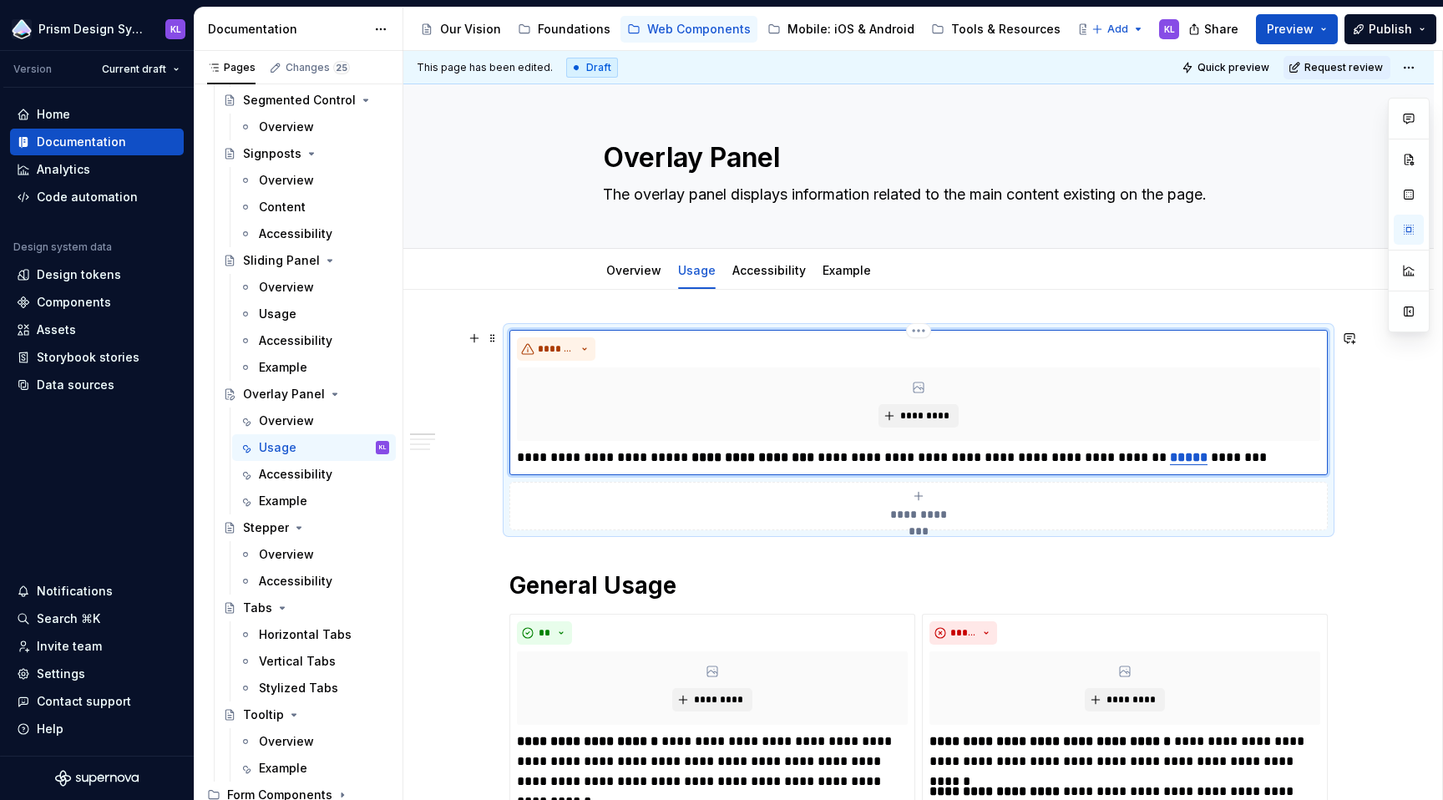
click at [830, 392] on div "*********" at bounding box center [918, 403] width 803 height 73
click at [1405, 314] on button "button" at bounding box center [1409, 311] width 30 height 30
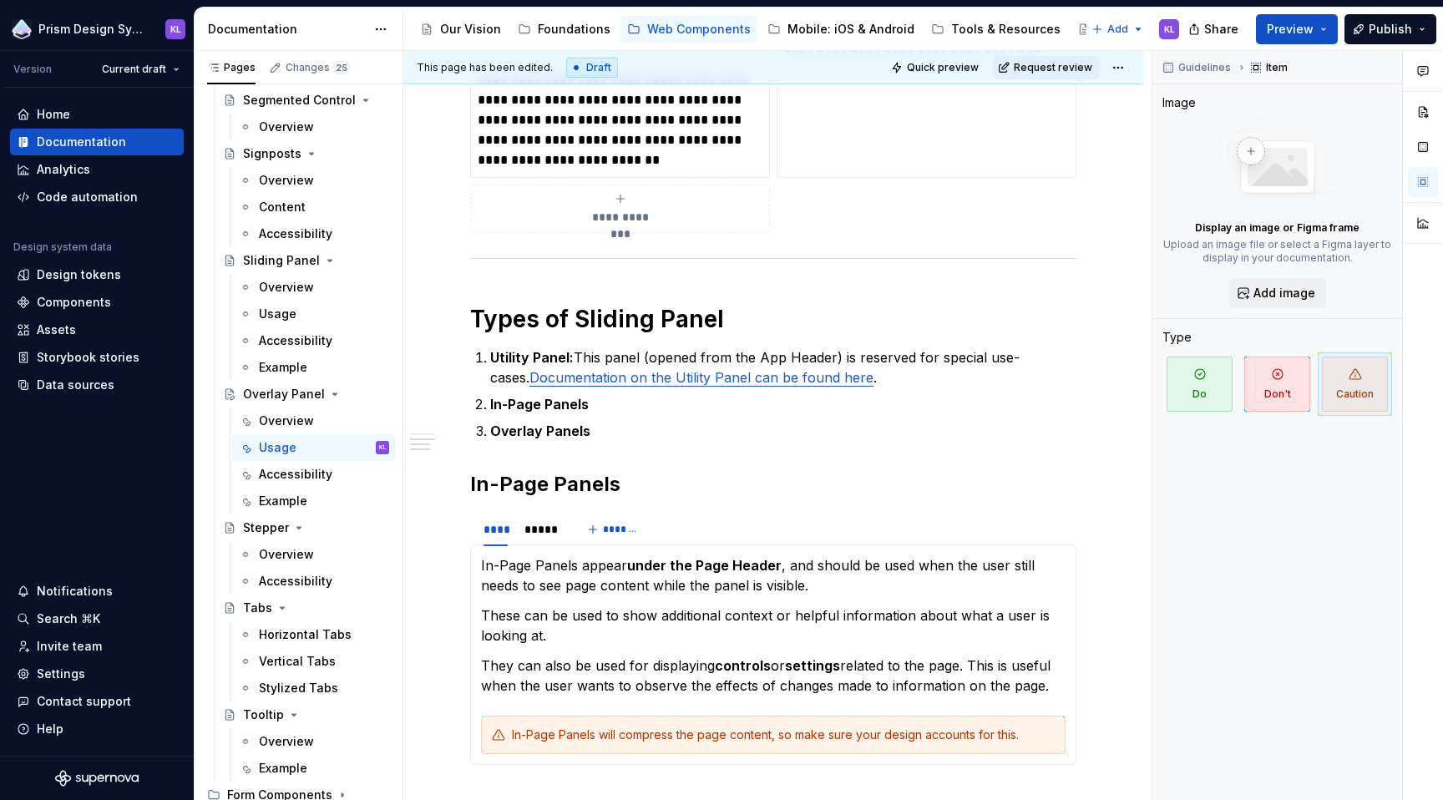
scroll to position [847, 0]
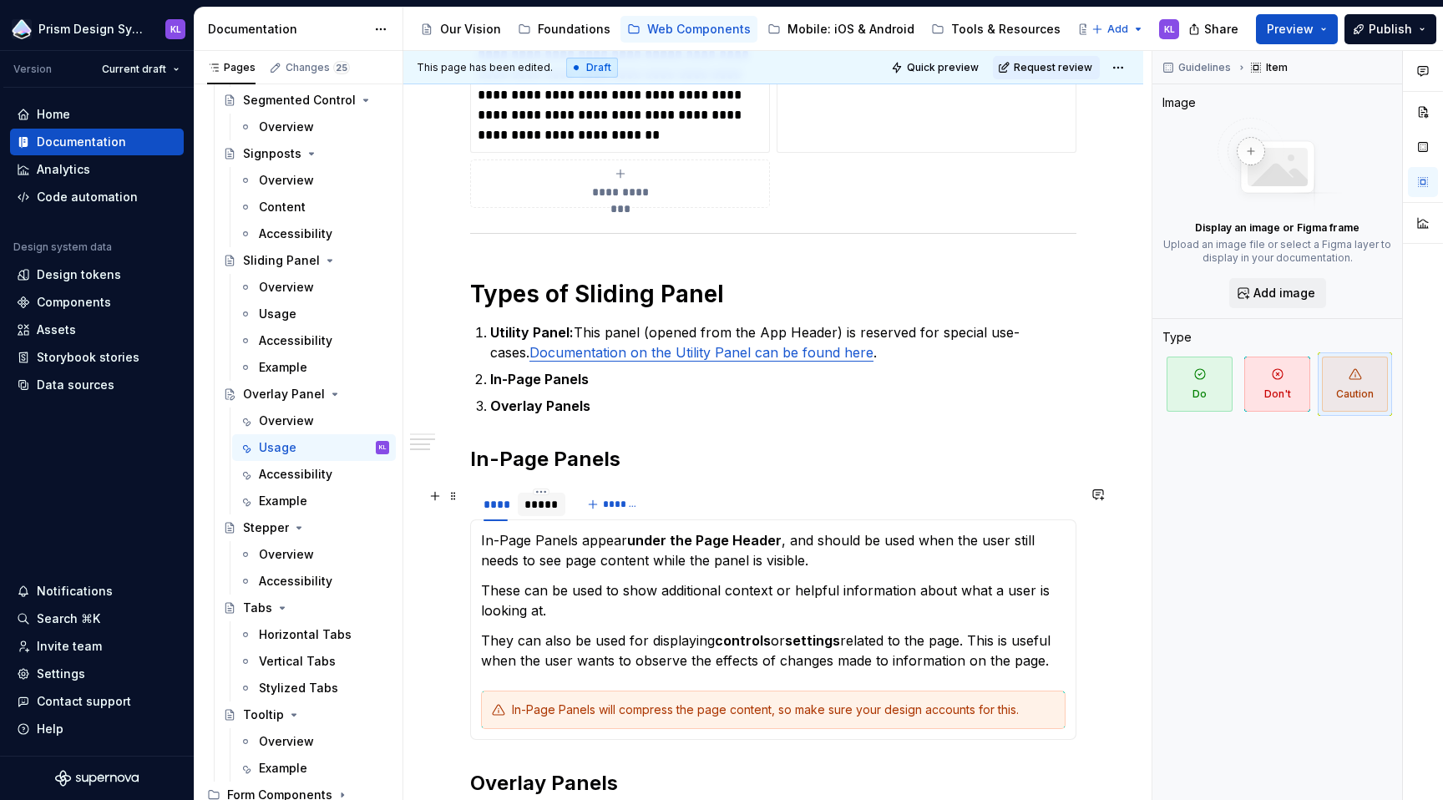
click at [551, 503] on div "*****" at bounding box center [541, 504] width 34 height 17
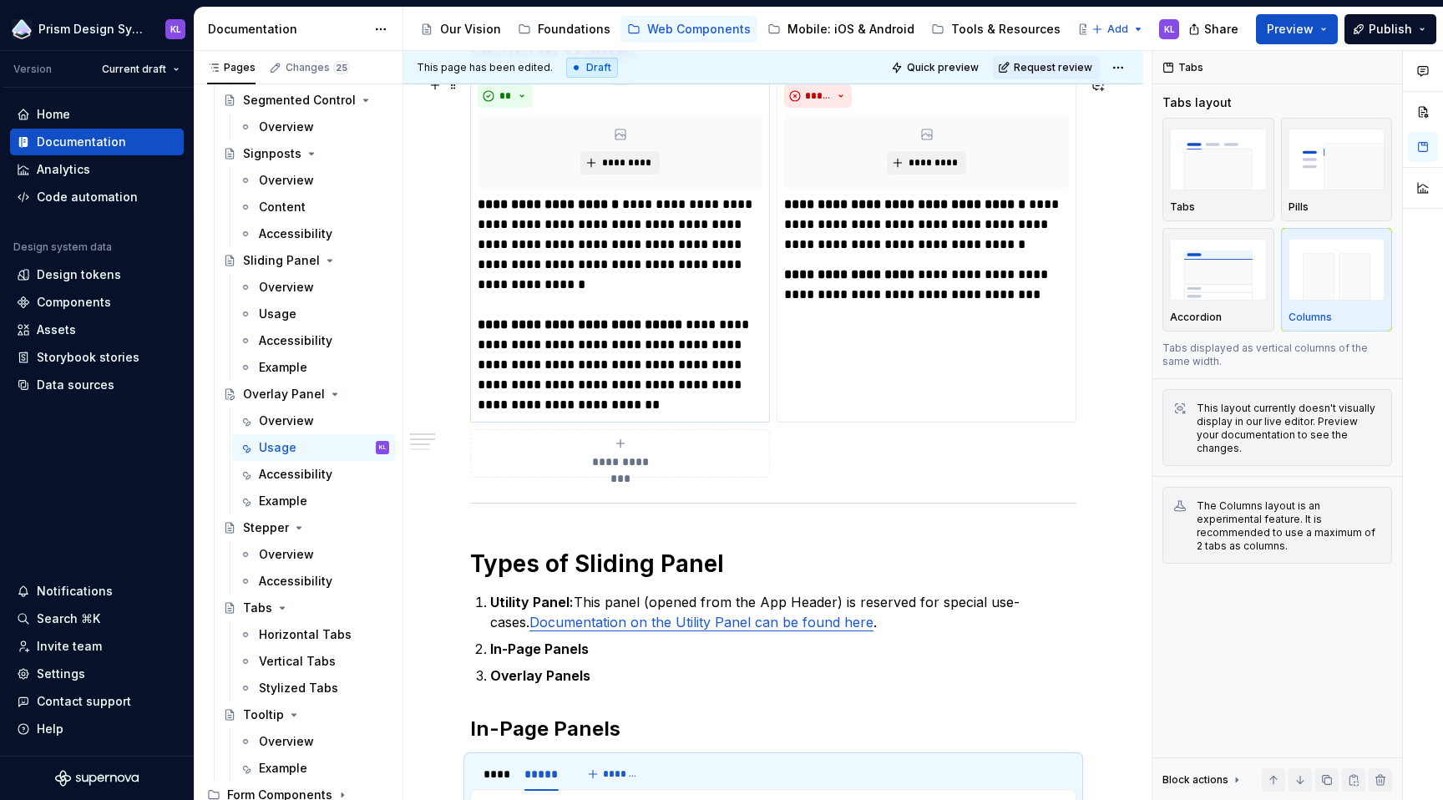
scroll to position [625, 0]
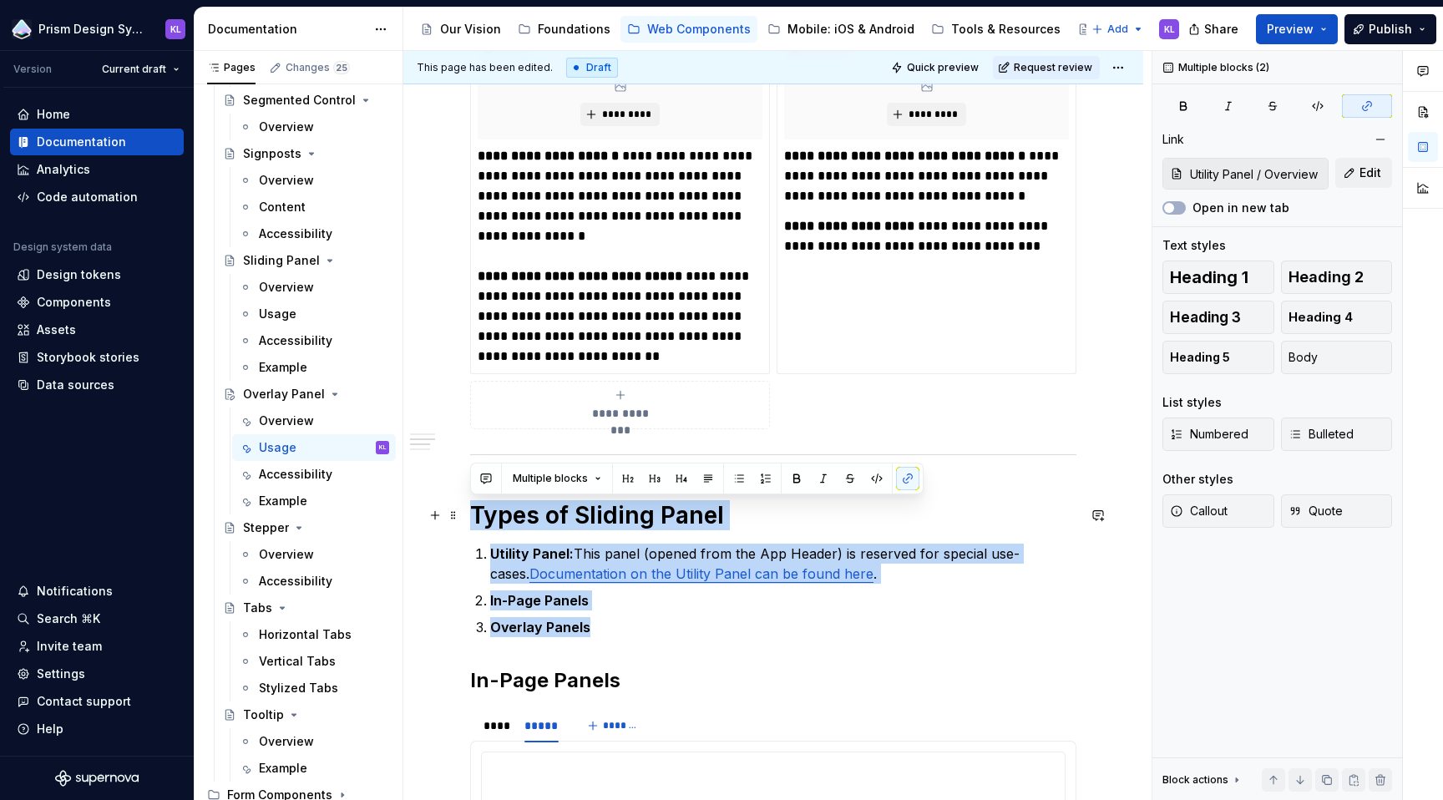
drag, startPoint x: 603, startPoint y: 634, endPoint x: 473, endPoint y: 516, distance: 175.6
click at [473, 516] on div "**********" at bounding box center [773, 586] width 606 height 1725
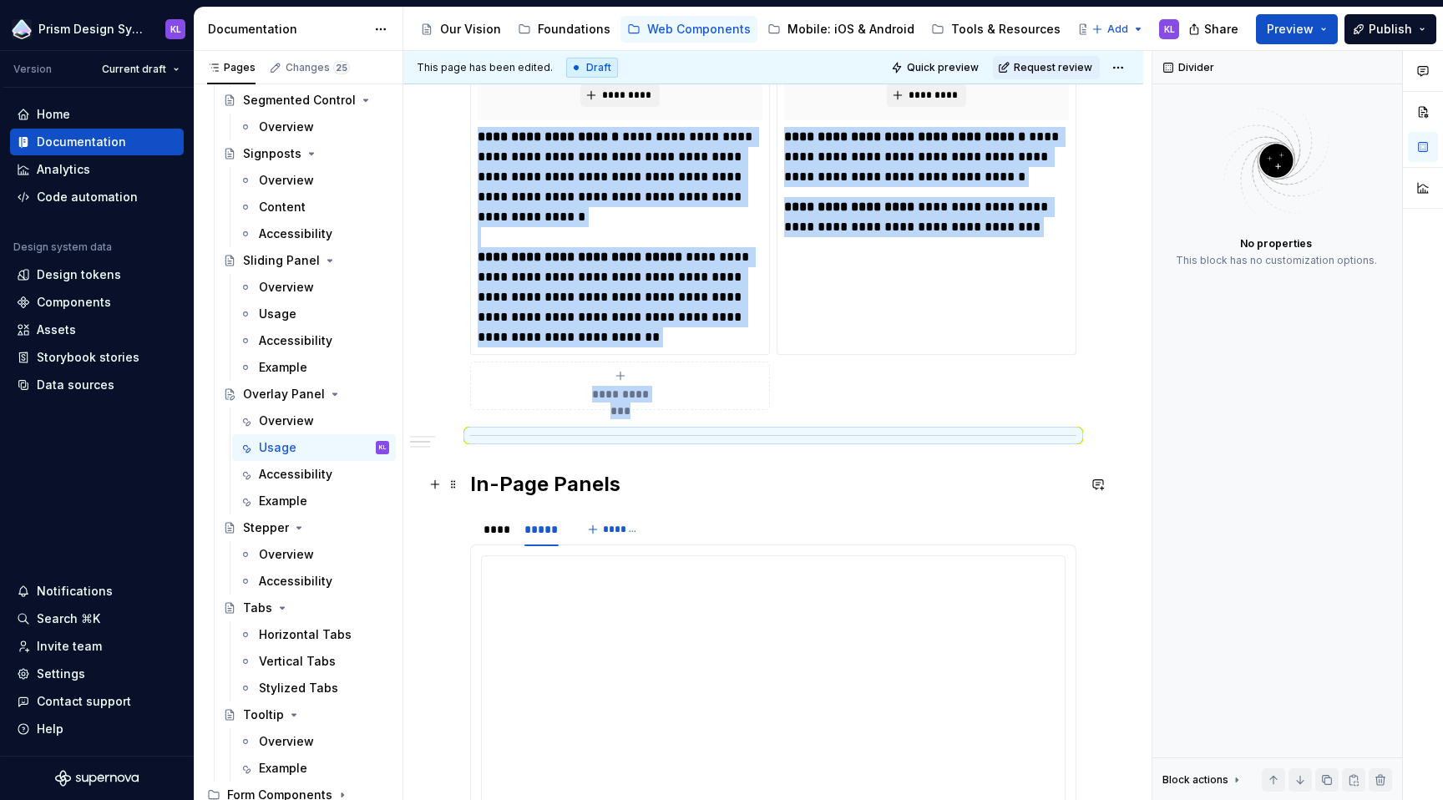
scroll to position [671, 0]
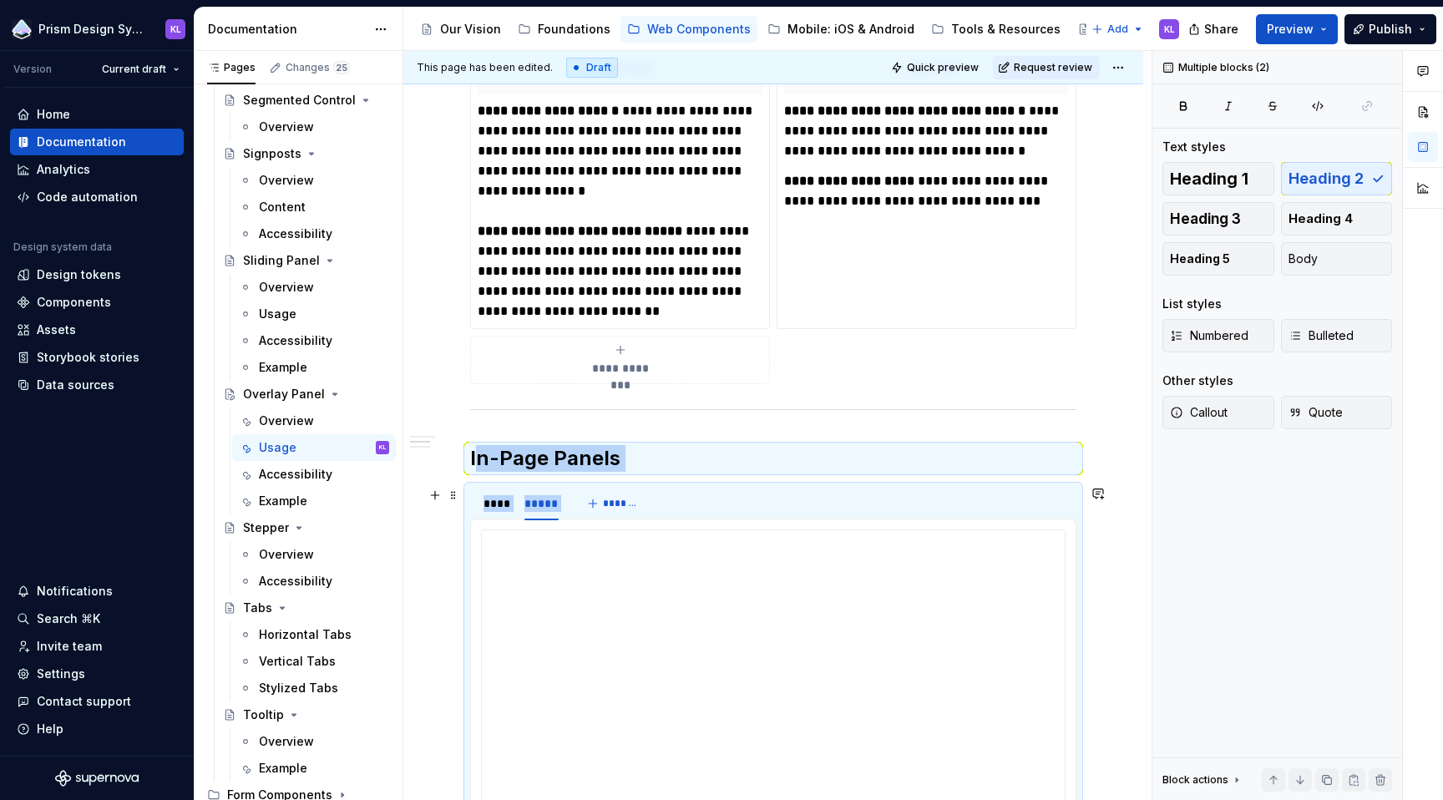
drag, startPoint x: 473, startPoint y: 458, endPoint x: 655, endPoint y: 487, distance: 185.2
click at [655, 487] on div "**********" at bounding box center [773, 453] width 606 height 1548
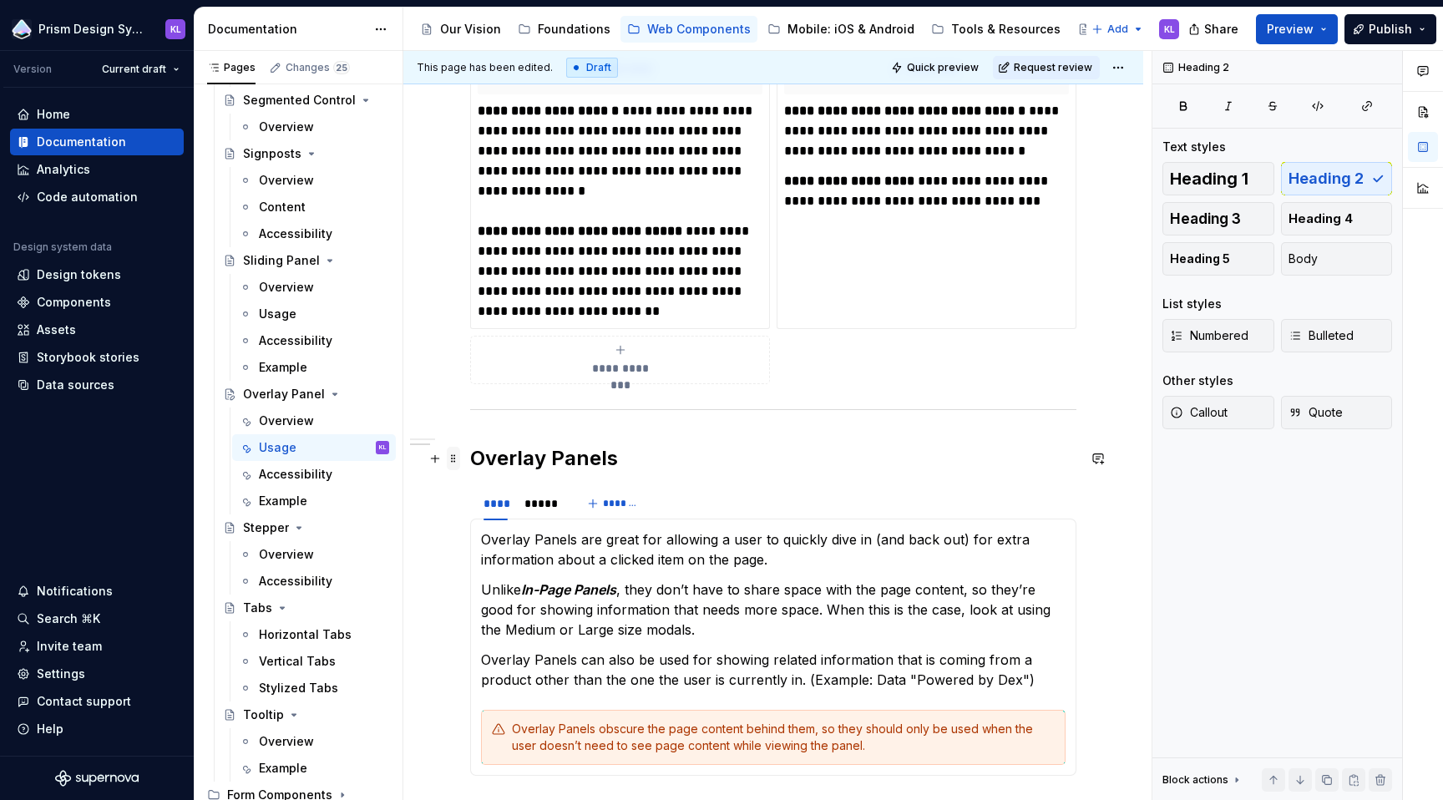
click at [458, 458] on span at bounding box center [453, 458] width 13 height 23
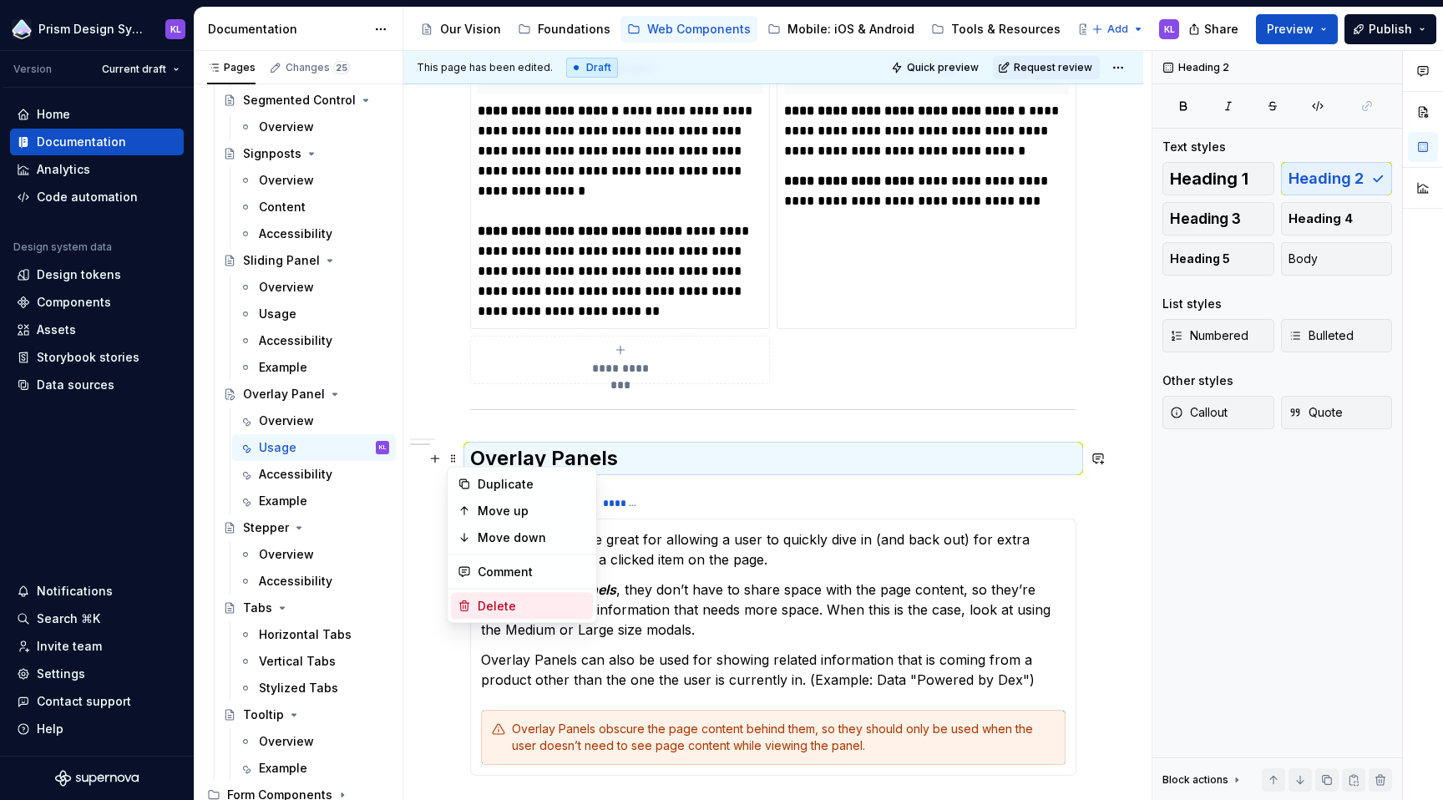
click at [520, 601] on div "Delete" at bounding box center [532, 606] width 109 height 17
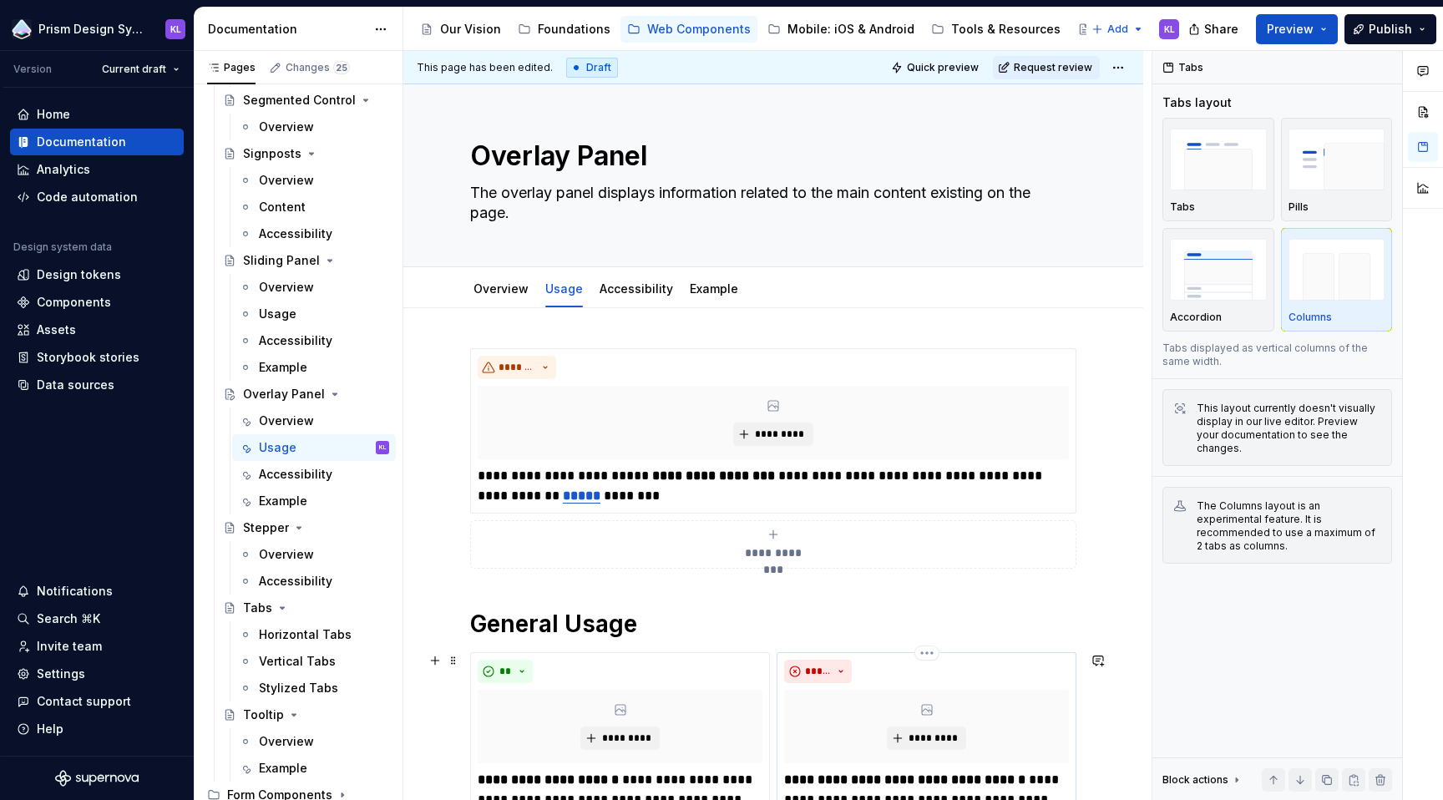
scroll to position [0, 0]
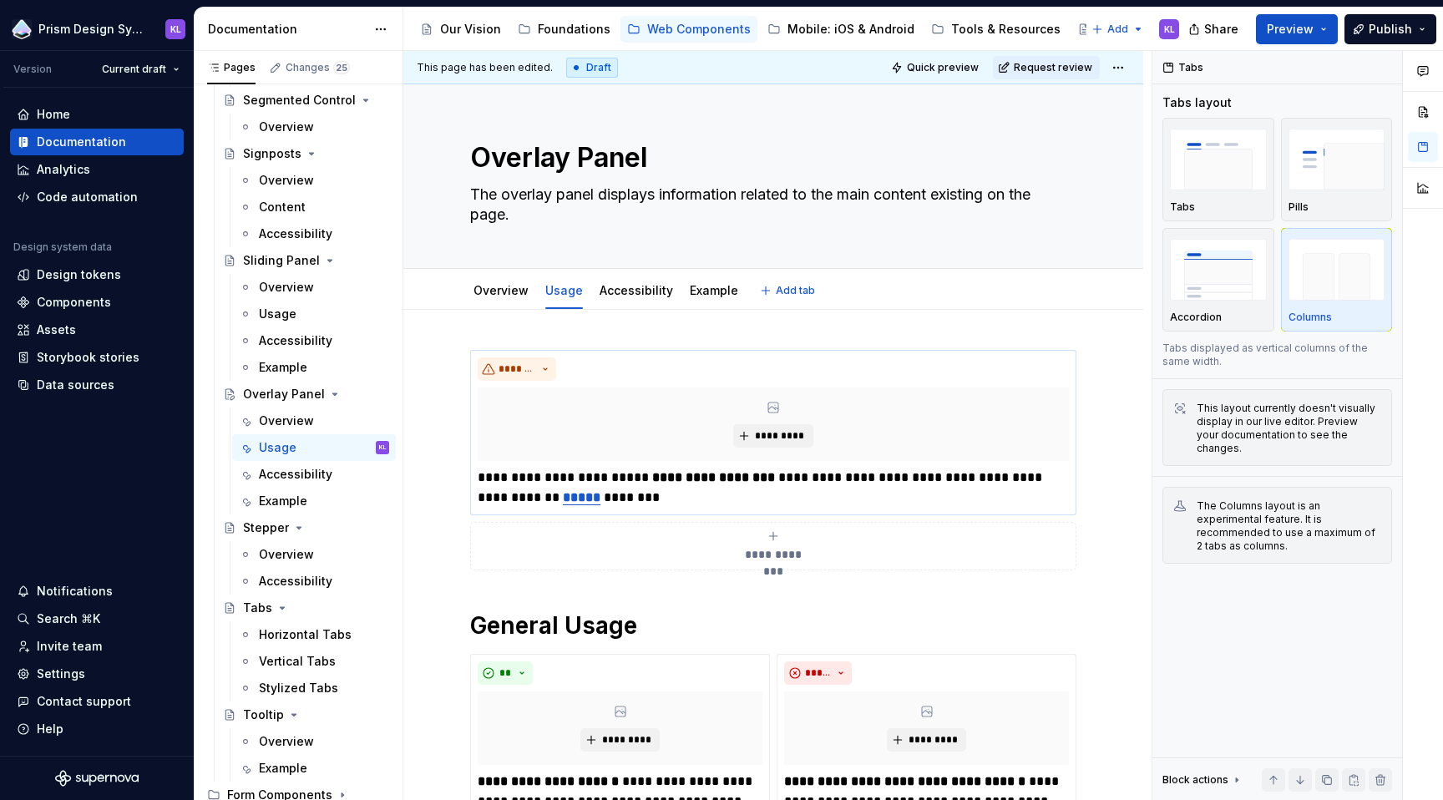
type textarea "*"
click at [711, 490] on p "**********" at bounding box center [773, 488] width 590 height 40
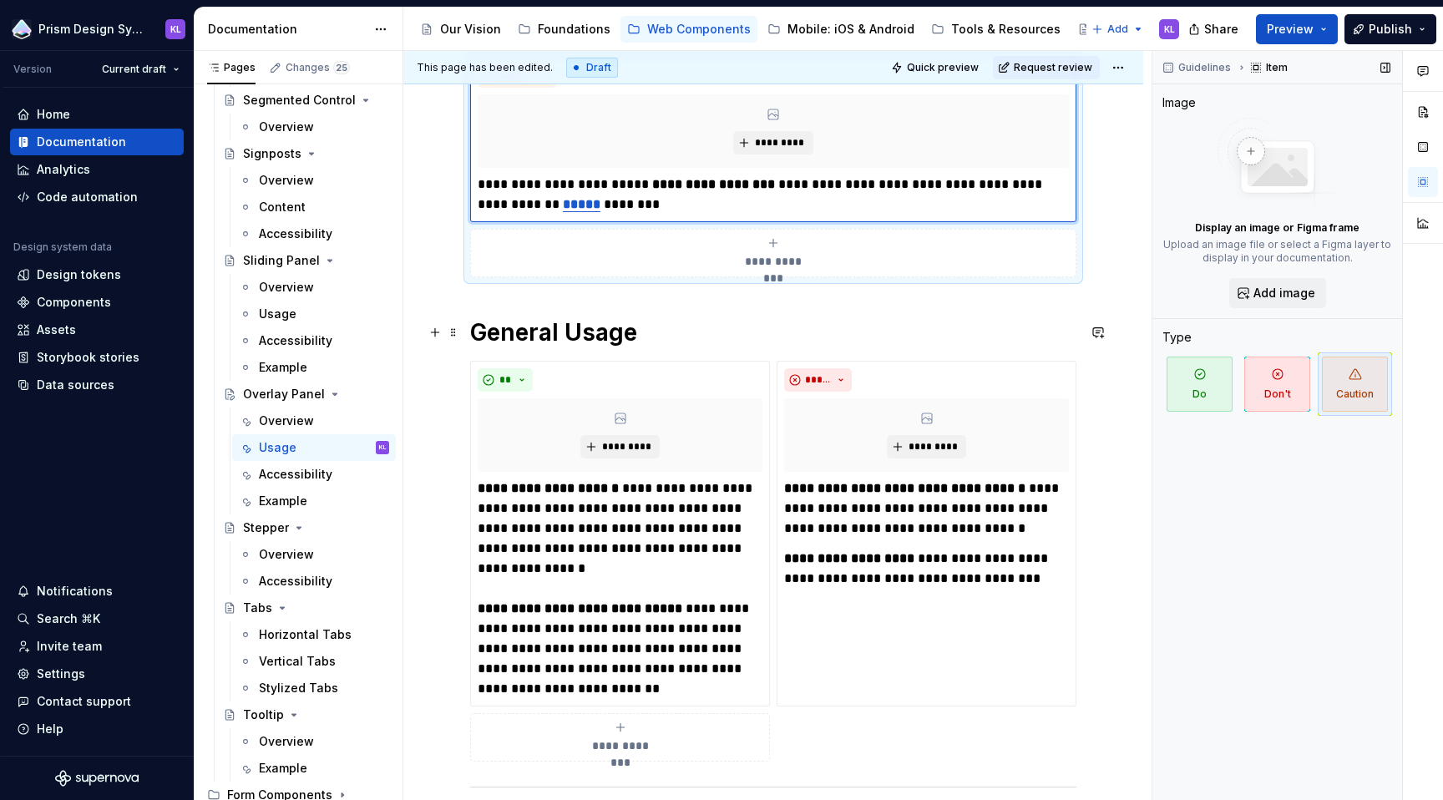
scroll to position [356, 0]
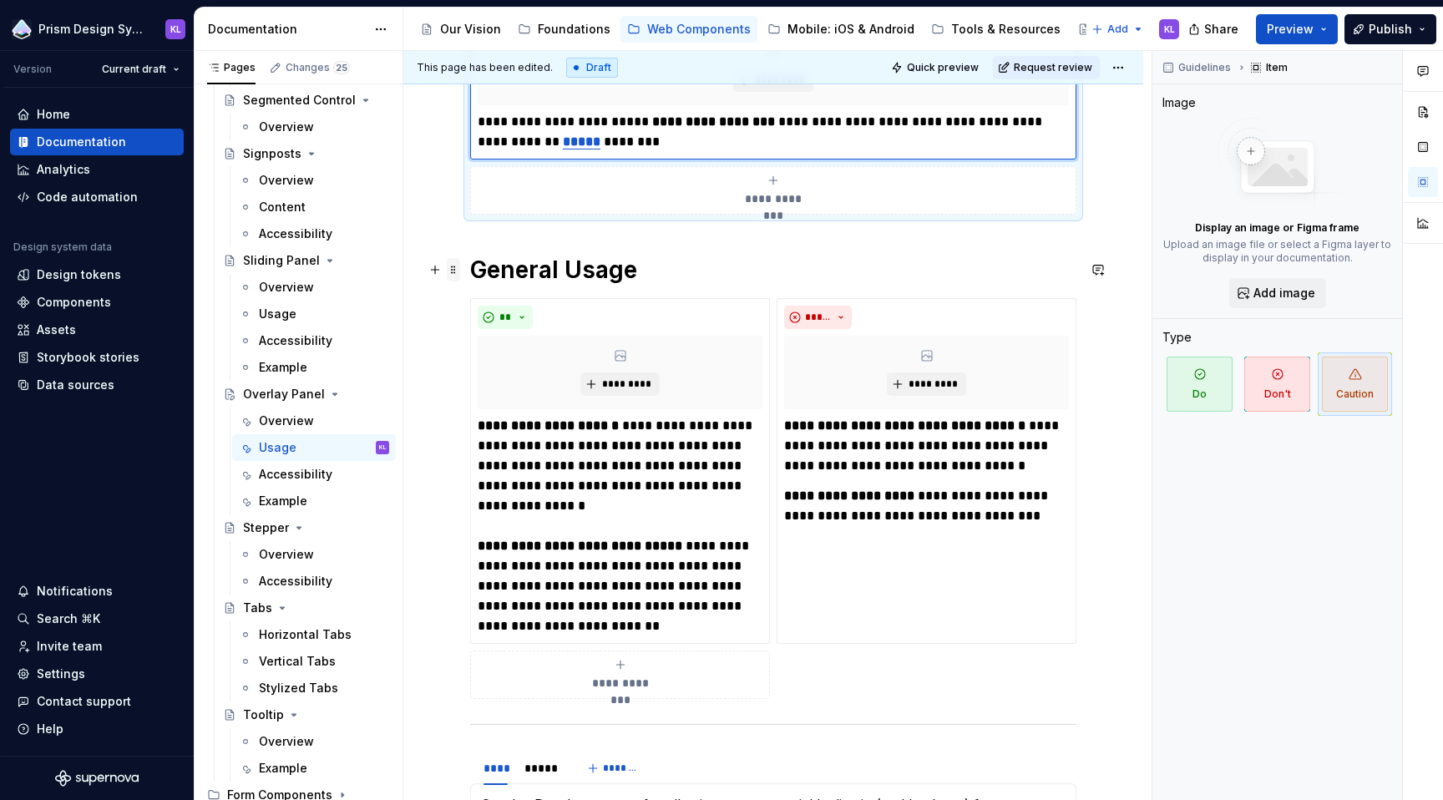
click at [450, 271] on span at bounding box center [453, 269] width 13 height 23
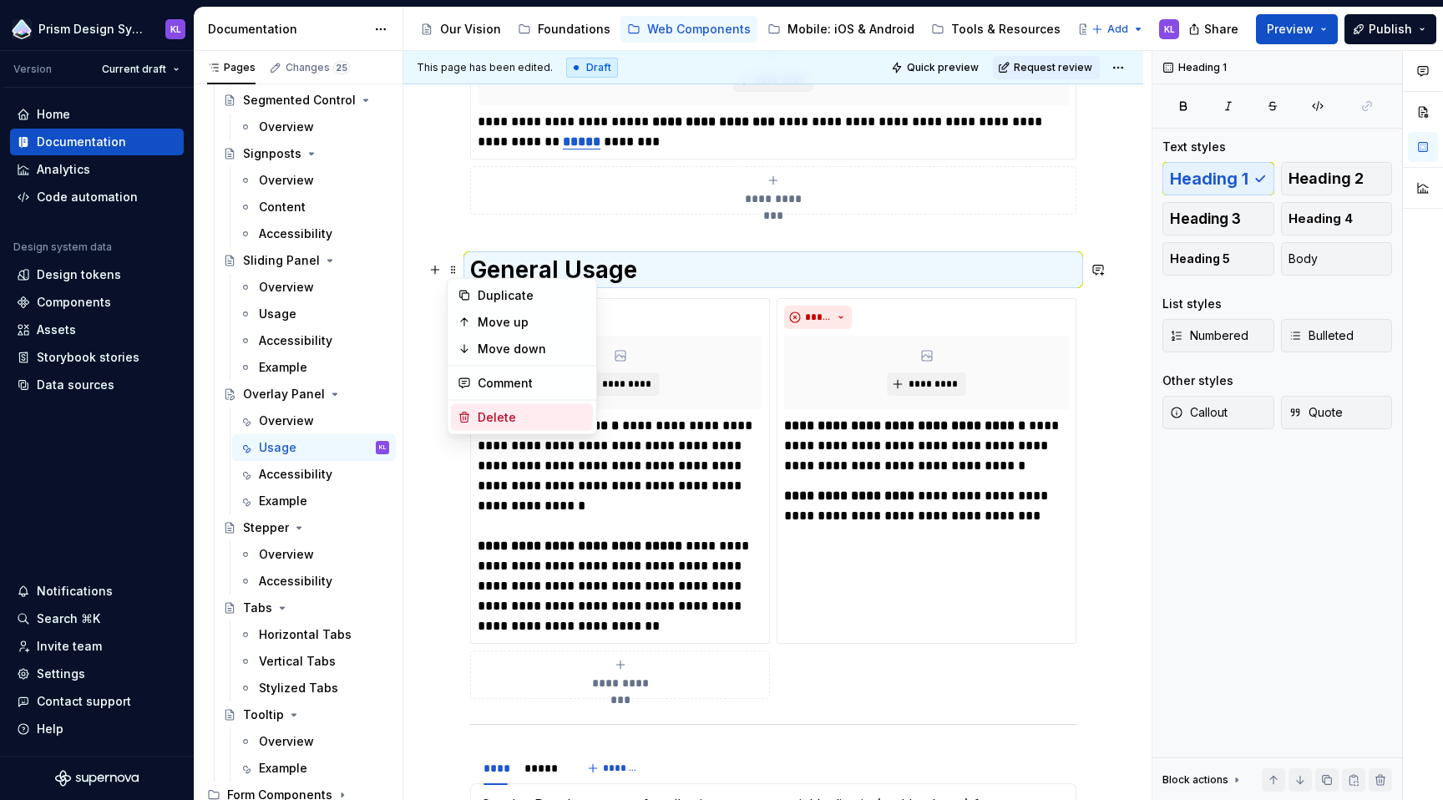
click at [534, 410] on div "Delete" at bounding box center [532, 417] width 109 height 17
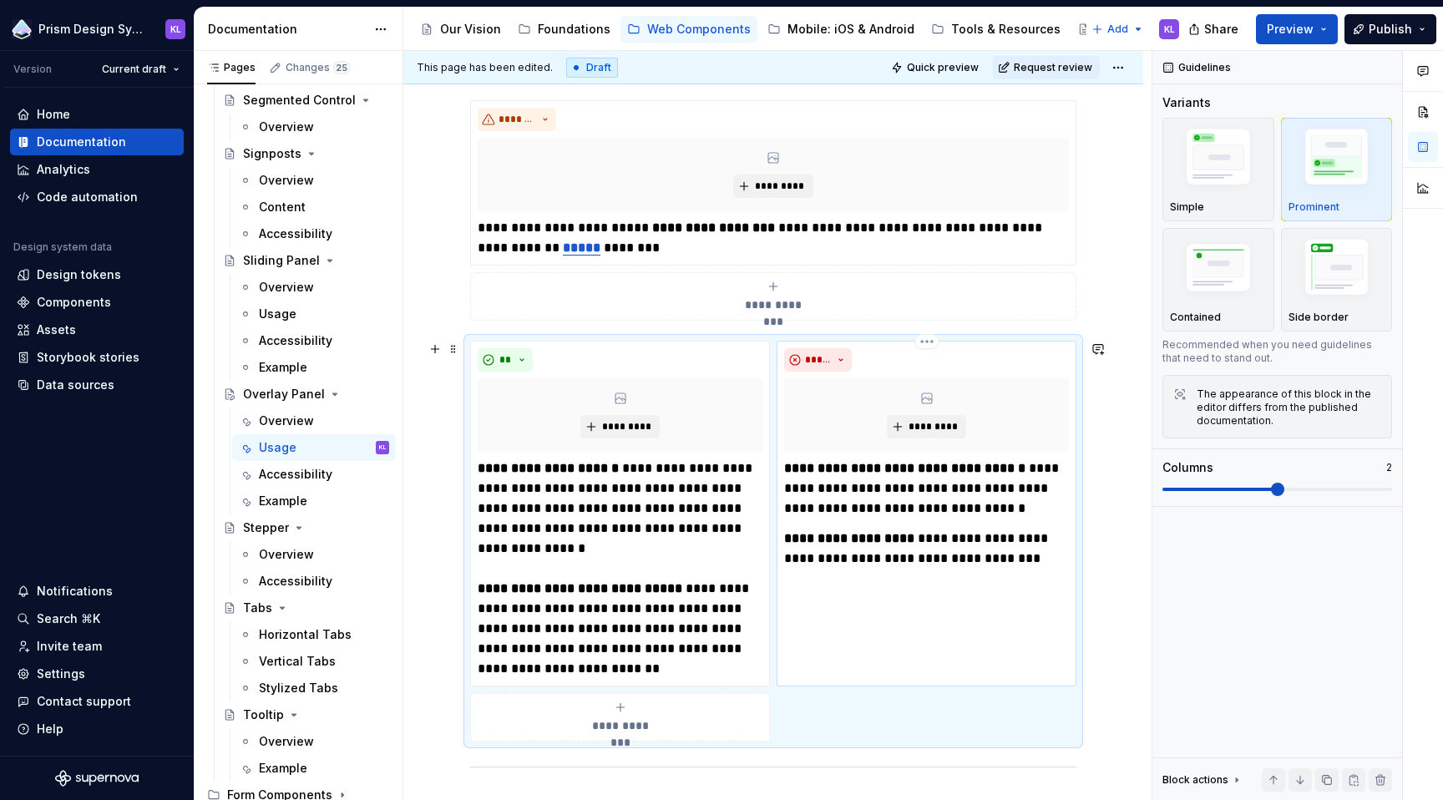
scroll to position [251, 0]
click at [787, 468] on strong "**********" at bounding box center [904, 467] width 241 height 13
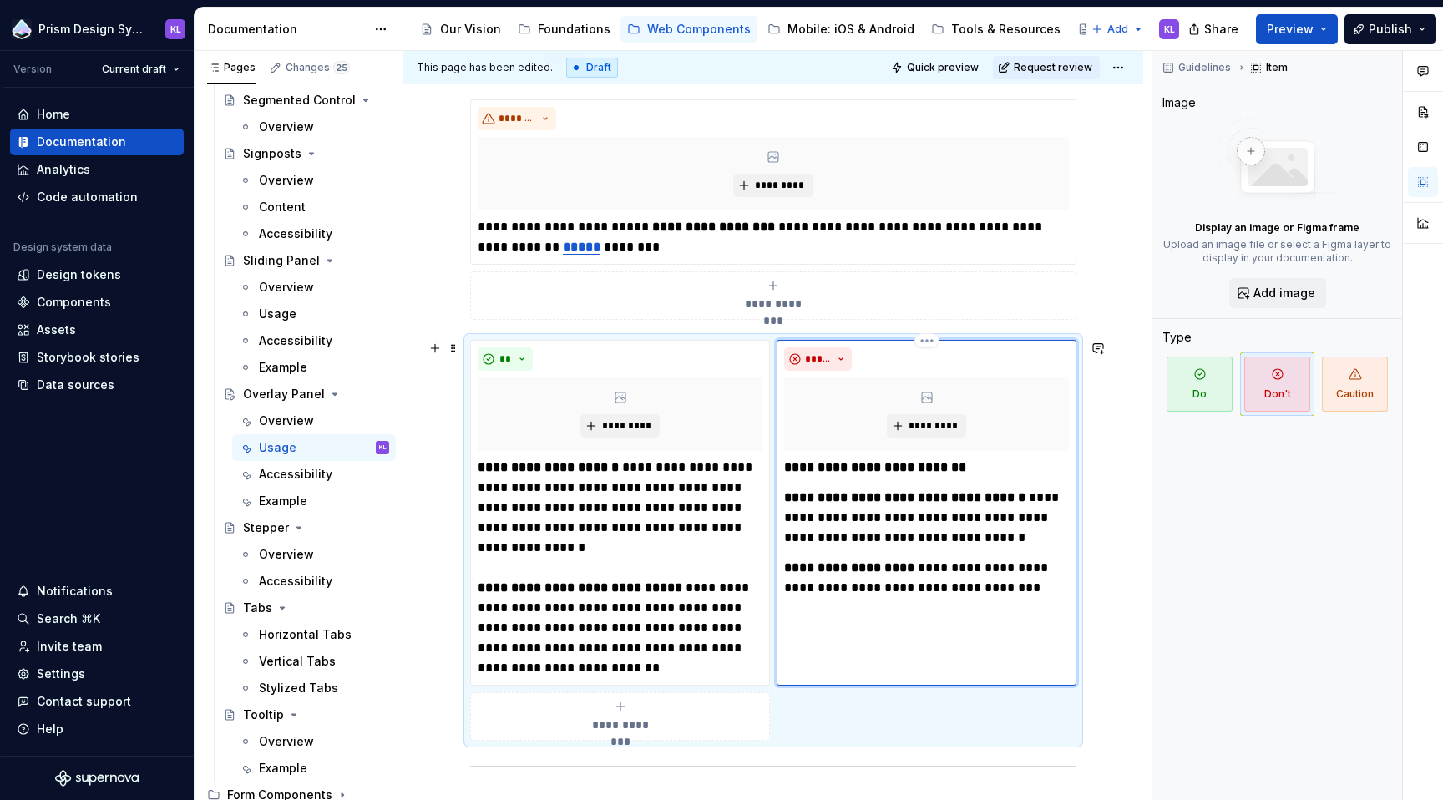
click at [784, 499] on strong "**********" at bounding box center [904, 497] width 241 height 13
drag, startPoint x: 478, startPoint y: 246, endPoint x: 605, endPoint y: 248, distance: 126.1
click at [605, 248] on p "**********" at bounding box center [773, 237] width 590 height 40
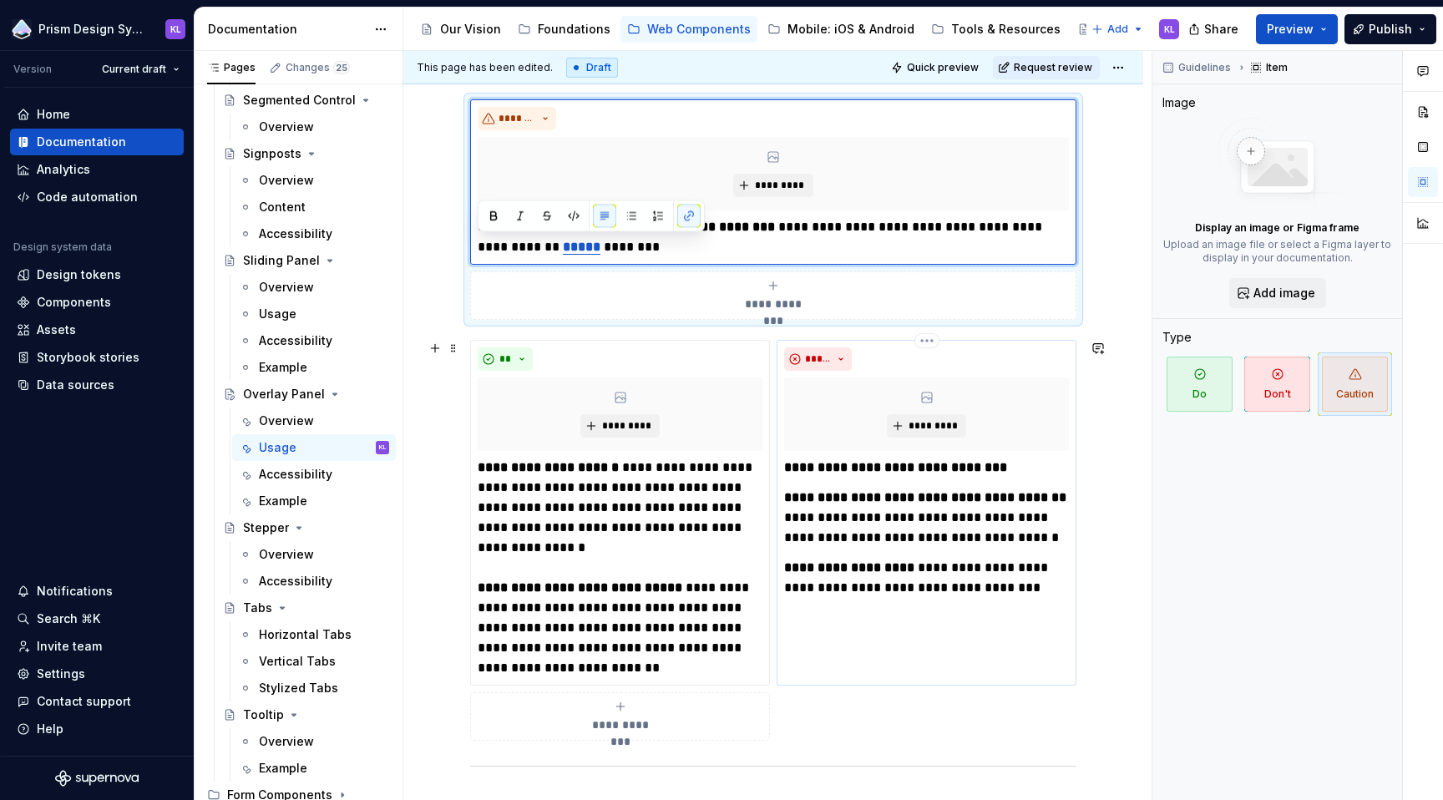
click at [1015, 469] on p "**********" at bounding box center [926, 468] width 285 height 20
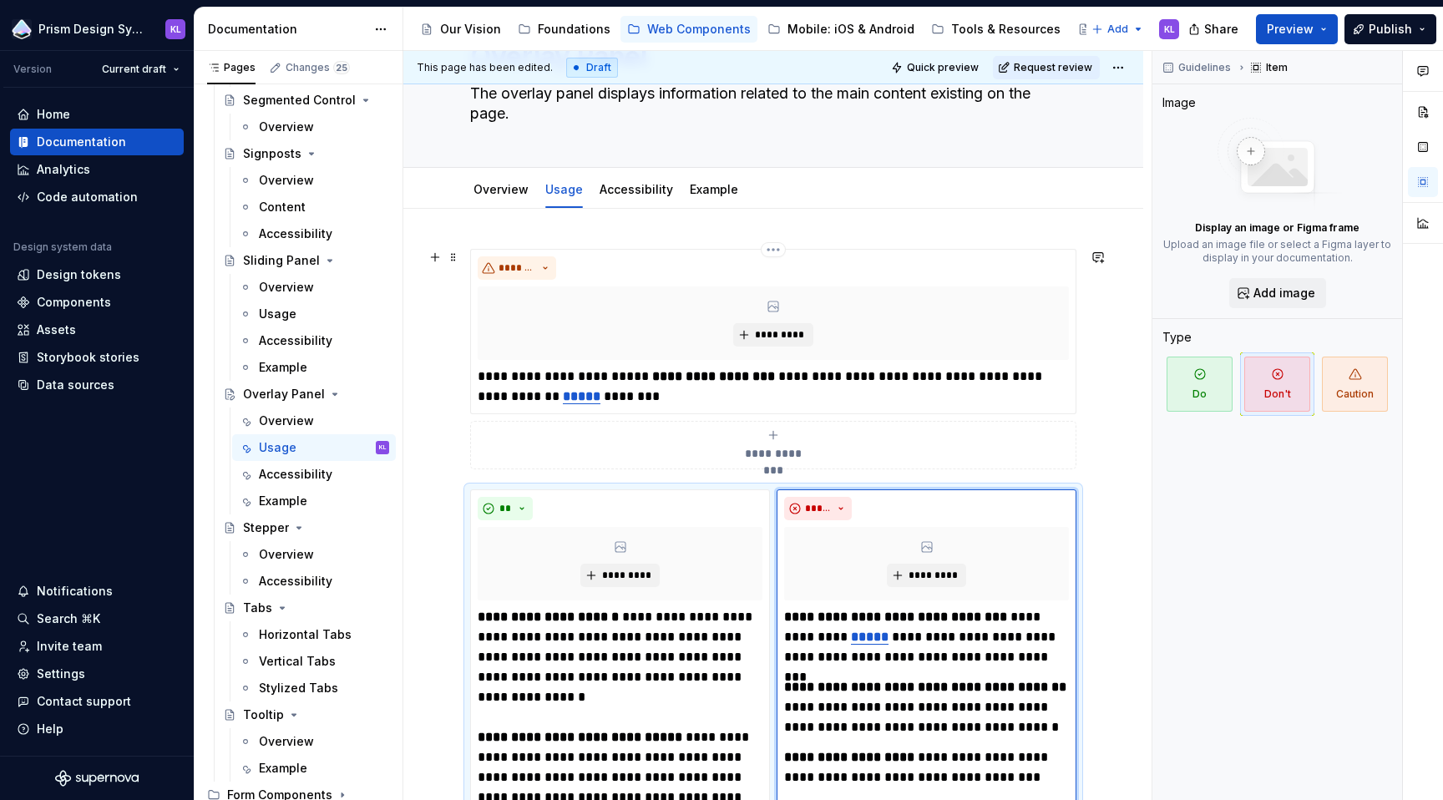
scroll to position [94, 0]
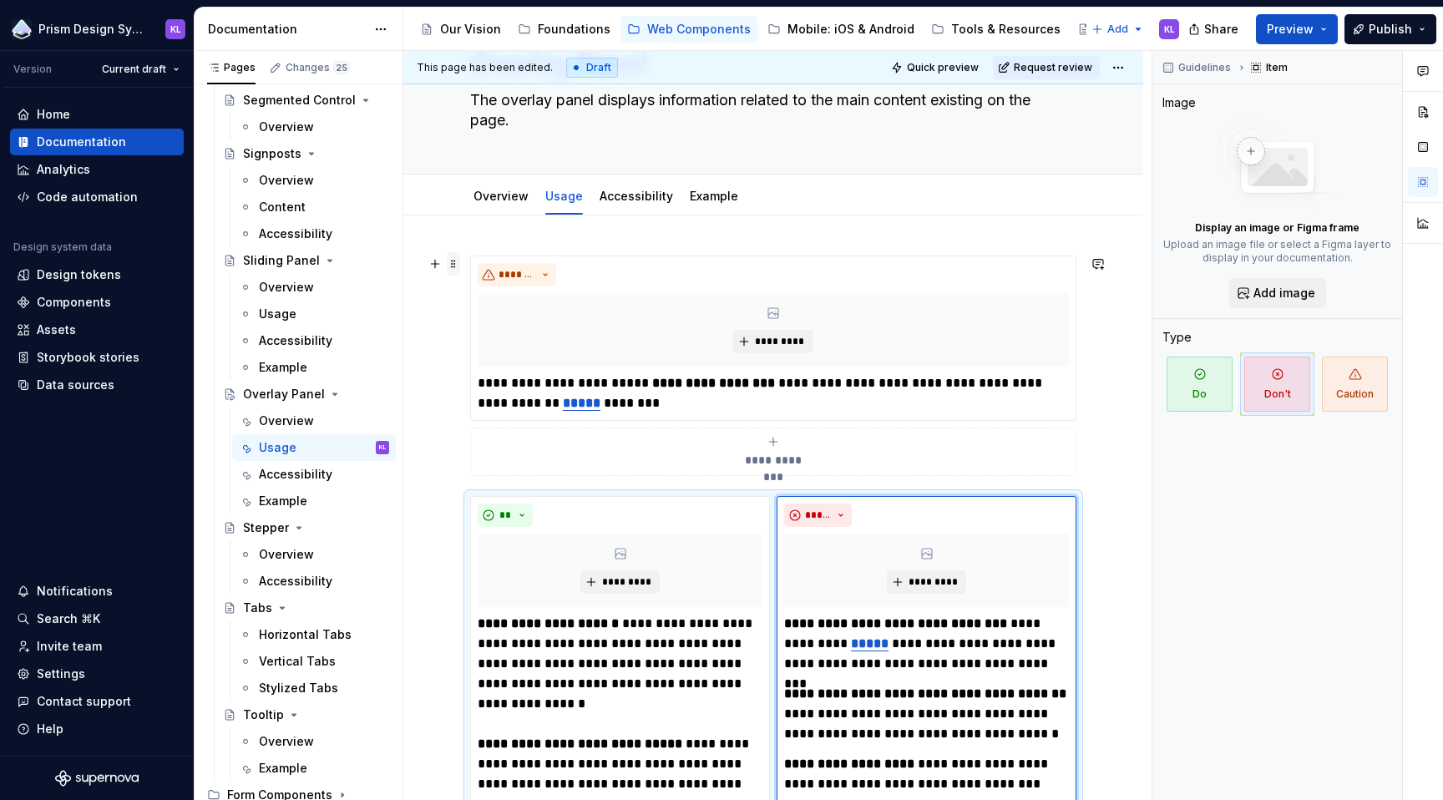
click at [449, 264] on span at bounding box center [453, 263] width 13 height 23
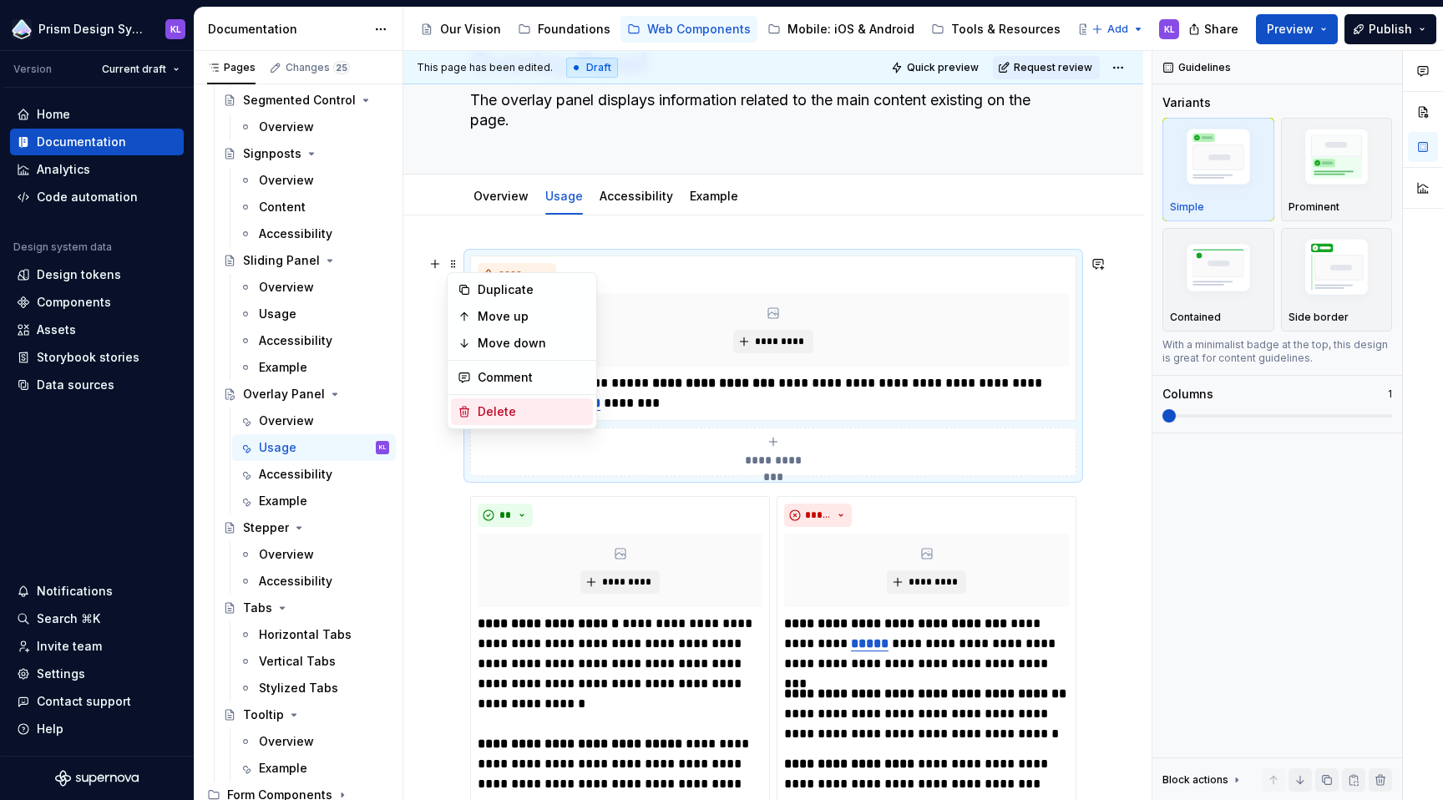
click at [488, 410] on div "Delete" at bounding box center [532, 411] width 109 height 17
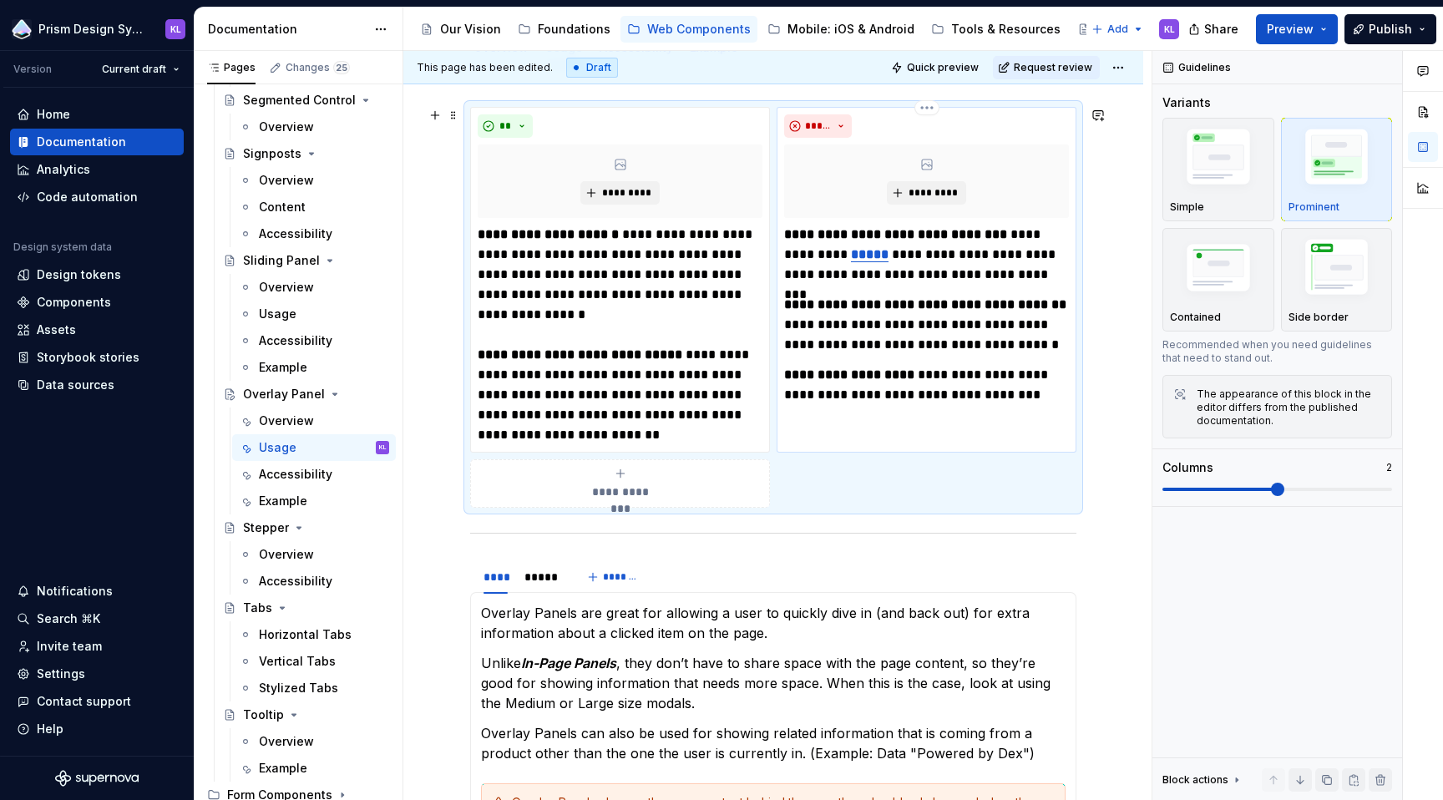
scroll to position [245, 0]
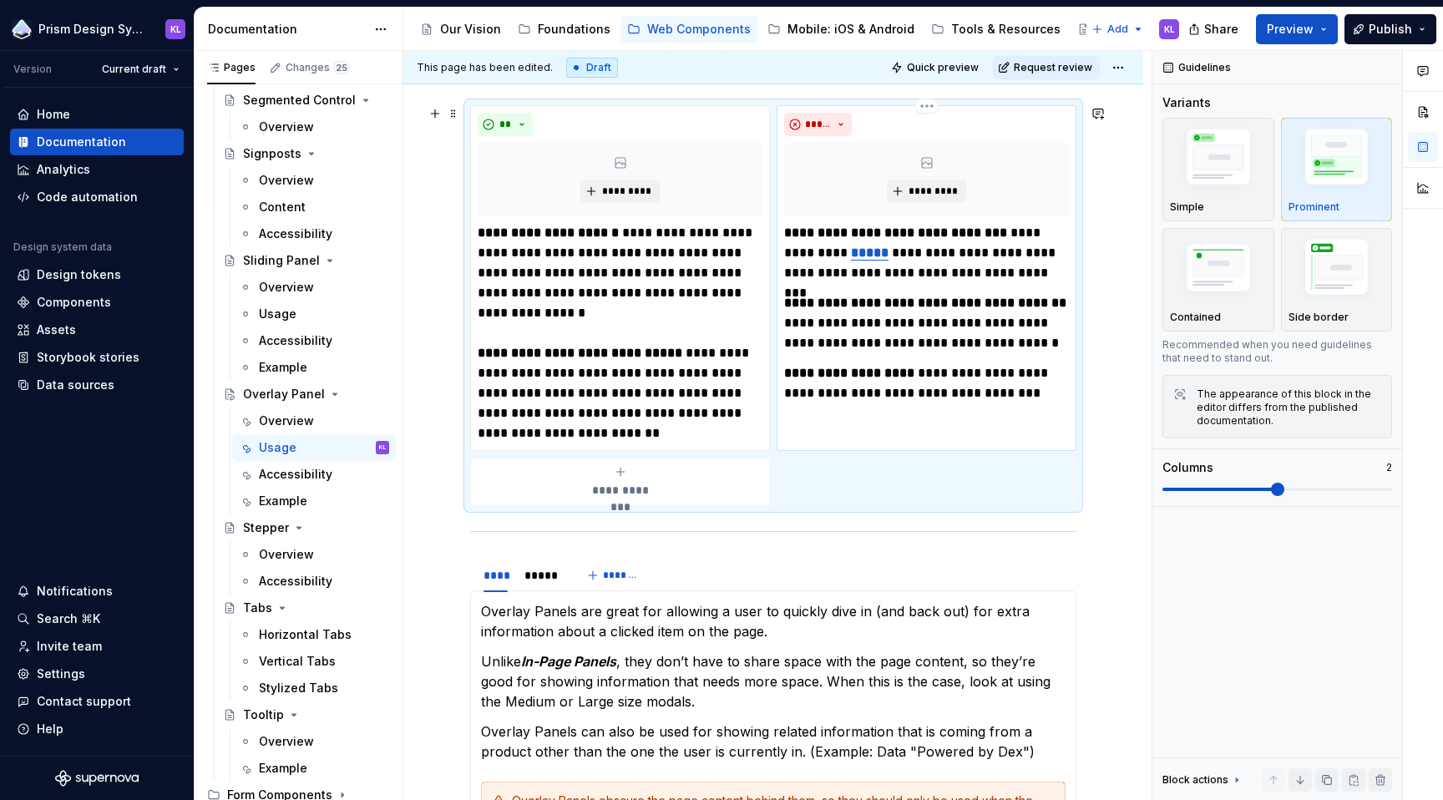
click at [992, 395] on p "**********" at bounding box center [926, 383] width 285 height 40
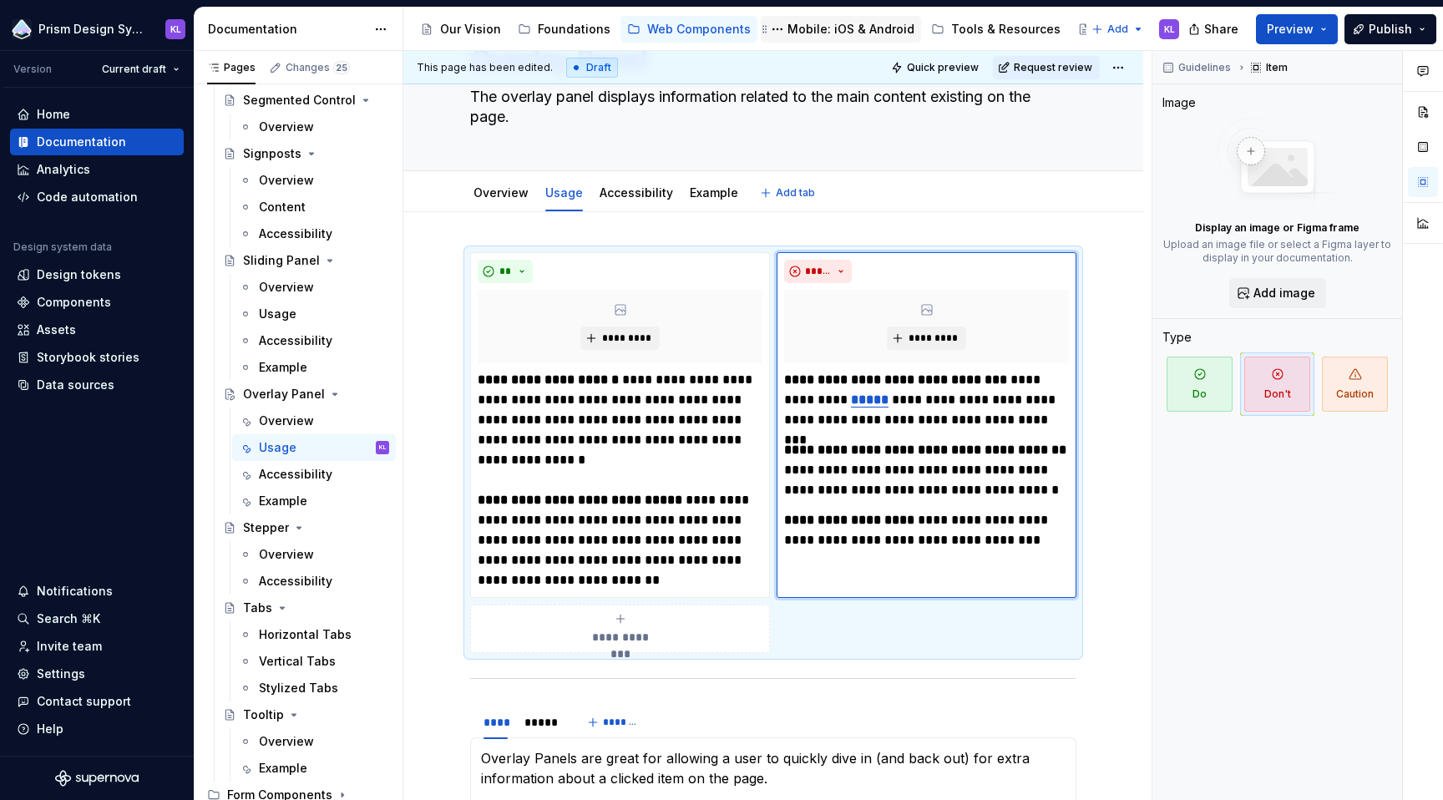
scroll to position [90, 0]
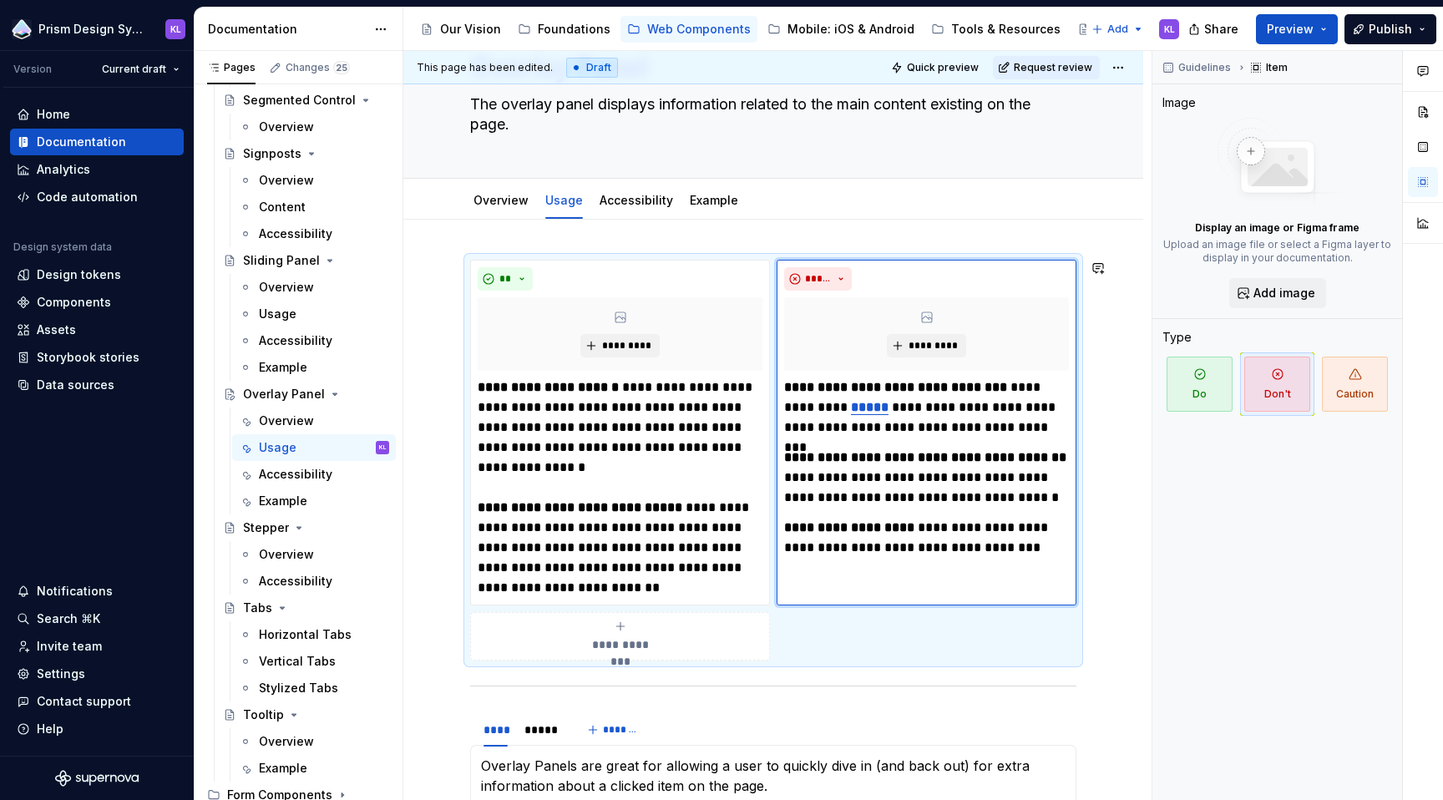
click at [452, 235] on div "**********" at bounding box center [773, 761] width 740 height 1082
click at [430, 266] on button "button" at bounding box center [434, 267] width 23 height 23
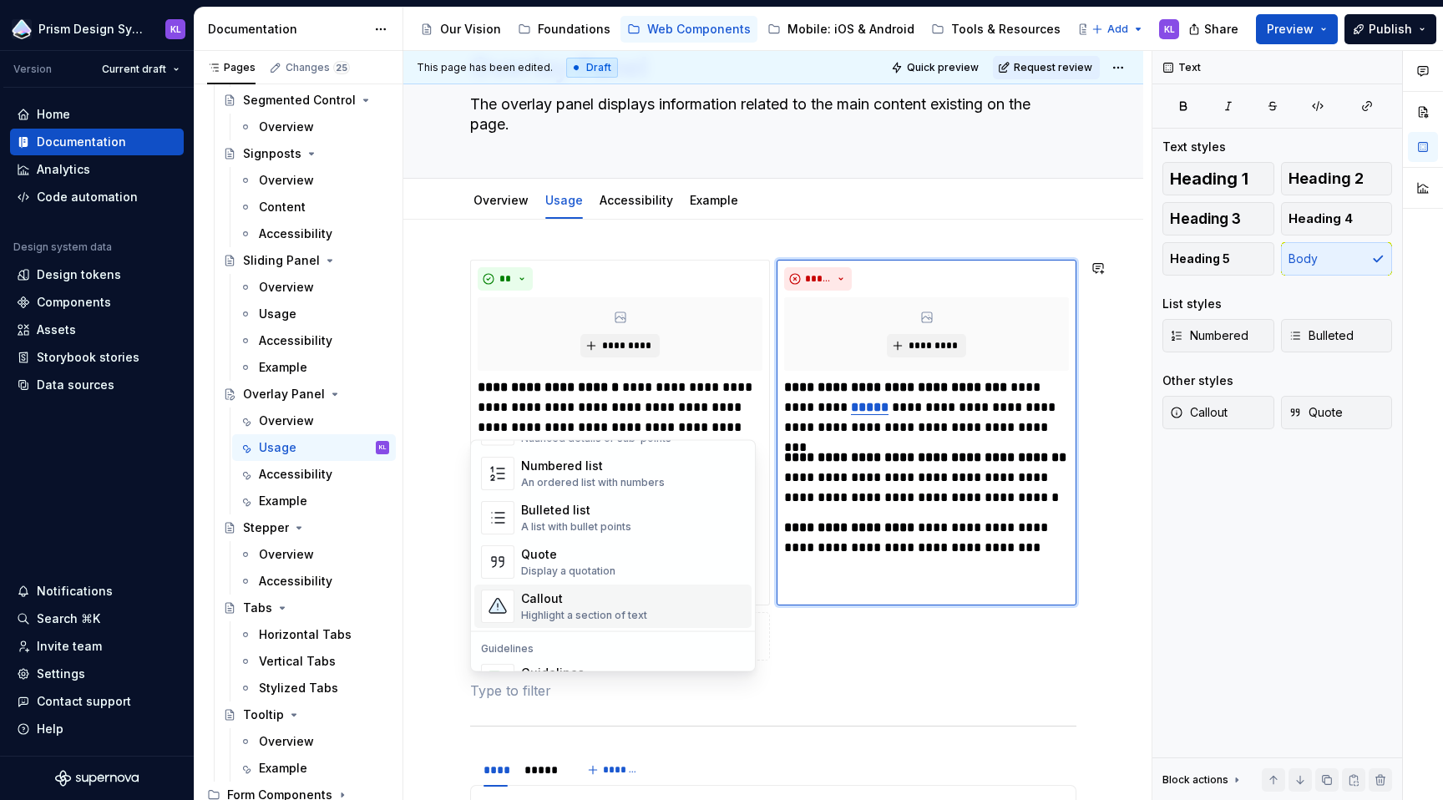
scroll to position [436, 0]
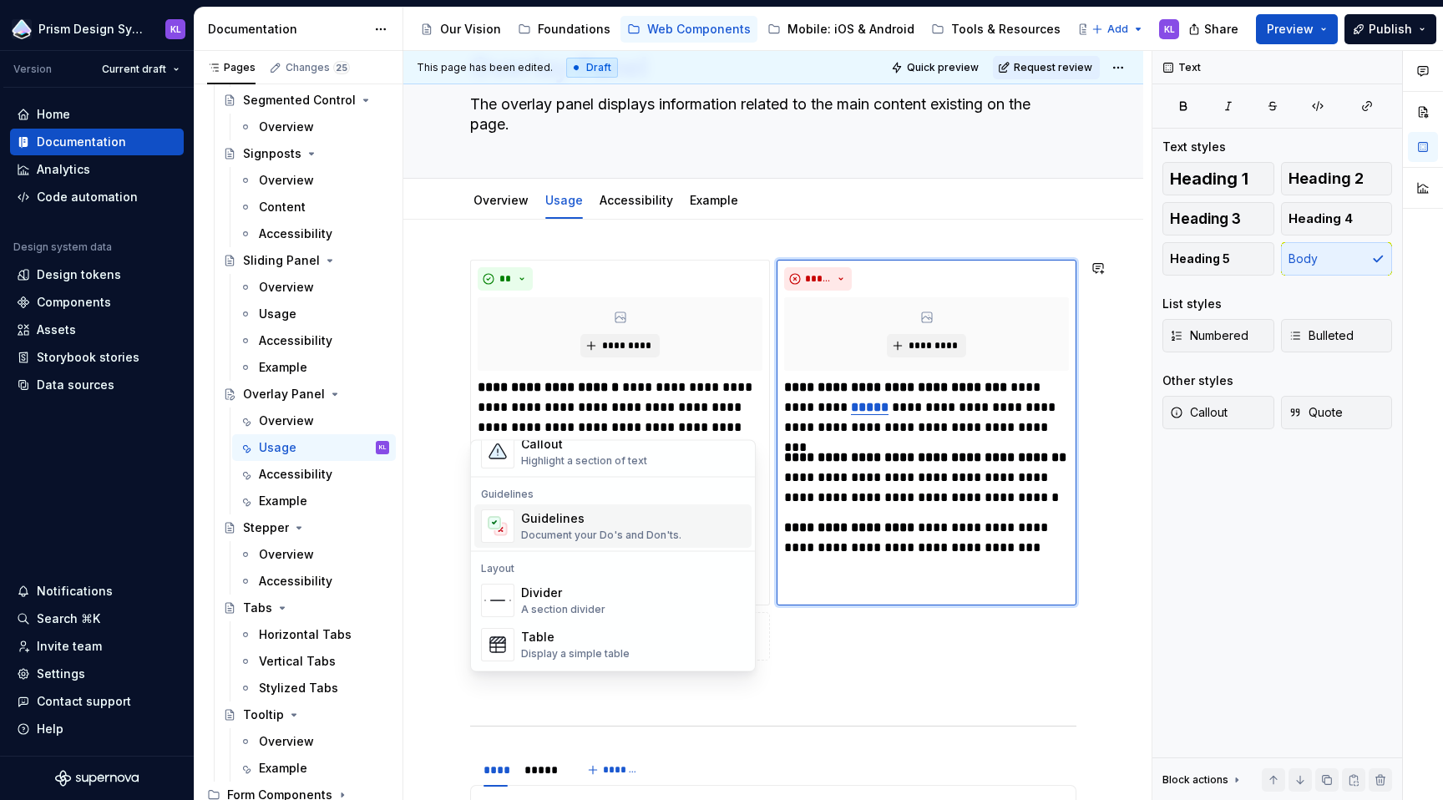
click at [578, 522] on div "Guidelines" at bounding box center [601, 518] width 160 height 17
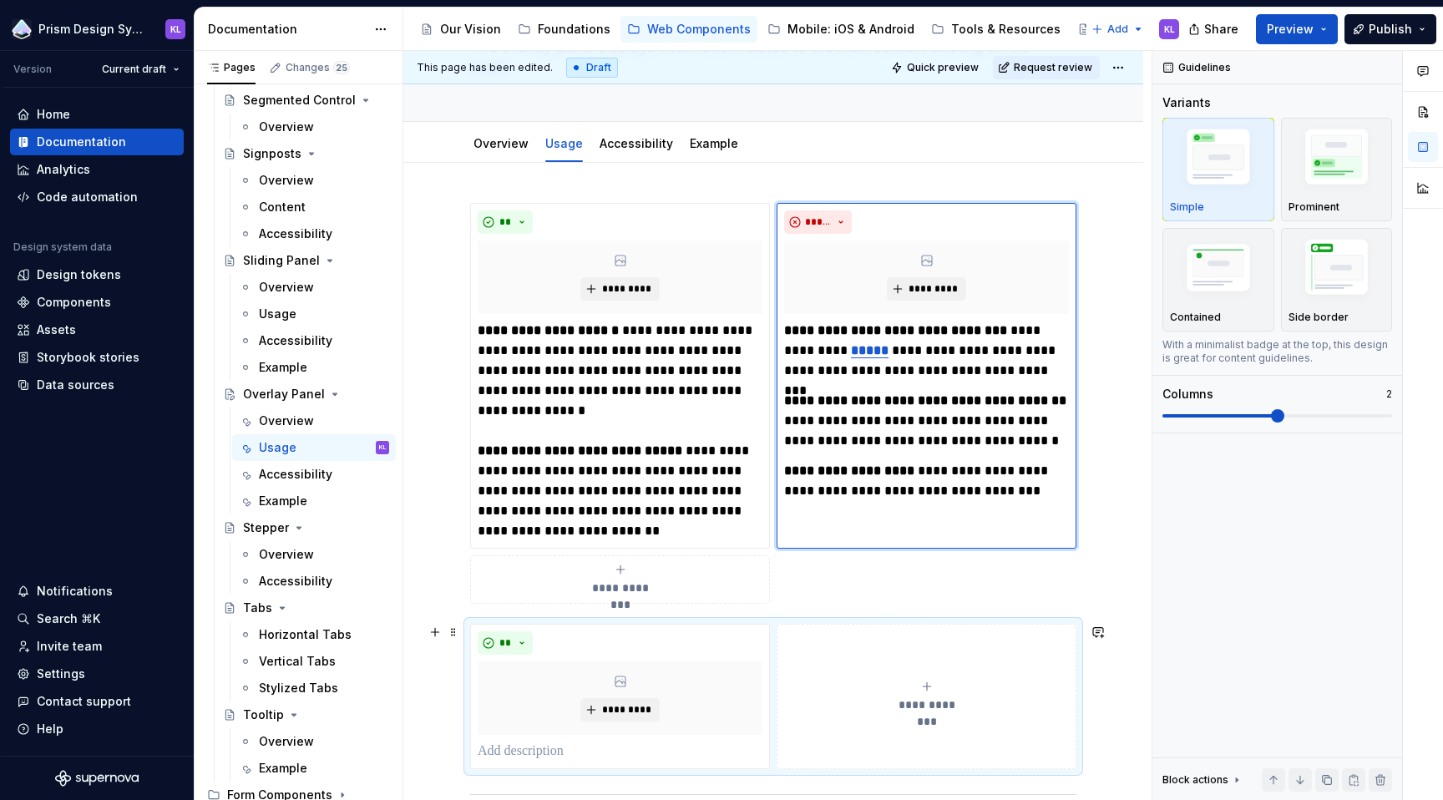
scroll to position [148, 0]
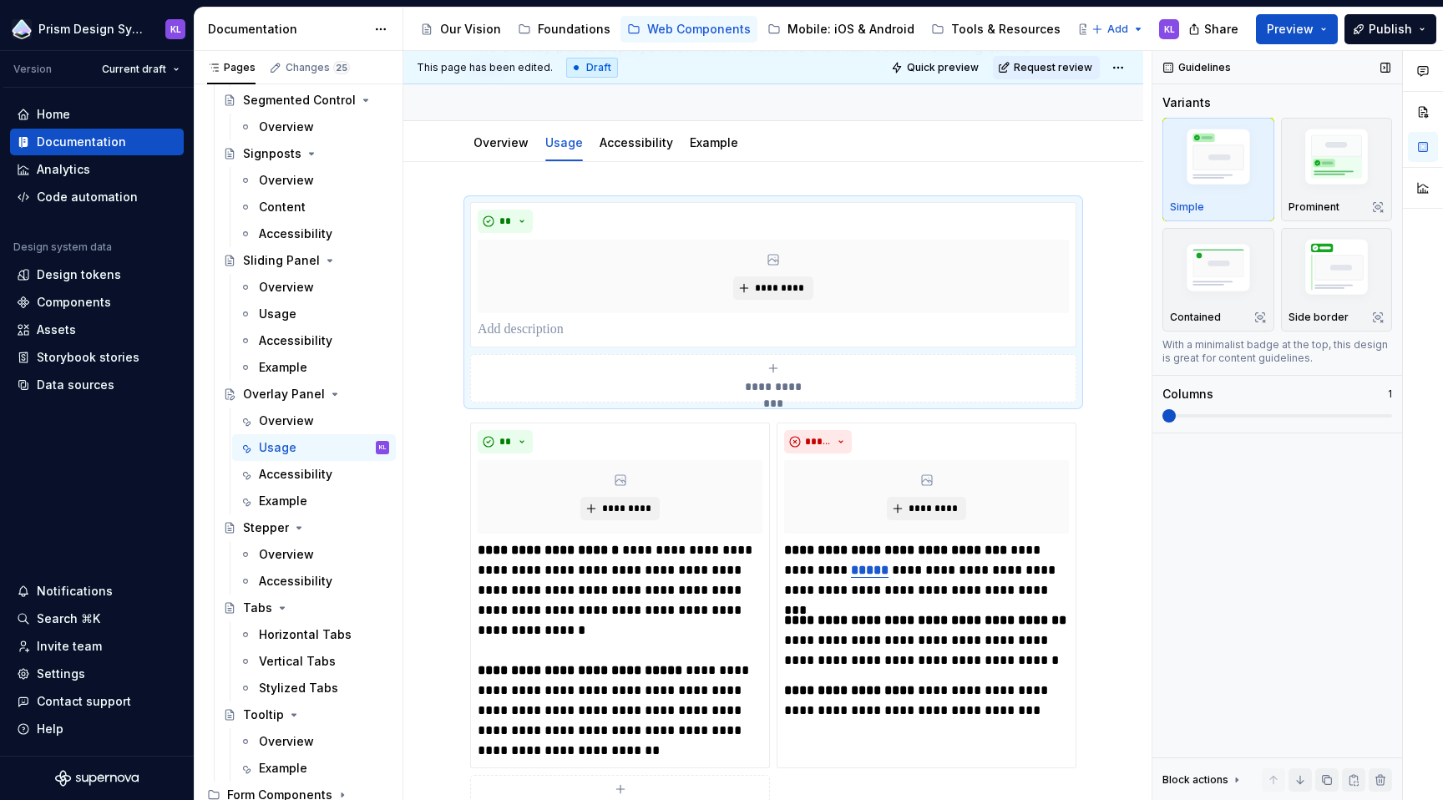
click at [1162, 409] on span at bounding box center [1168, 415] width 13 height 13
click at [1326, 177] on img "button" at bounding box center [1336, 160] width 97 height 73
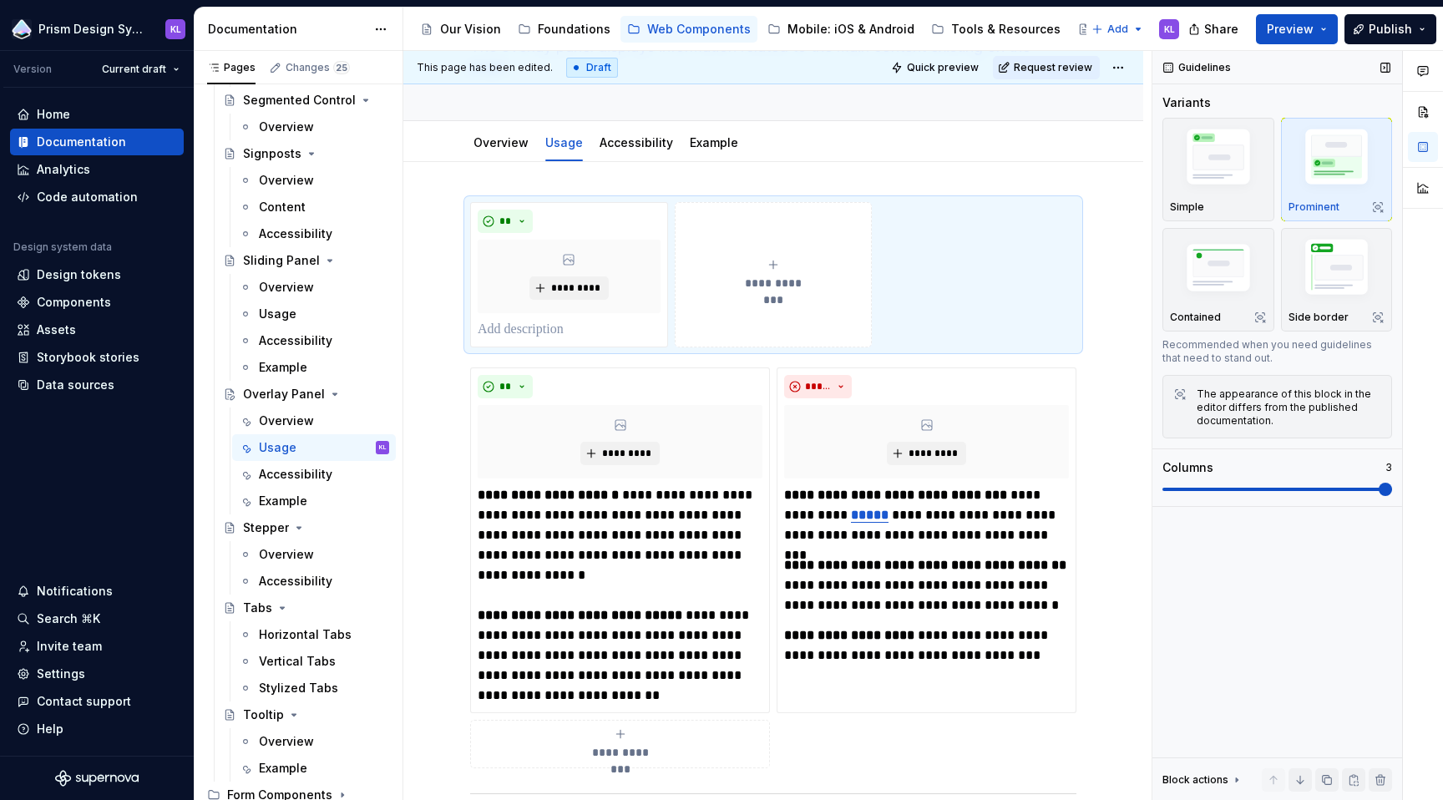
click at [1392, 495] on span at bounding box center [1385, 489] width 13 height 13
type textarea "*"
